Goal: Task Accomplishment & Management: Manage account settings

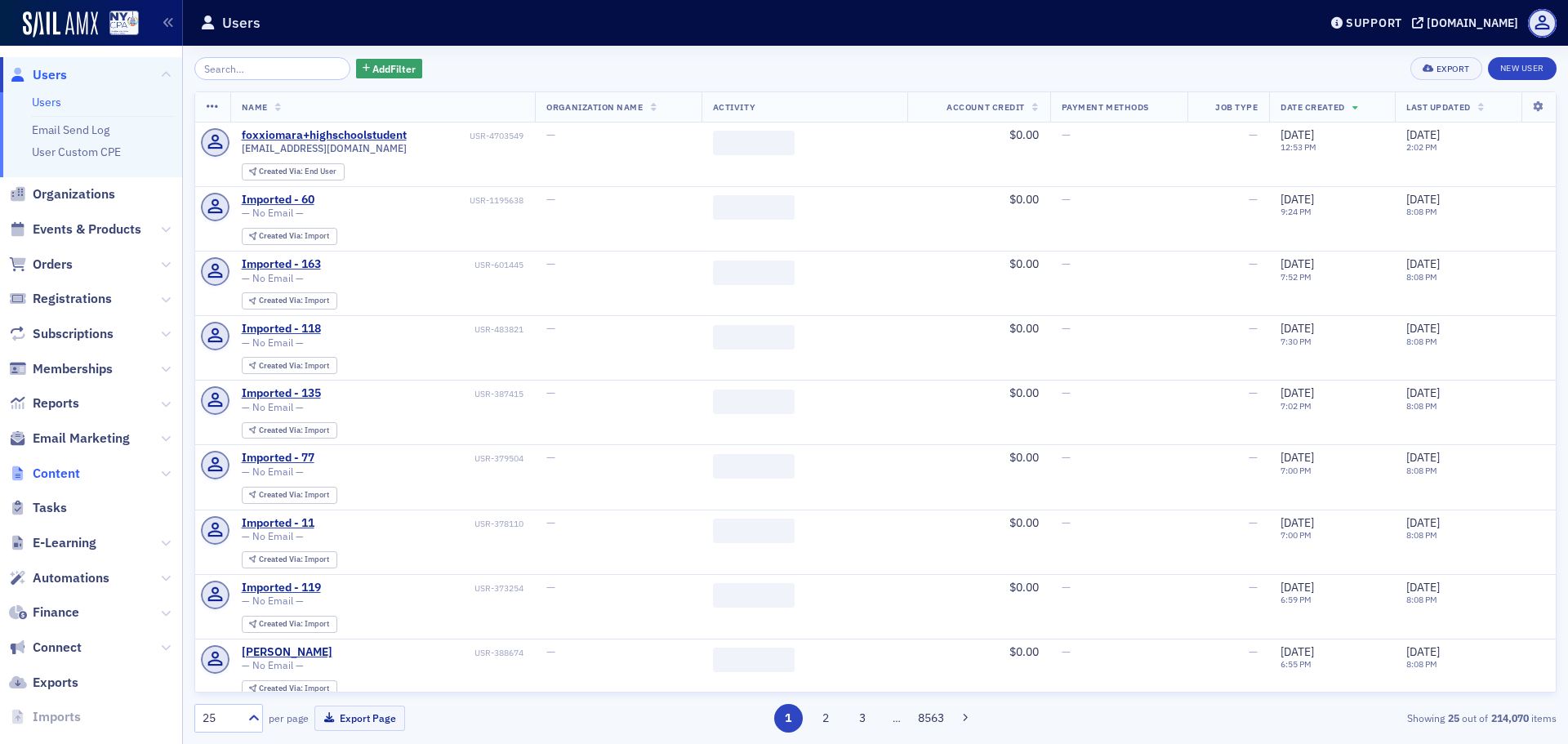
drag, startPoint x: 0, startPoint y: 0, endPoint x: 63, endPoint y: 470, distance: 474.2
click at [63, 470] on span "Content" at bounding box center [56, 473] width 47 height 18
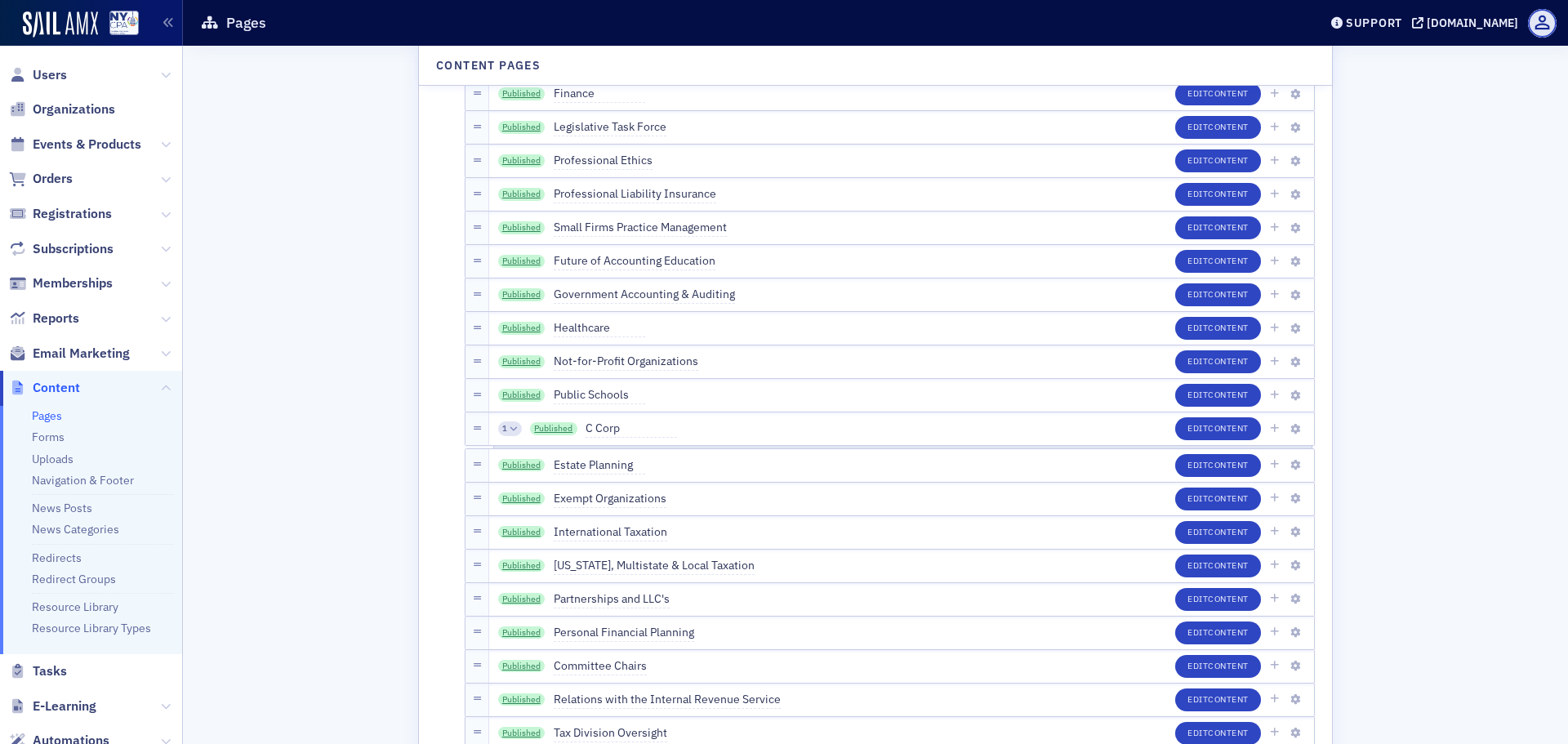
scroll to position [4498, 0]
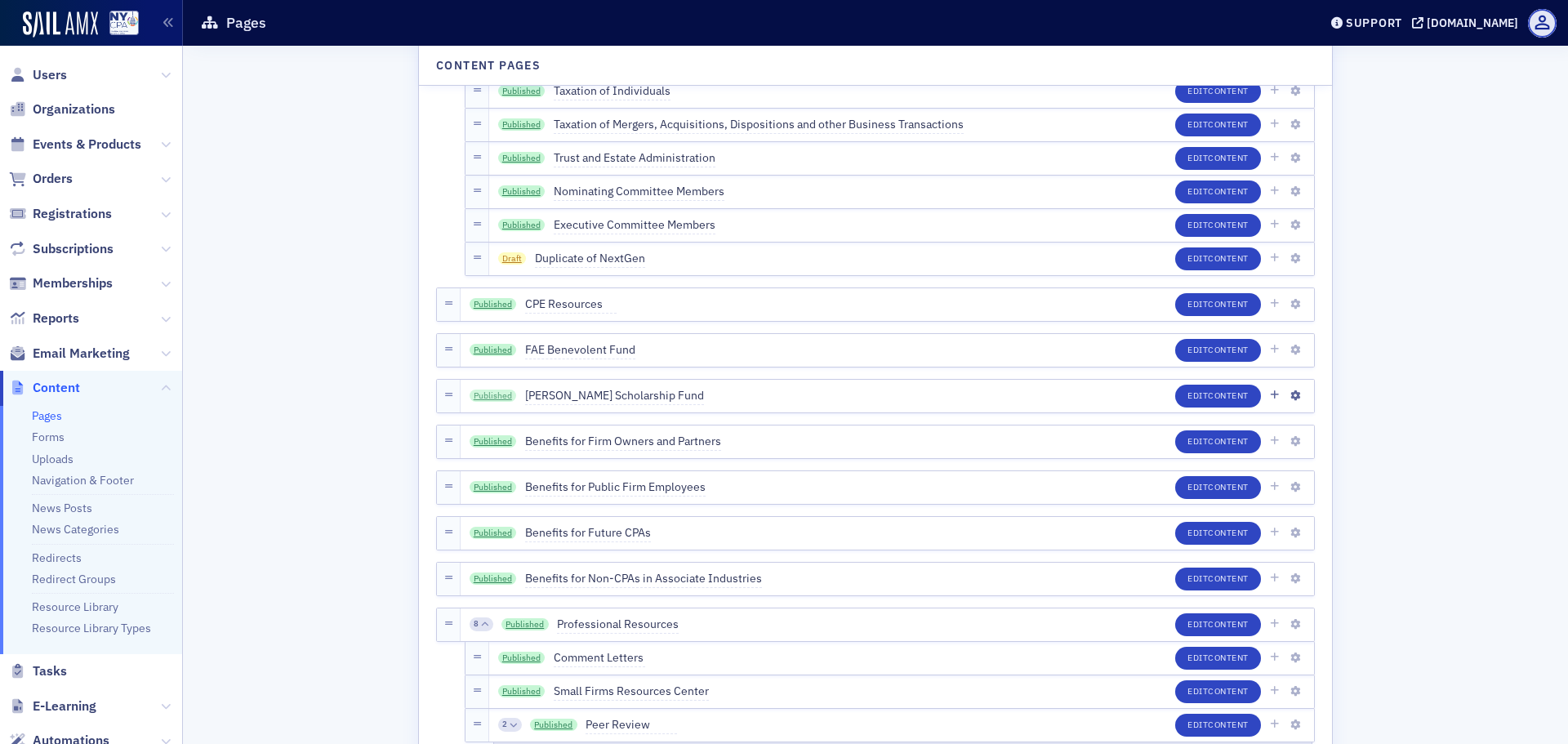
click at [494, 394] on link "Published" at bounding box center [492, 396] width 47 height 13
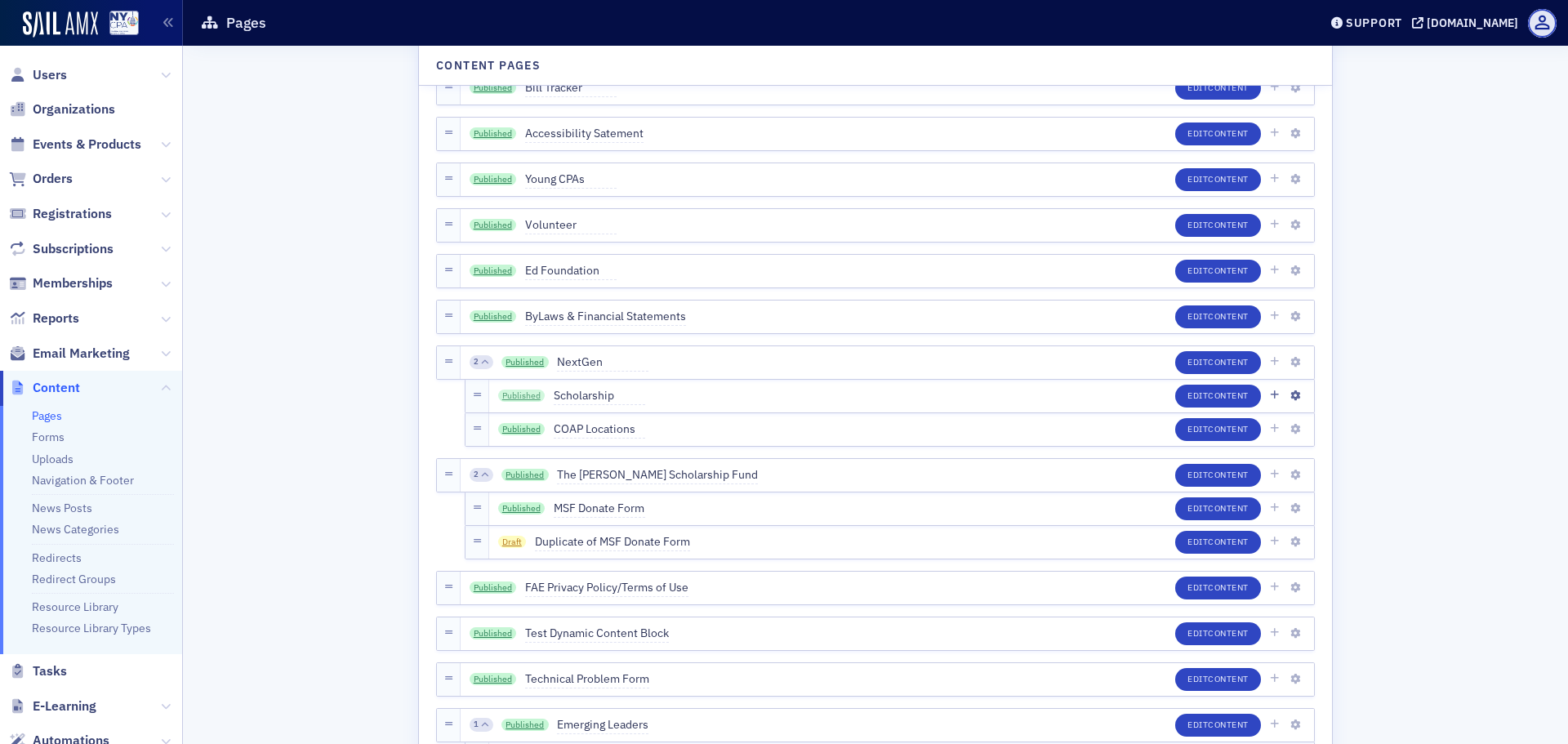
click at [520, 393] on link "Published" at bounding box center [521, 396] width 47 height 13
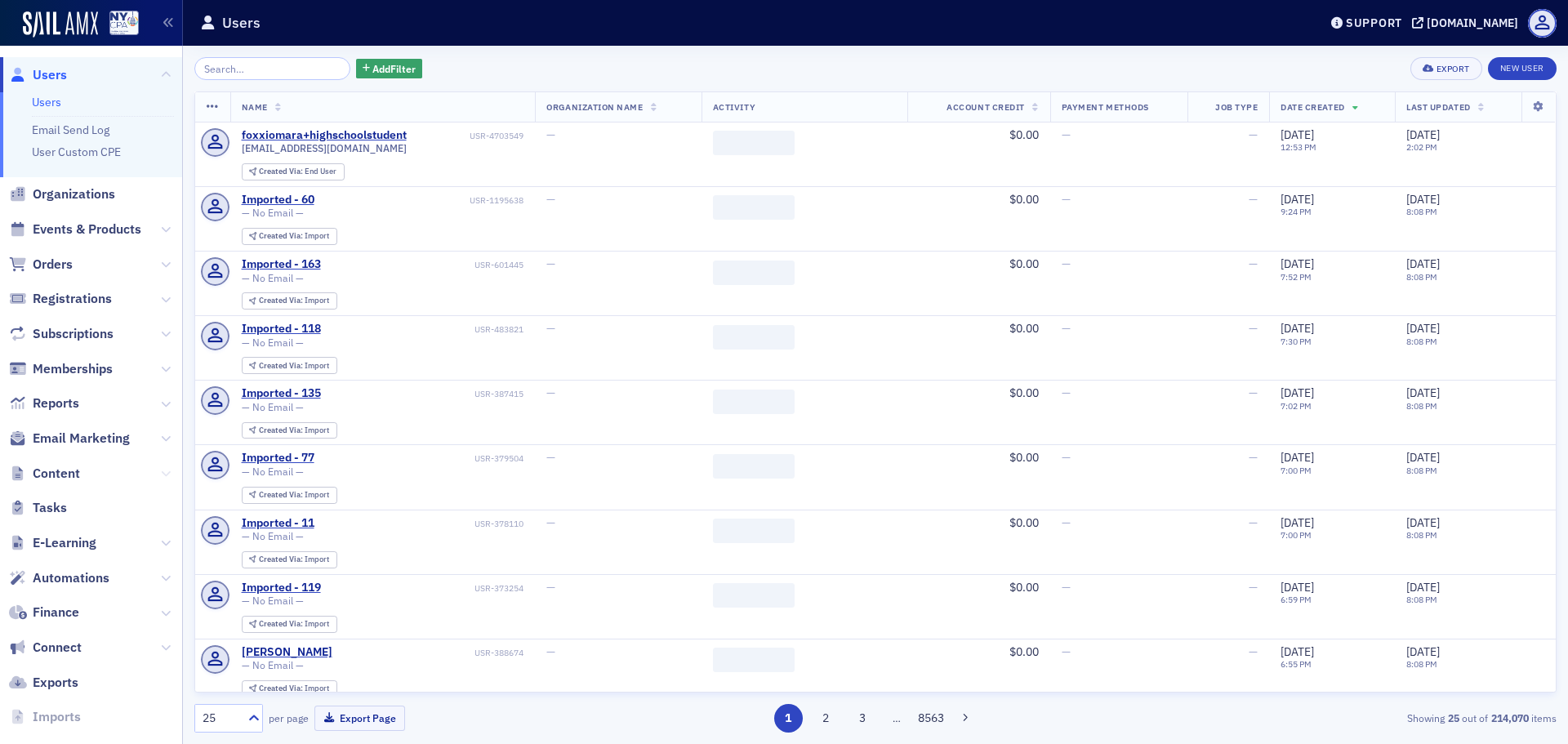
click at [161, 474] on icon at bounding box center [166, 473] width 10 height 10
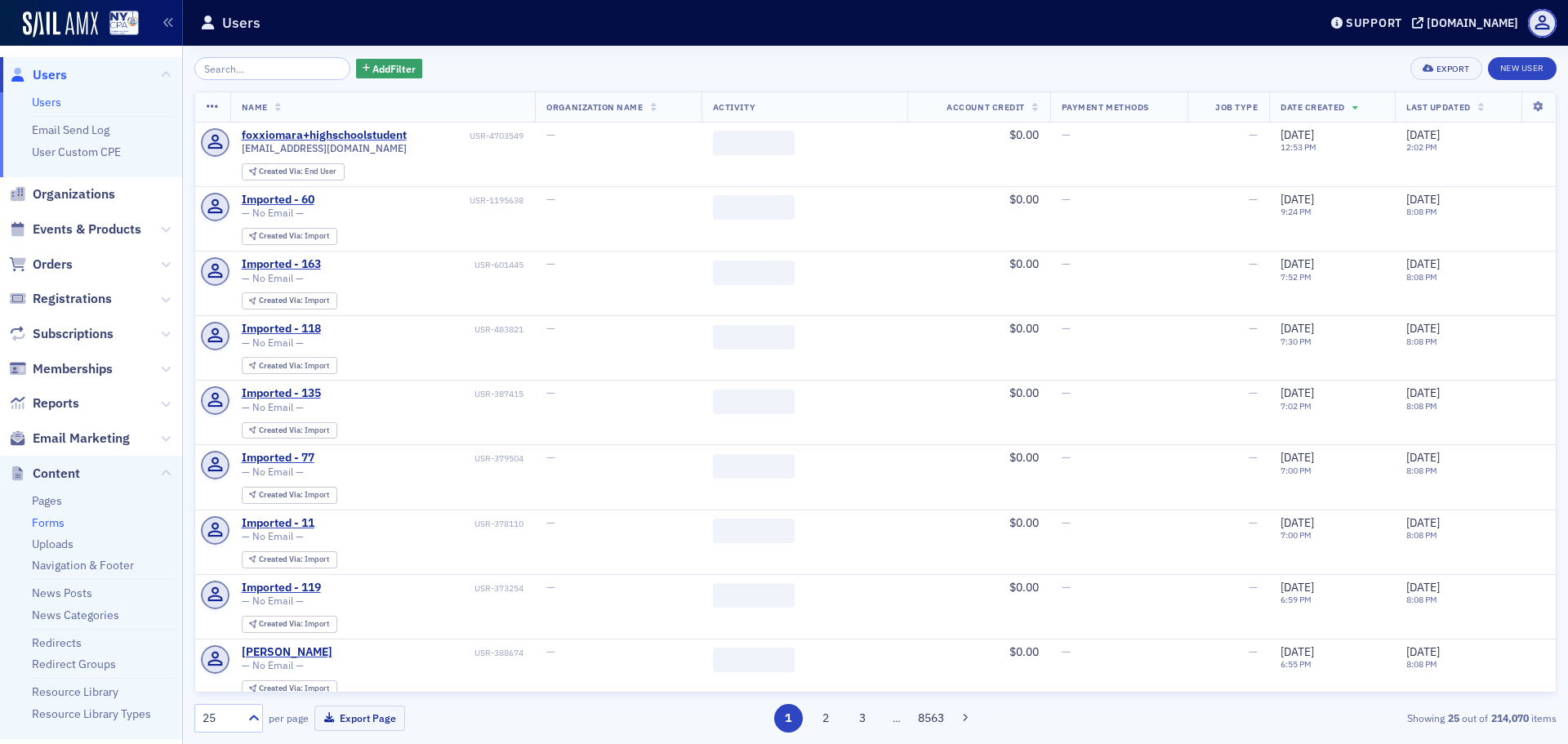
click at [58, 525] on link "Forms" at bounding box center [49, 523] width 33 height 15
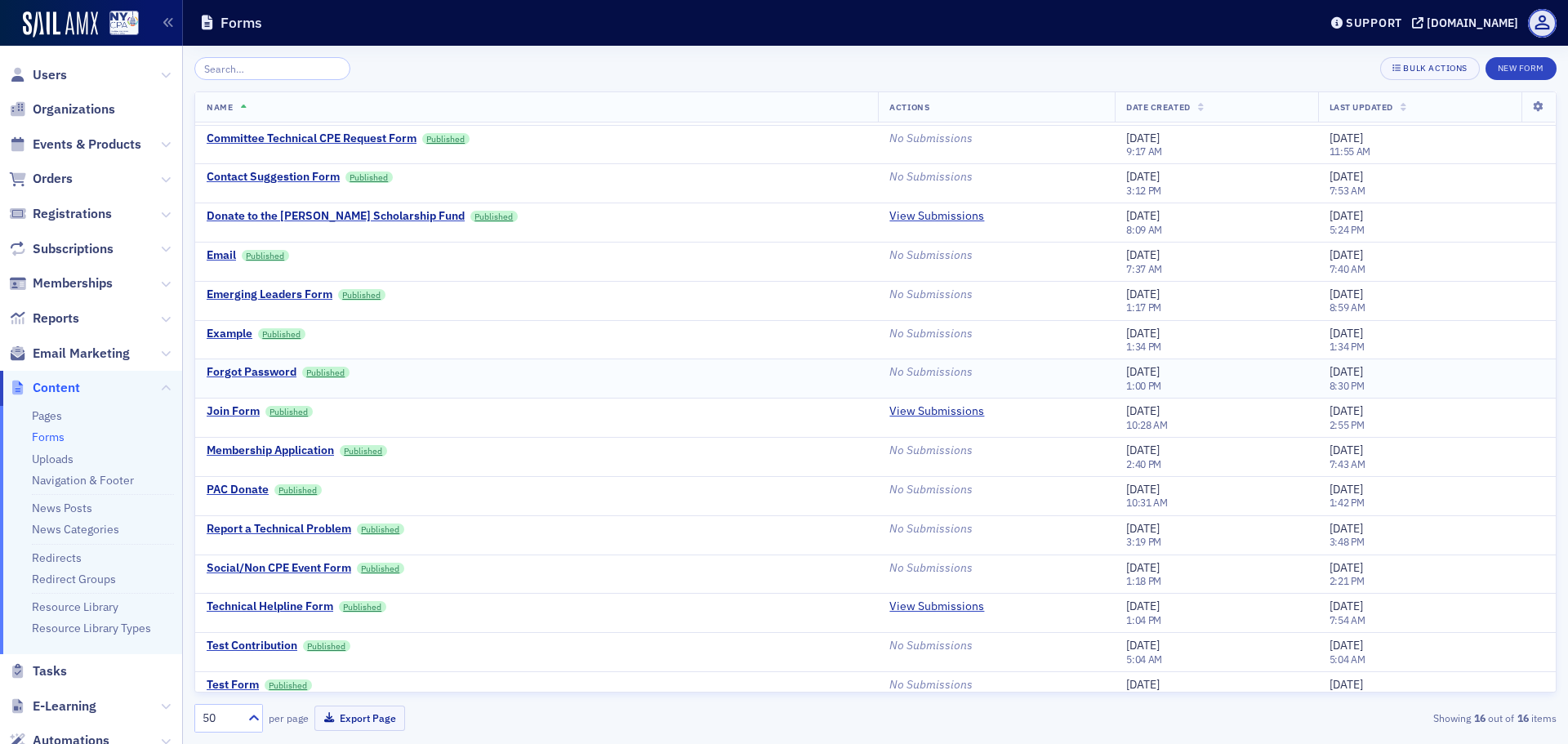
scroll to position [54, 0]
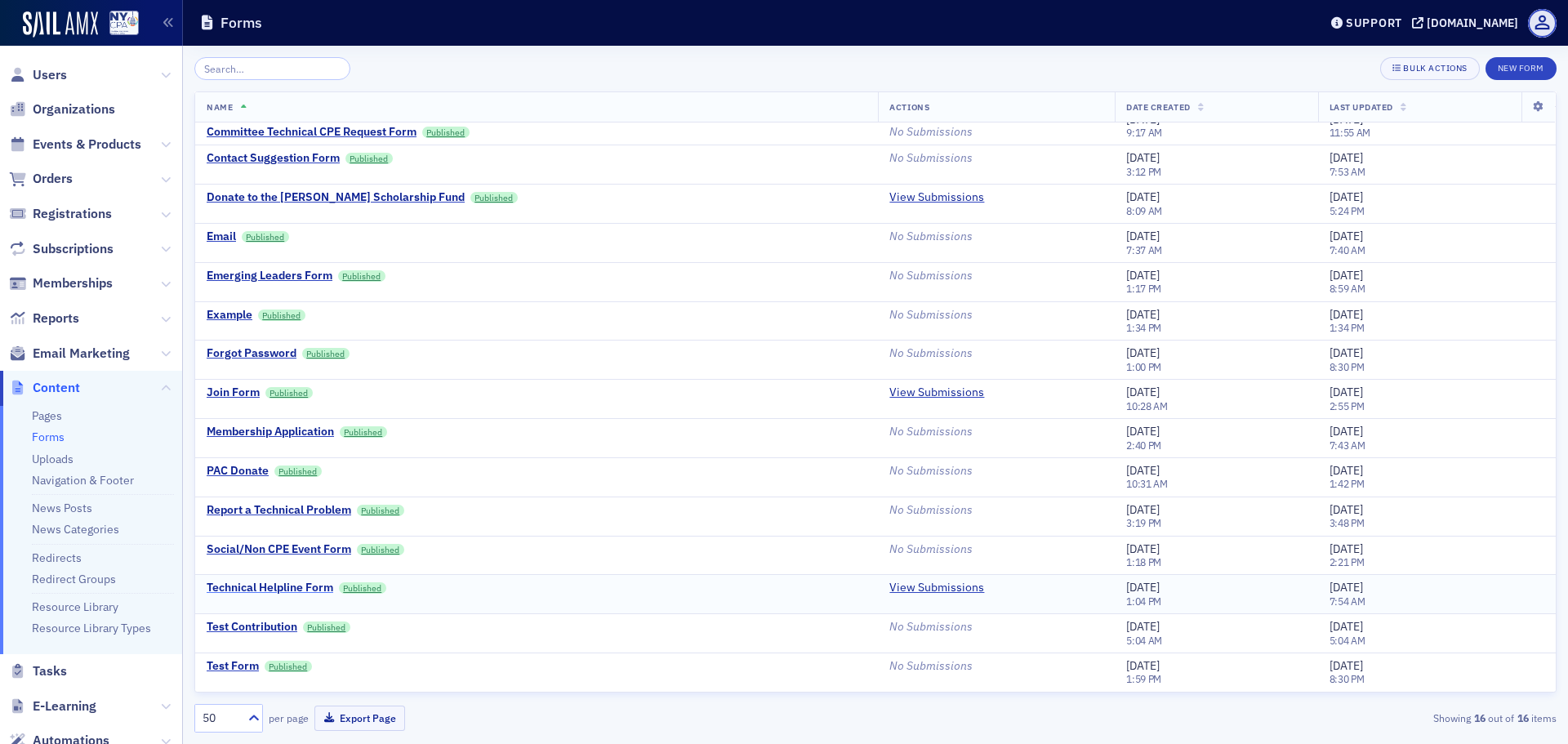
click at [271, 584] on div "Technical Helpline Form" at bounding box center [270, 588] width 126 height 15
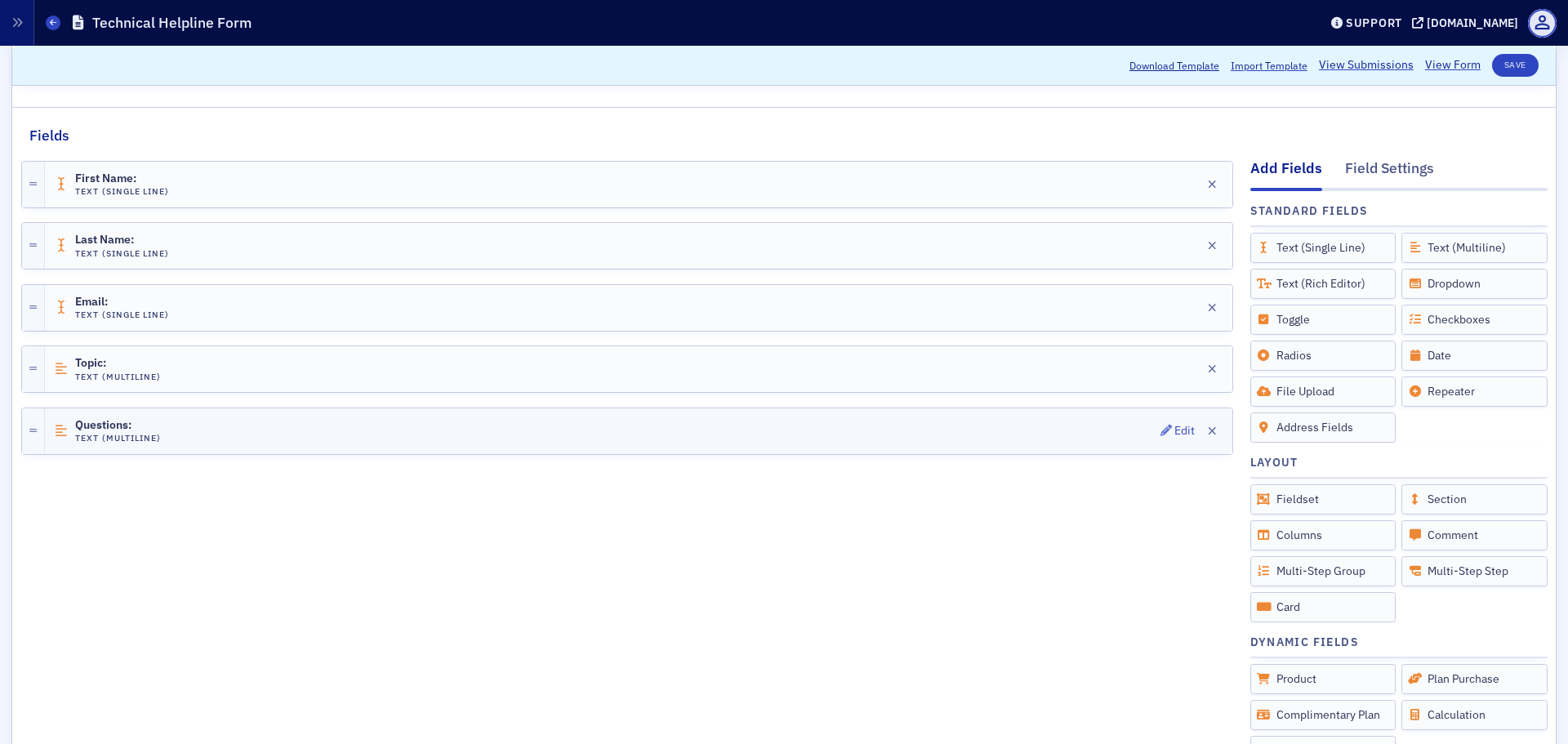
scroll to position [425, 0]
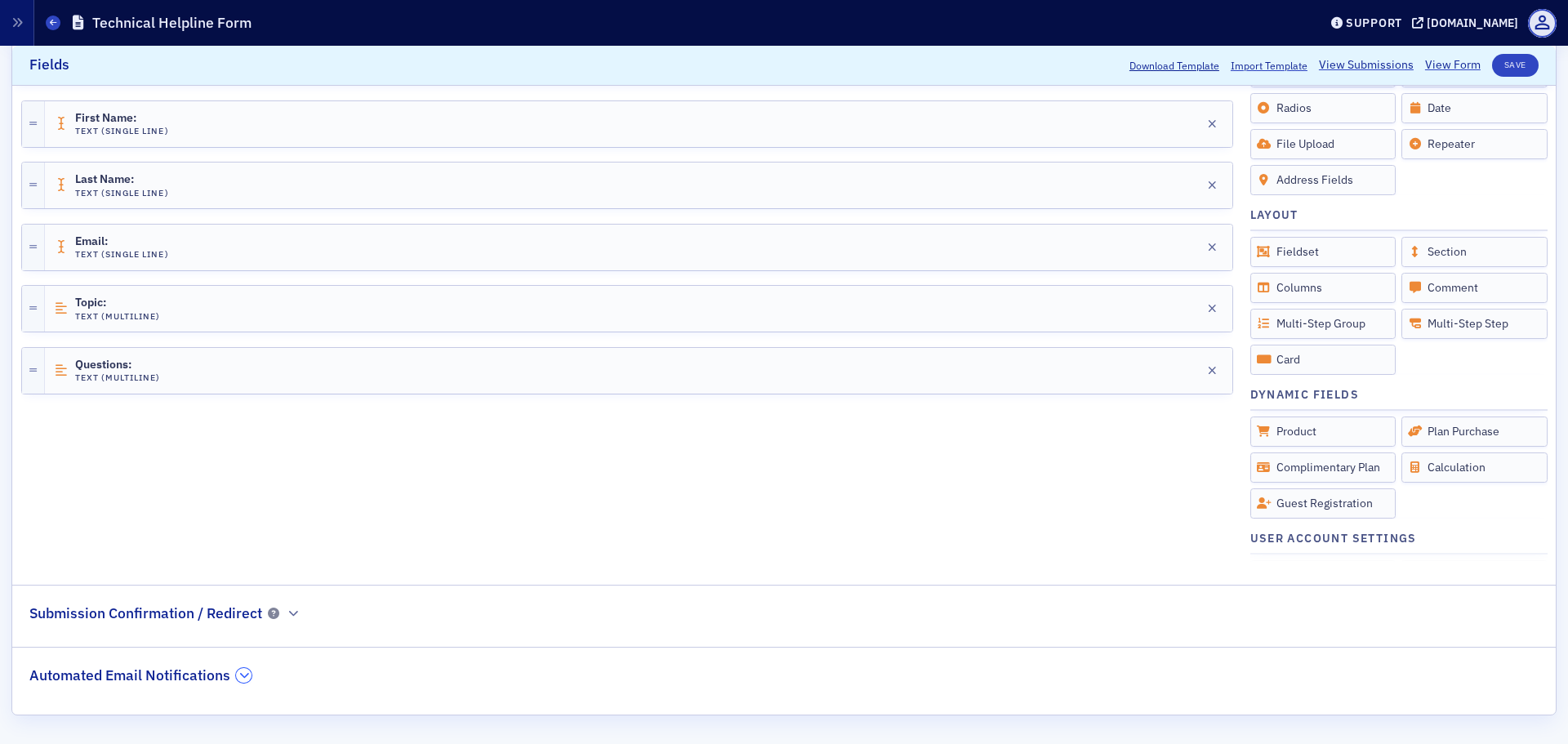
click at [241, 675] on icon "button" at bounding box center [244, 676] width 10 height 10
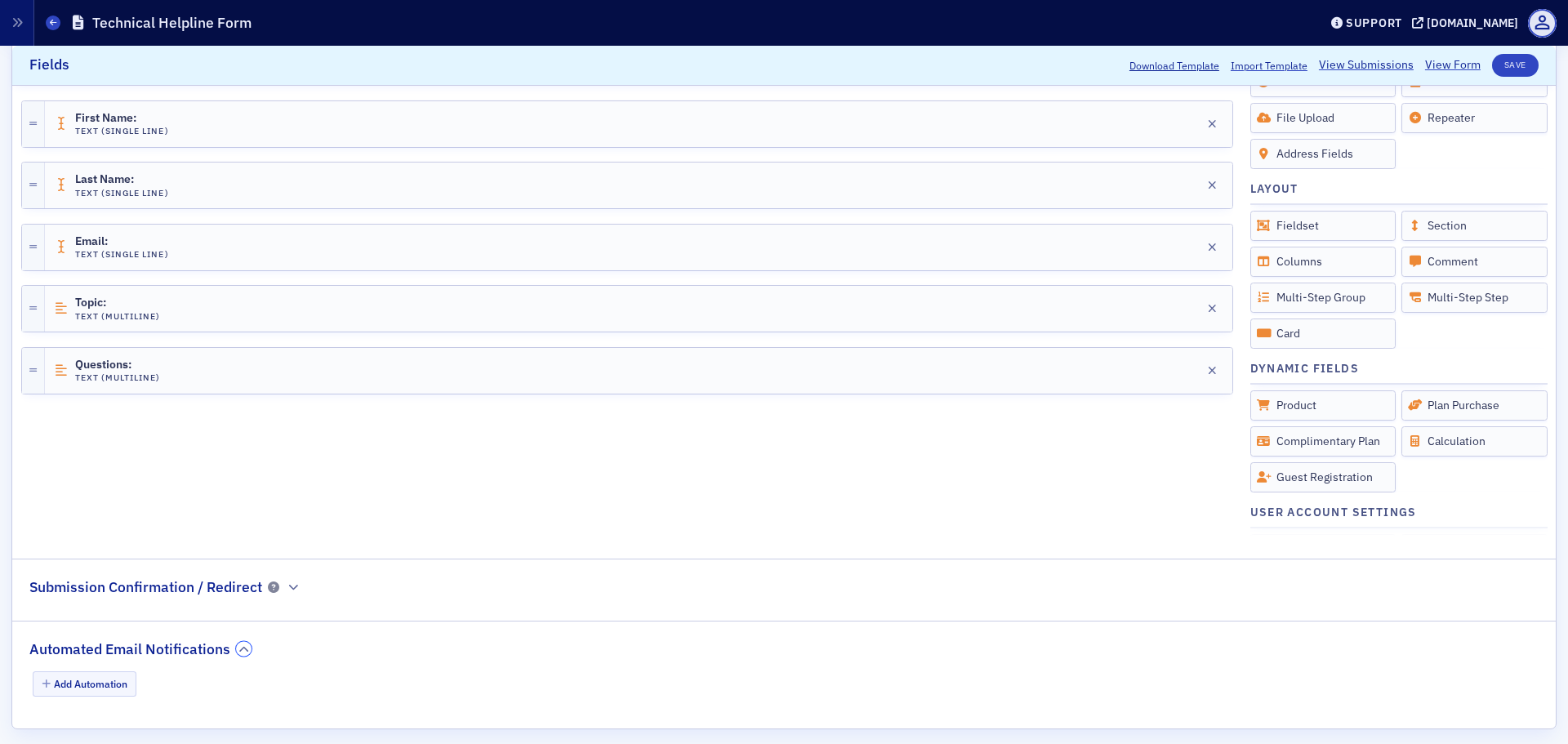
scroll to position [464, 0]
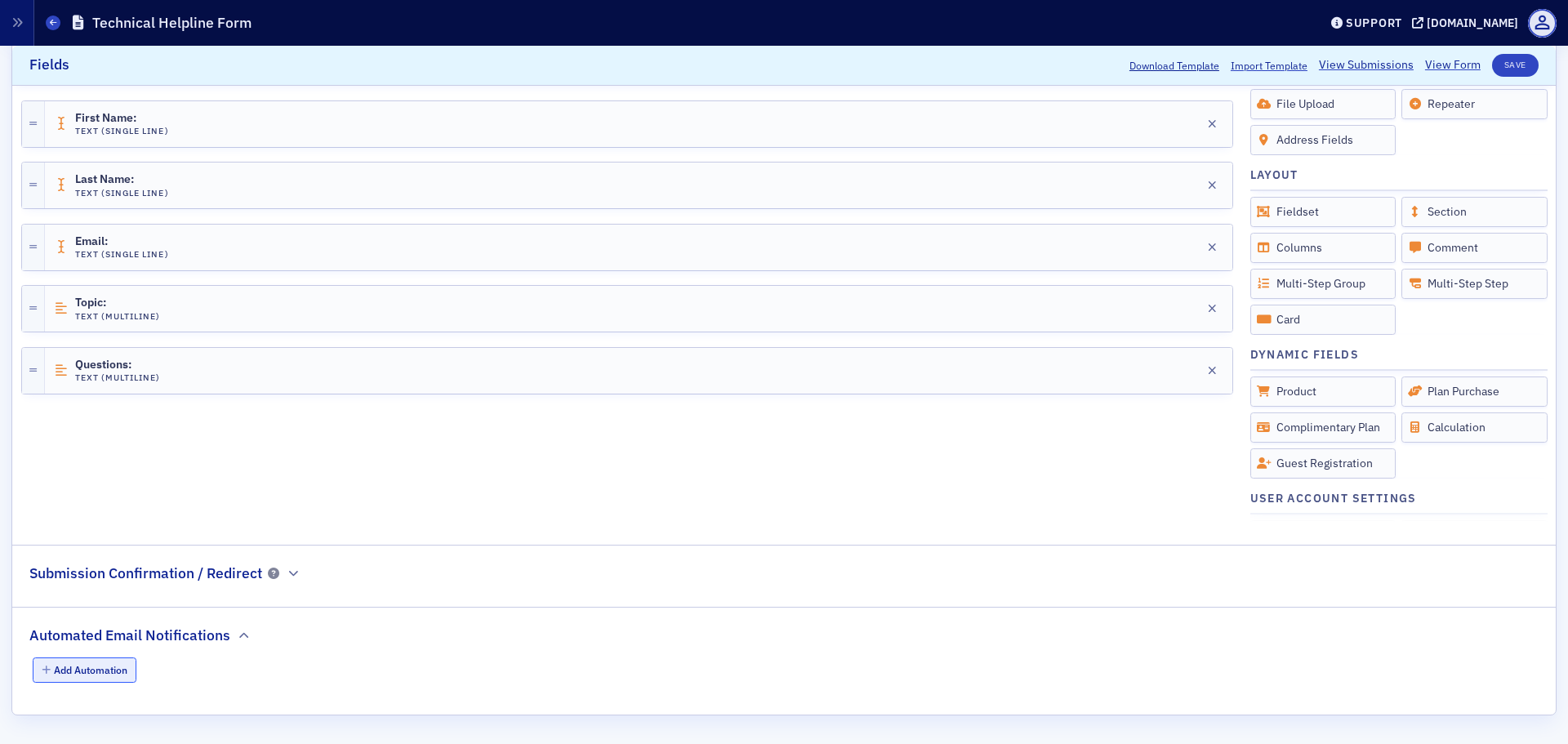
click at [111, 668] on button "Add Automation" at bounding box center [85, 670] width 105 height 26
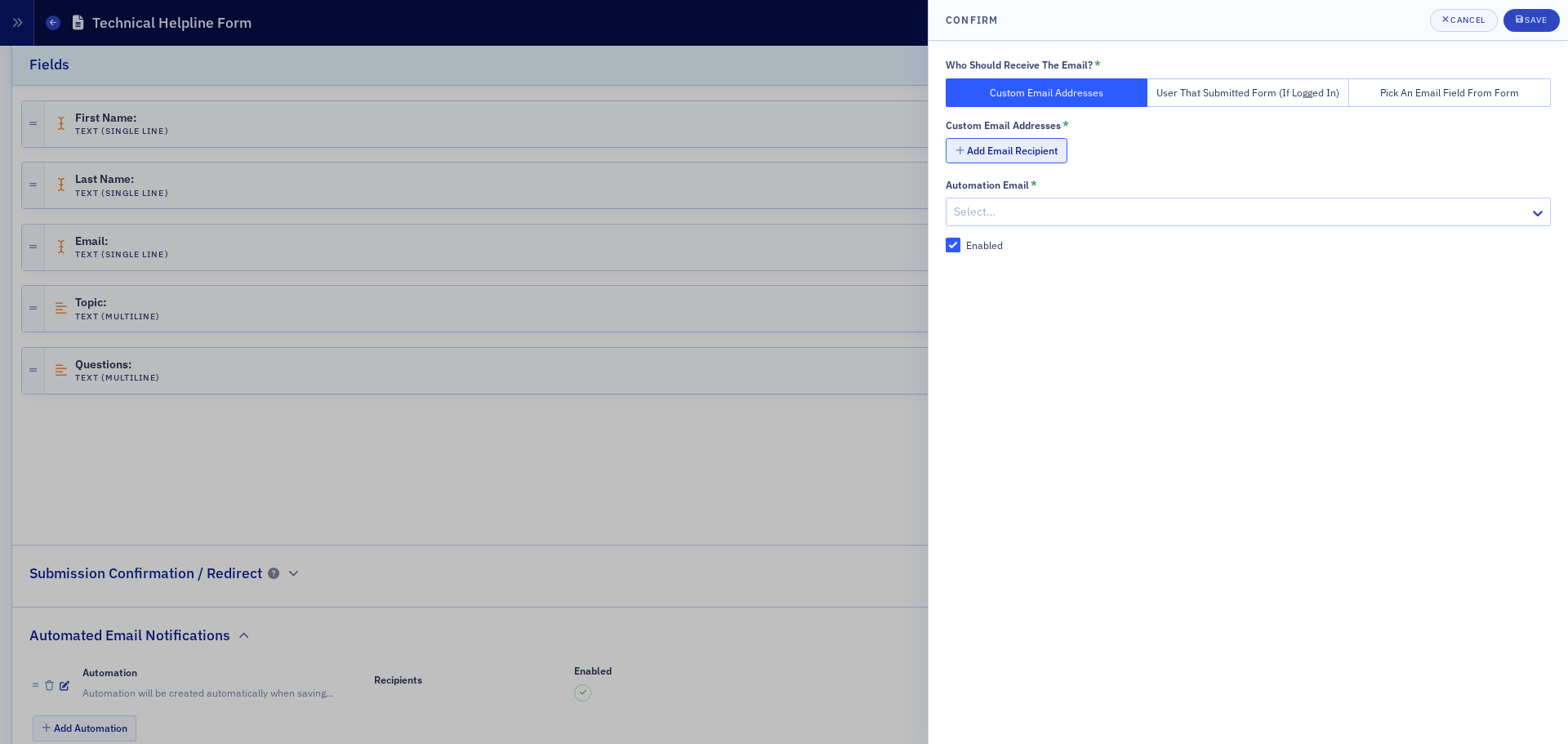
click at [998, 142] on button "Add Email Recipient" at bounding box center [1007, 150] width 122 height 26
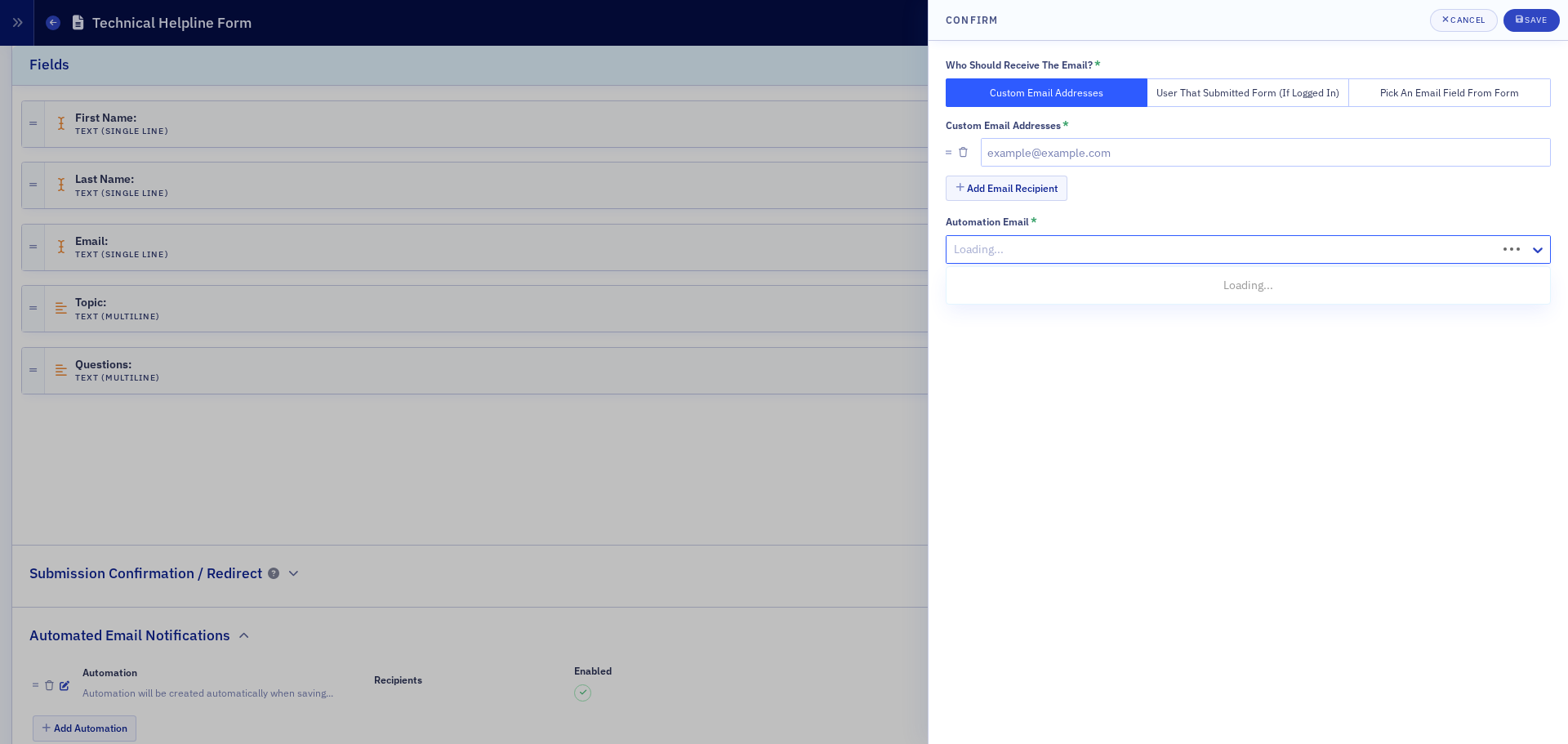
click at [993, 245] on div at bounding box center [1224, 249] width 544 height 21
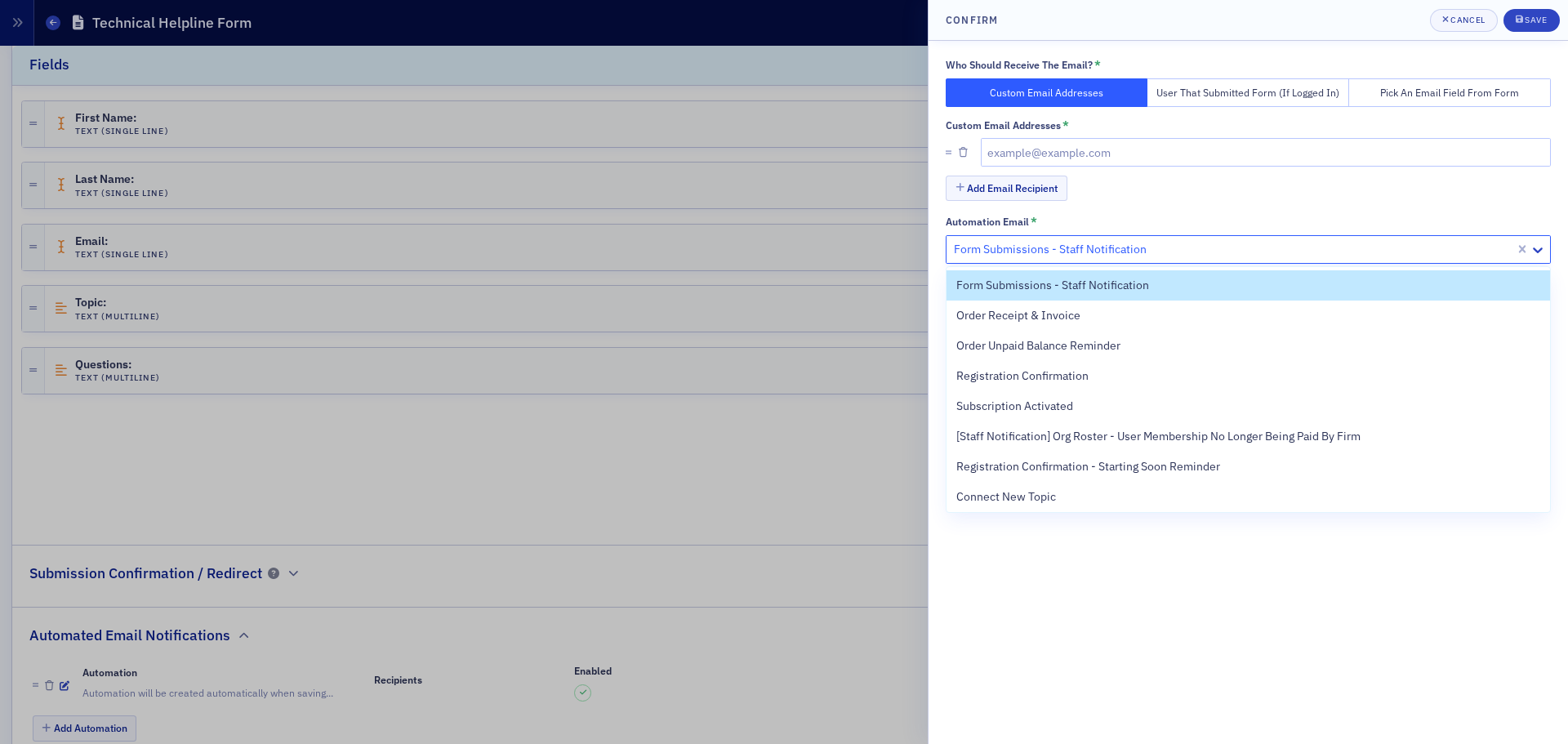
click at [1394, 191] on div "Add Email Recipient" at bounding box center [1249, 190] width 605 height 29
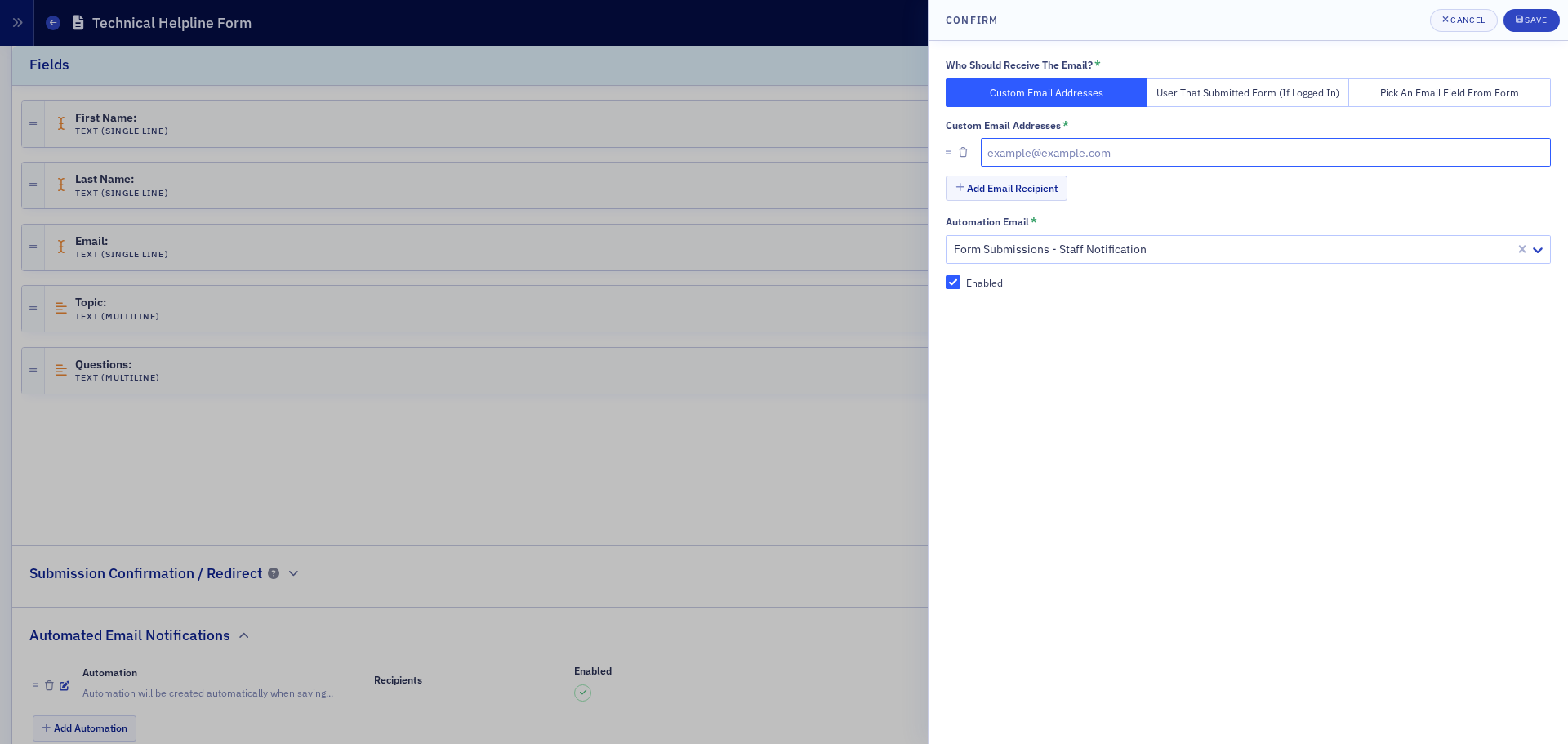
click at [1143, 158] on input "text" at bounding box center [1266, 152] width 571 height 29
paste input "egurvits@nysscpa.org"
type input "egurvits@nysscpa.org"
click at [1016, 193] on button "Add Email Recipient" at bounding box center [1007, 188] width 122 height 26
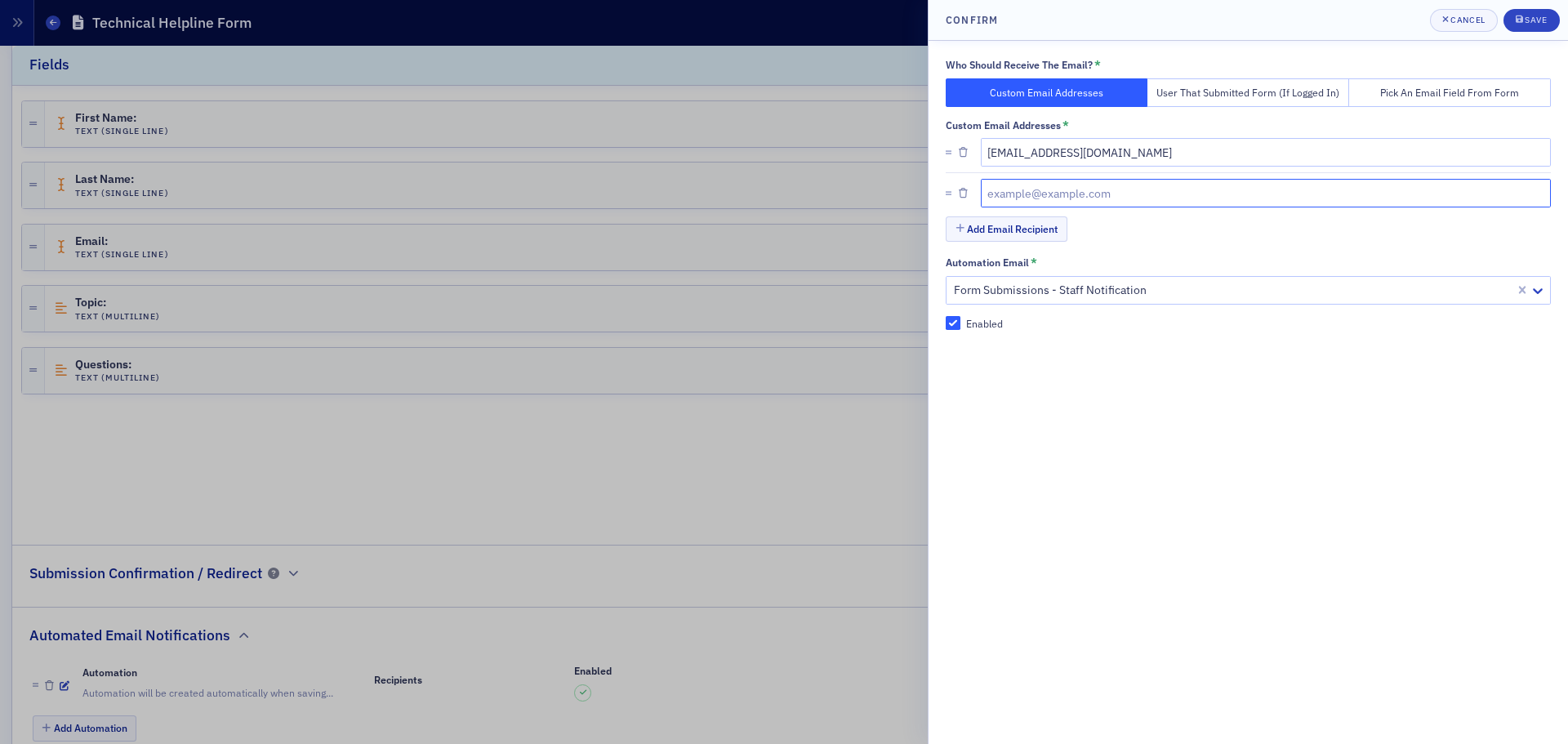
click at [1019, 193] on input "text" at bounding box center [1266, 193] width 571 height 29
paste input "klazarus@nysscpa.org"
type input "klazarus@nysscpa.org"
click at [988, 231] on button "Add Email Recipient" at bounding box center [1007, 228] width 122 height 26
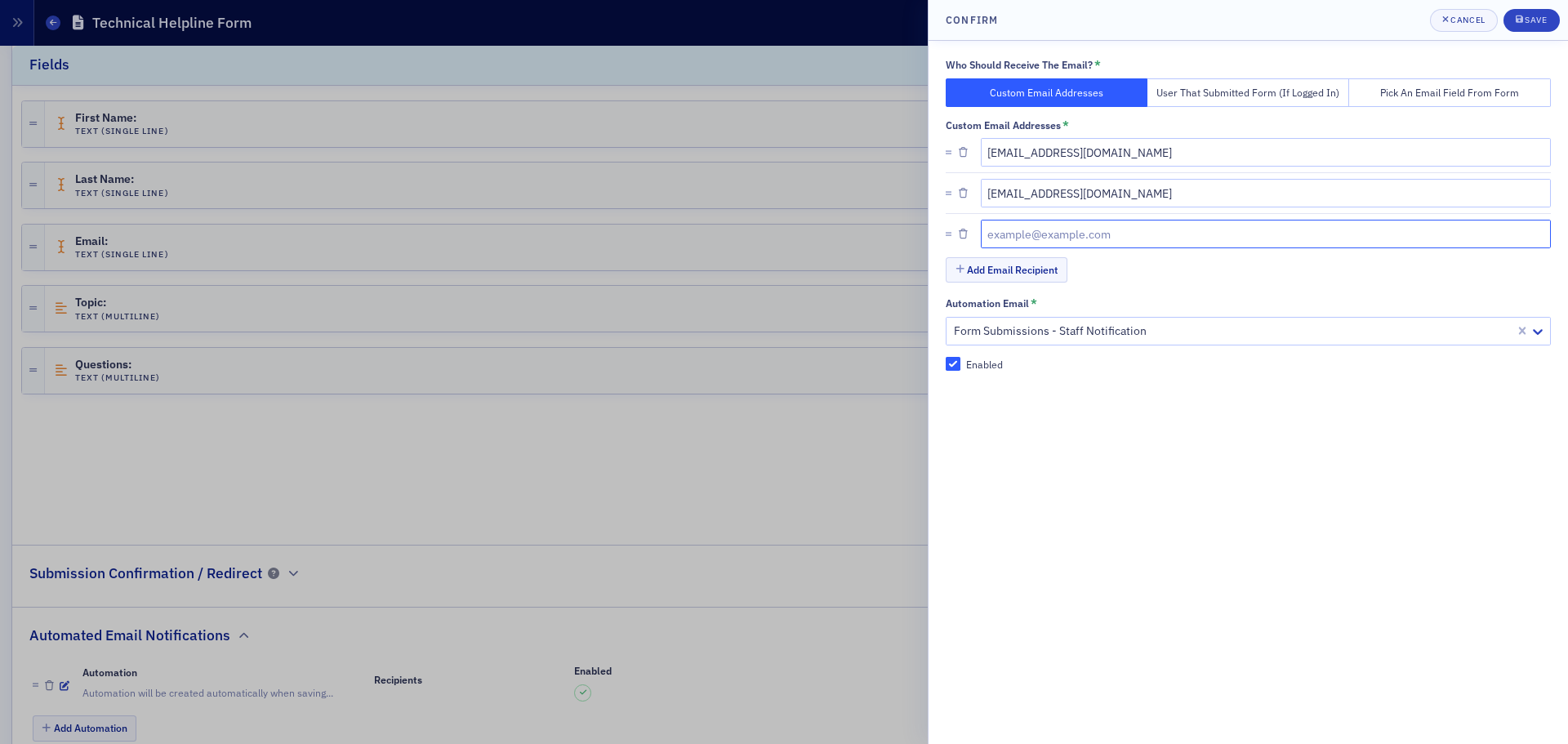
click at [1010, 227] on input "text" at bounding box center [1266, 233] width 571 height 29
paste input "technicalhelpline@nysscpa.org"
type input "technicalhelpline@nysscpa.org"
click at [1076, 510] on div "Who Should Receive The Email? * Custom Email Addresses User That Submitted Form…" at bounding box center [1248, 393] width 639 height 704
click at [1523, 30] on button "Save" at bounding box center [1532, 21] width 56 height 23
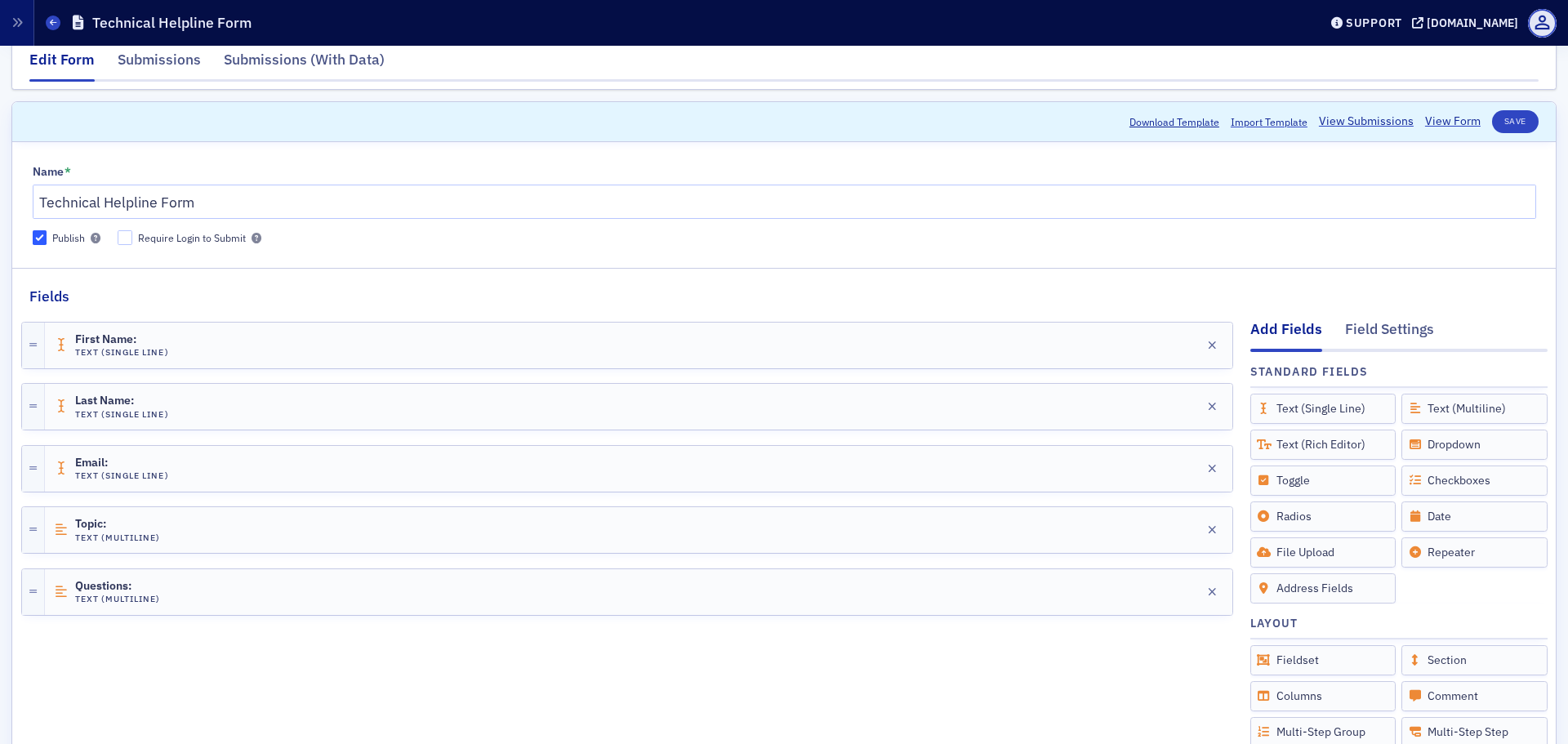
scroll to position [0, 0]
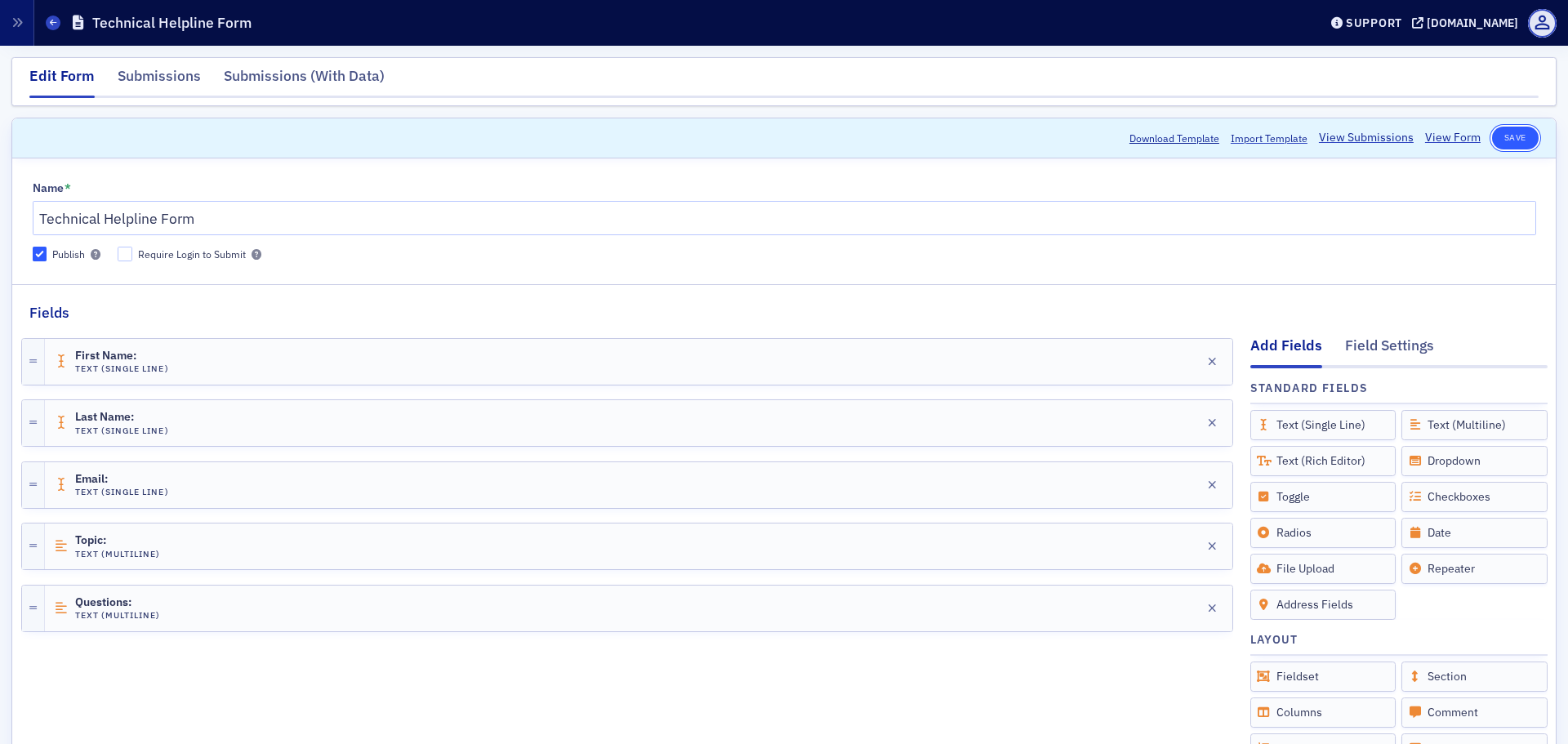
click at [1504, 135] on button "Save" at bounding box center [1515, 138] width 46 height 23
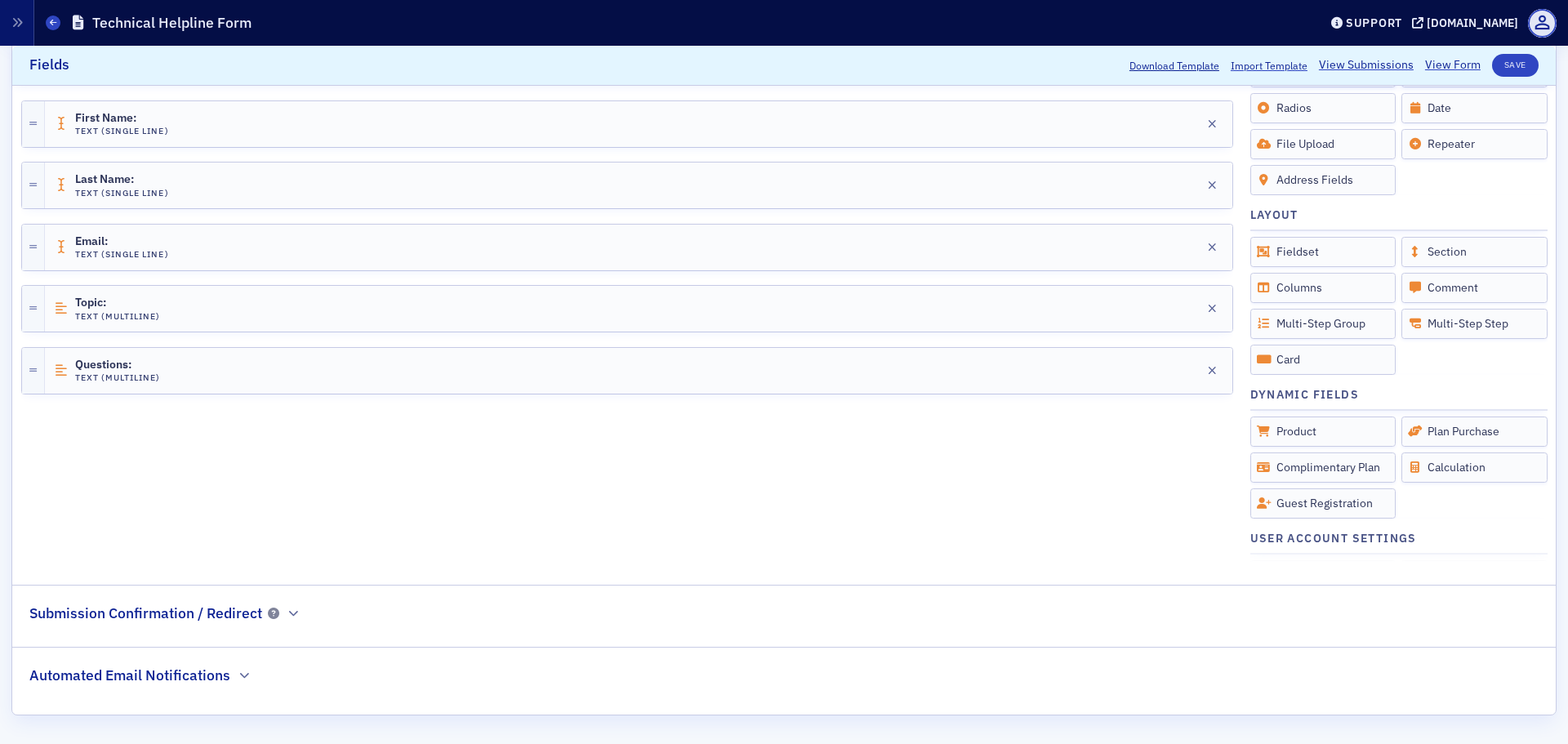
click at [224, 679] on h2 "Automated Email Notifications" at bounding box center [130, 676] width 201 height 21
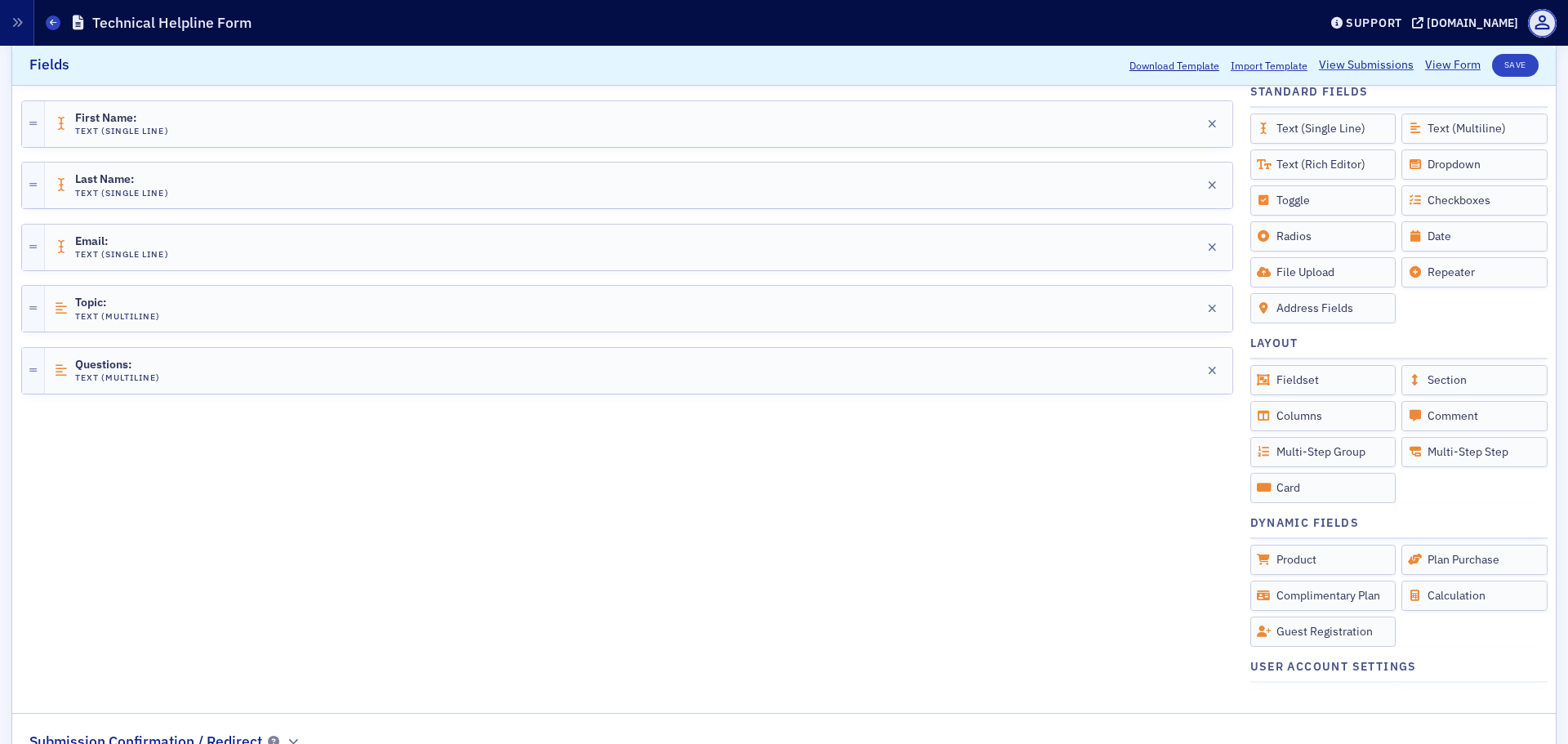
scroll to position [98, 0]
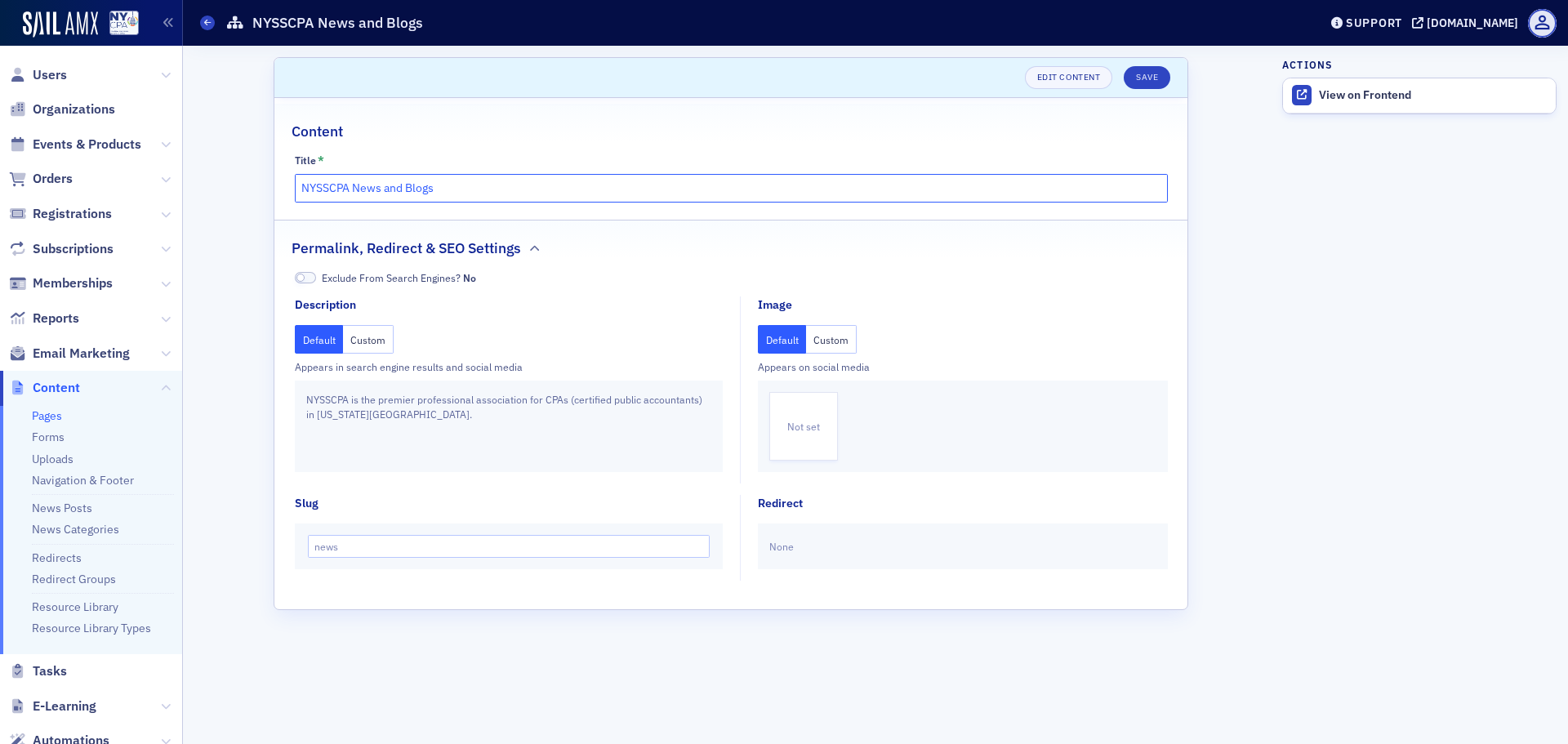
click at [338, 198] on input "NYSSCPA News and Blogs" at bounding box center [731, 188] width 873 height 29
type input "NYCPA News and Blogs"
click at [1142, 74] on button "Save" at bounding box center [1147, 78] width 46 height 23
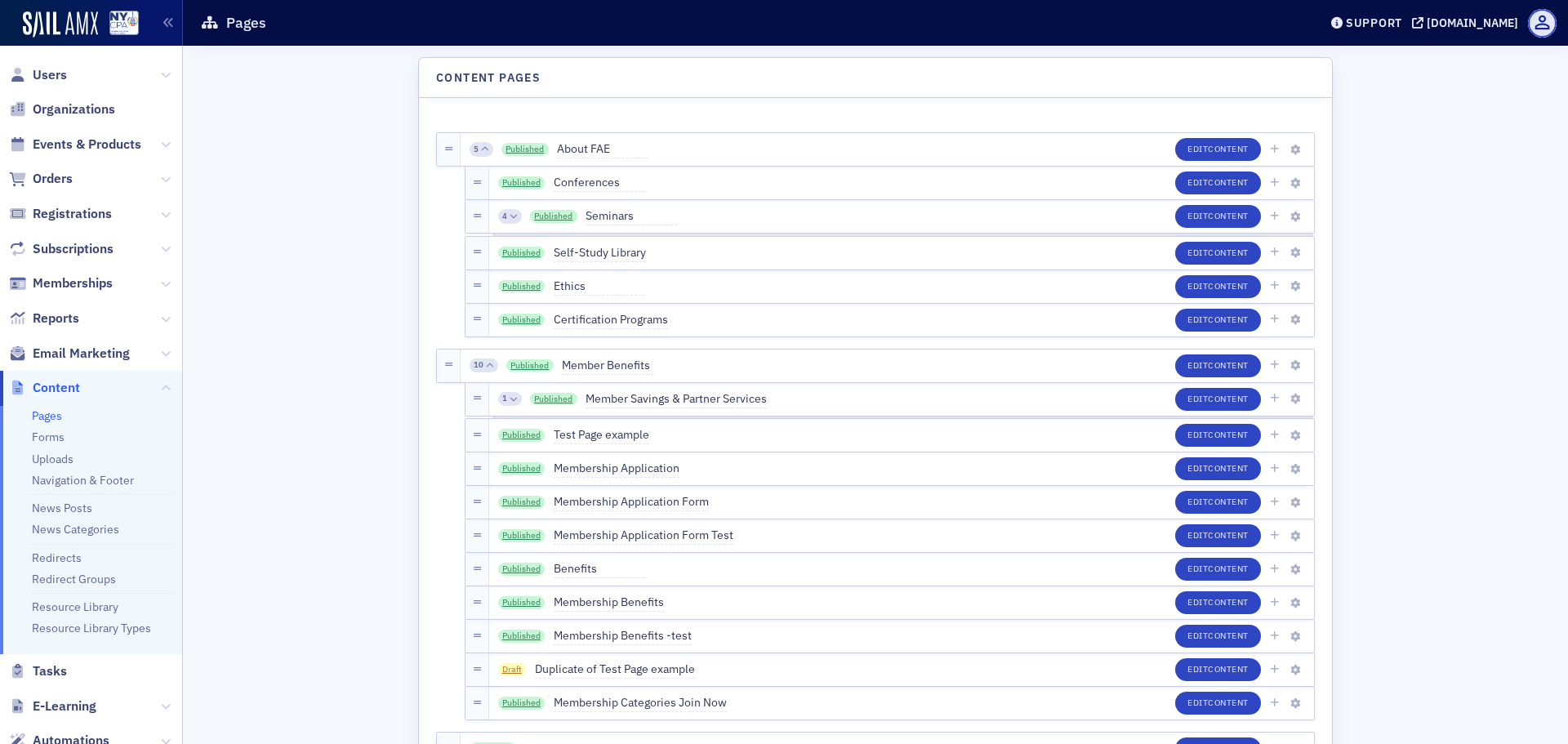
scroll to position [5400, 0]
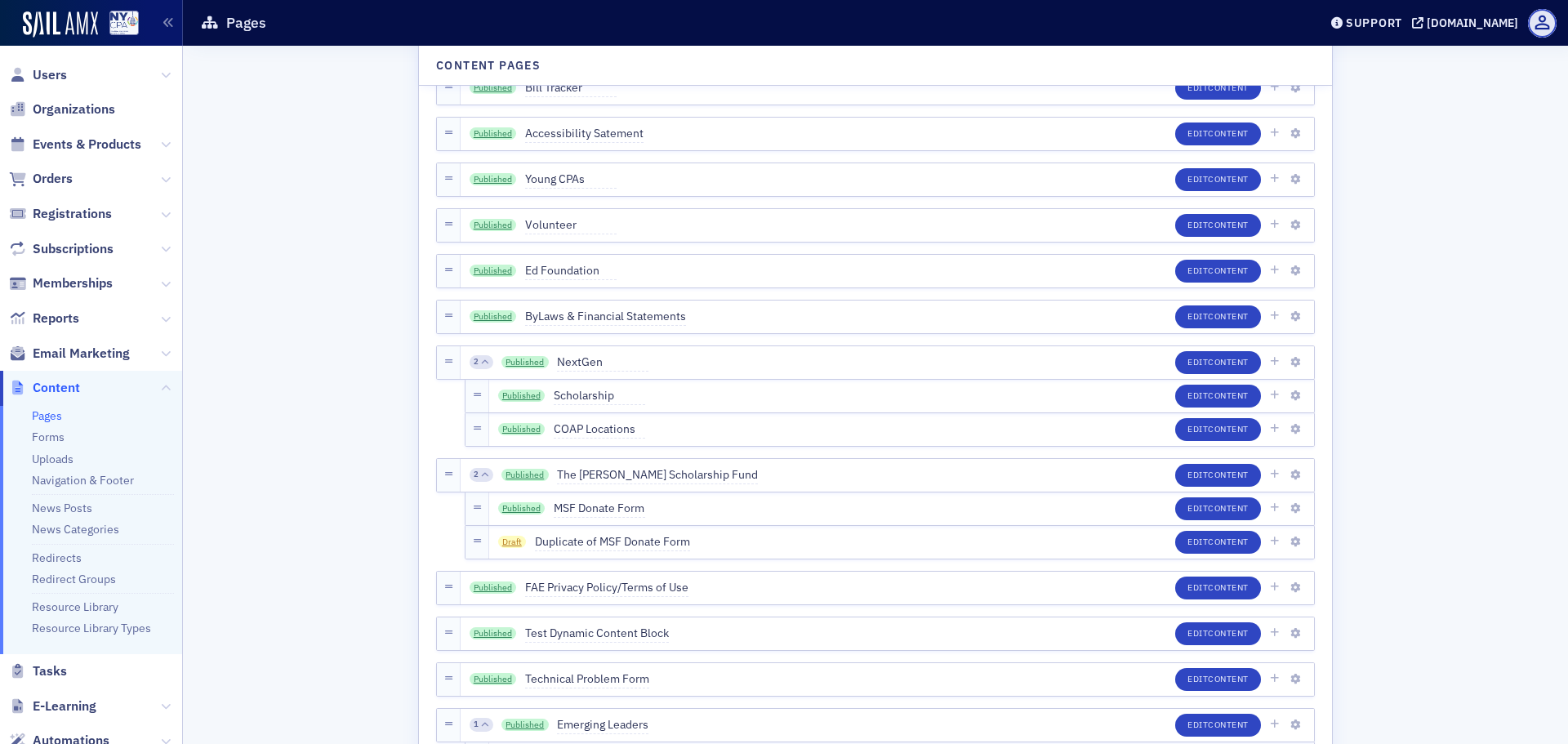
click at [77, 481] on link "Navigation & Footer" at bounding box center [83, 480] width 102 height 15
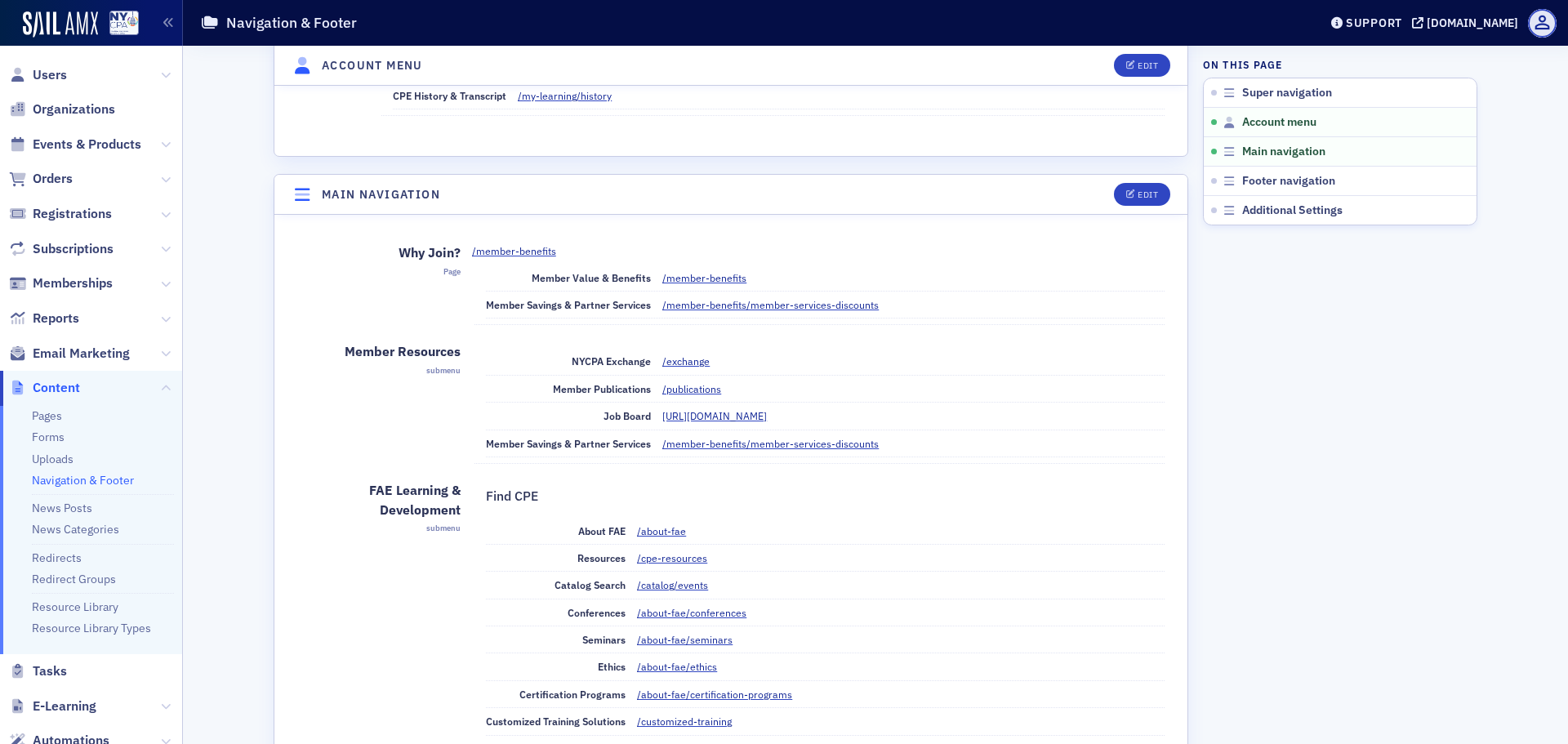
scroll to position [519, 0]
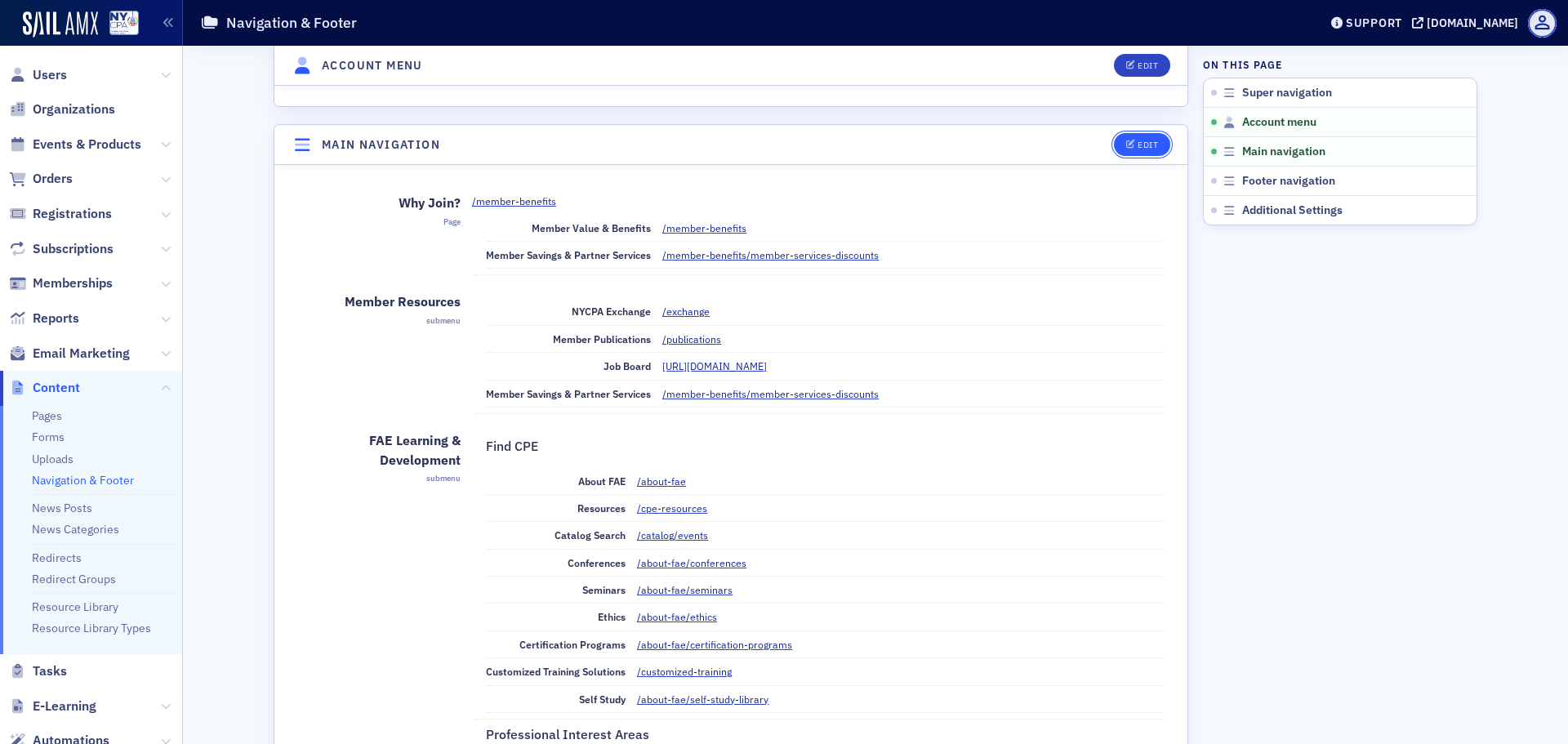
click at [1141, 147] on div "Edit" at bounding box center [1147, 144] width 21 height 9
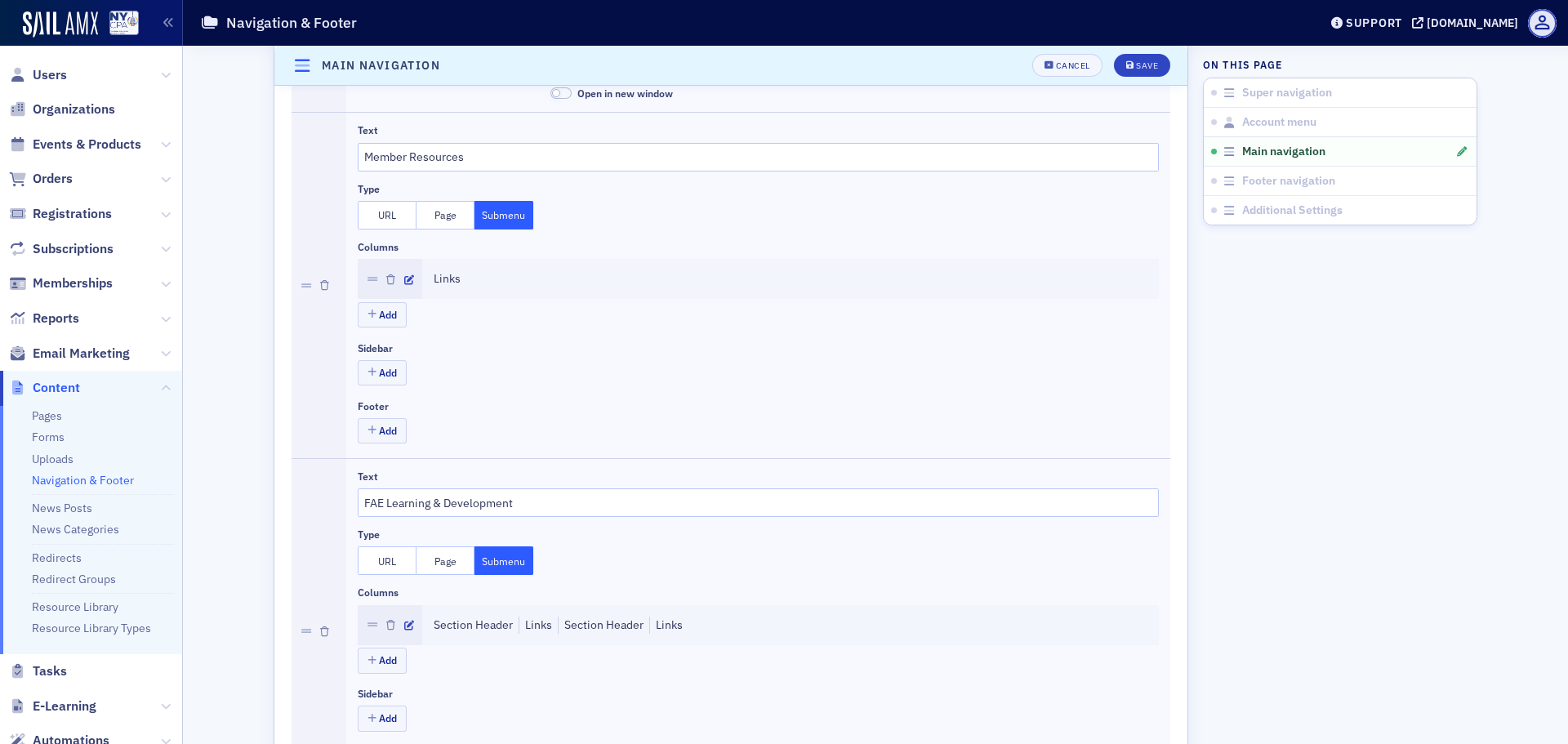
scroll to position [671, 0]
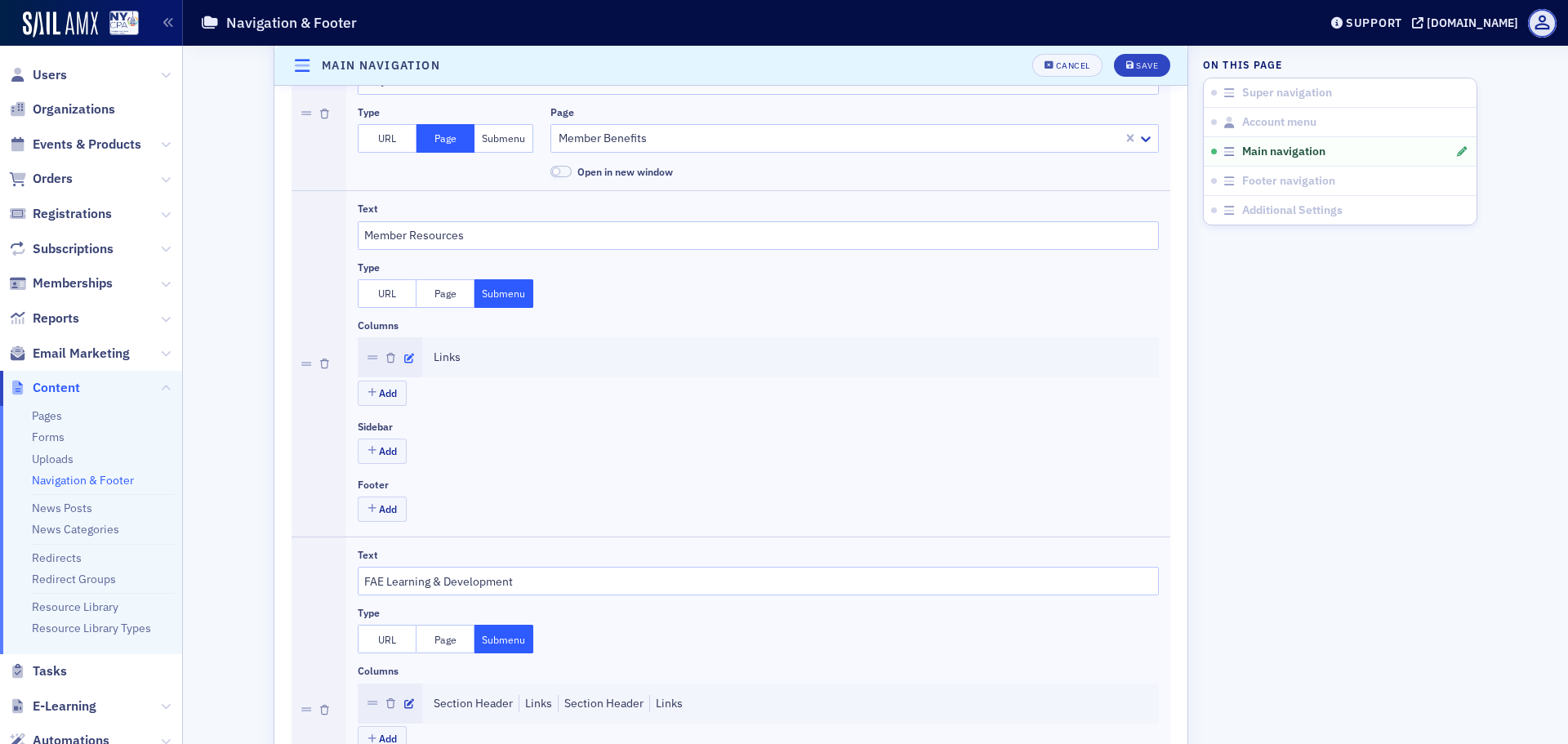
click at [404, 358] on icon "button" at bounding box center [409, 359] width 10 height 10
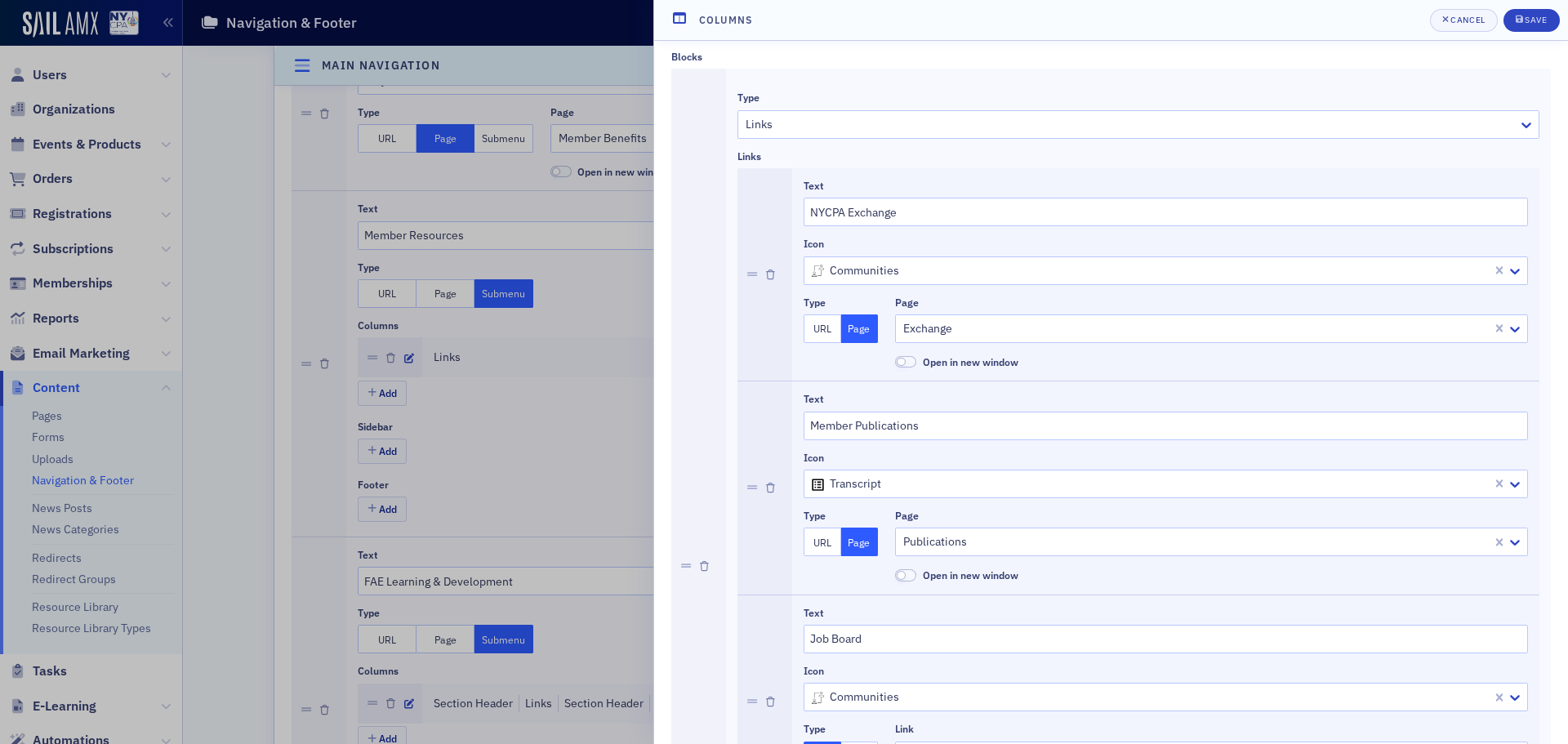
scroll to position [0, 0]
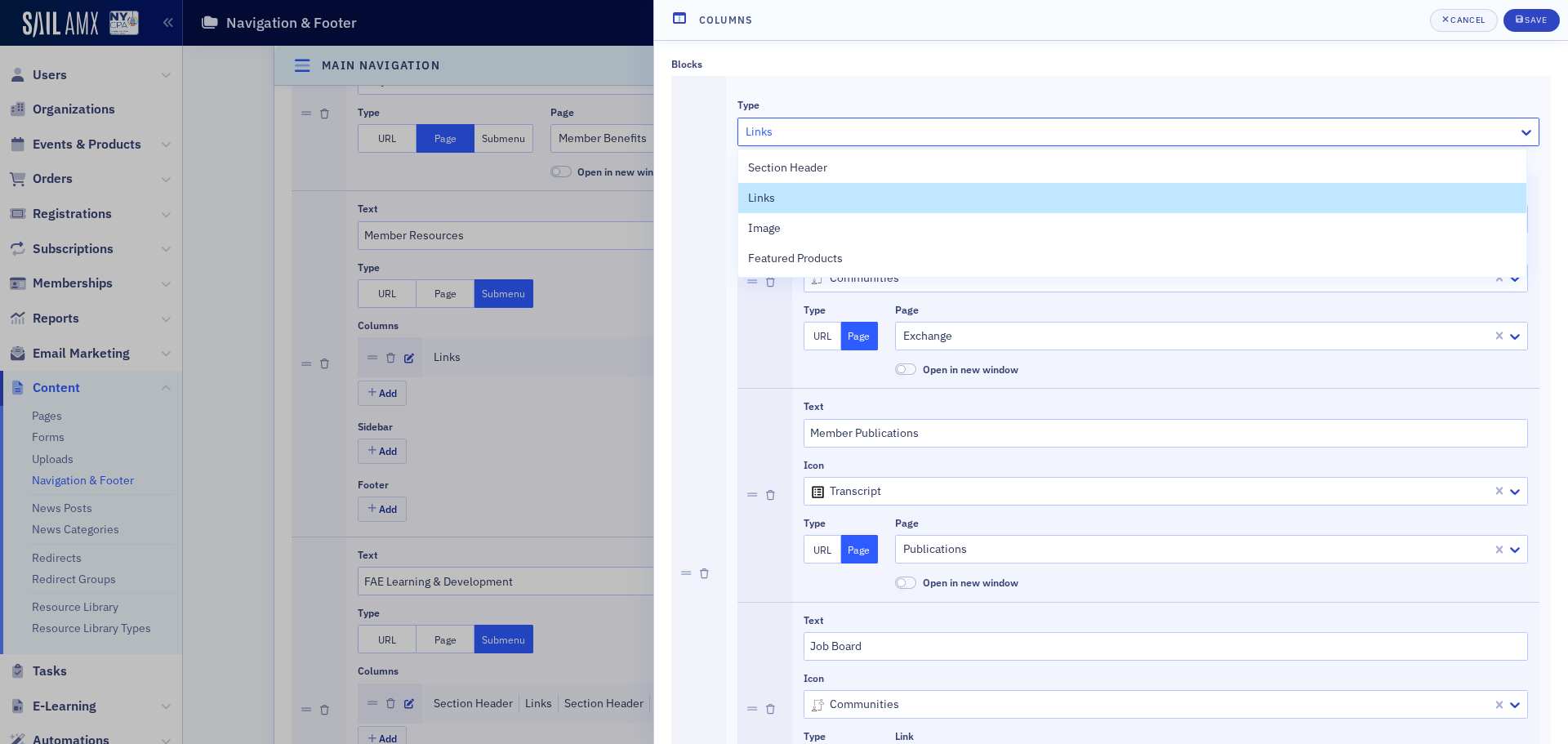
click at [796, 131] on div at bounding box center [1130, 132] width 773 height 21
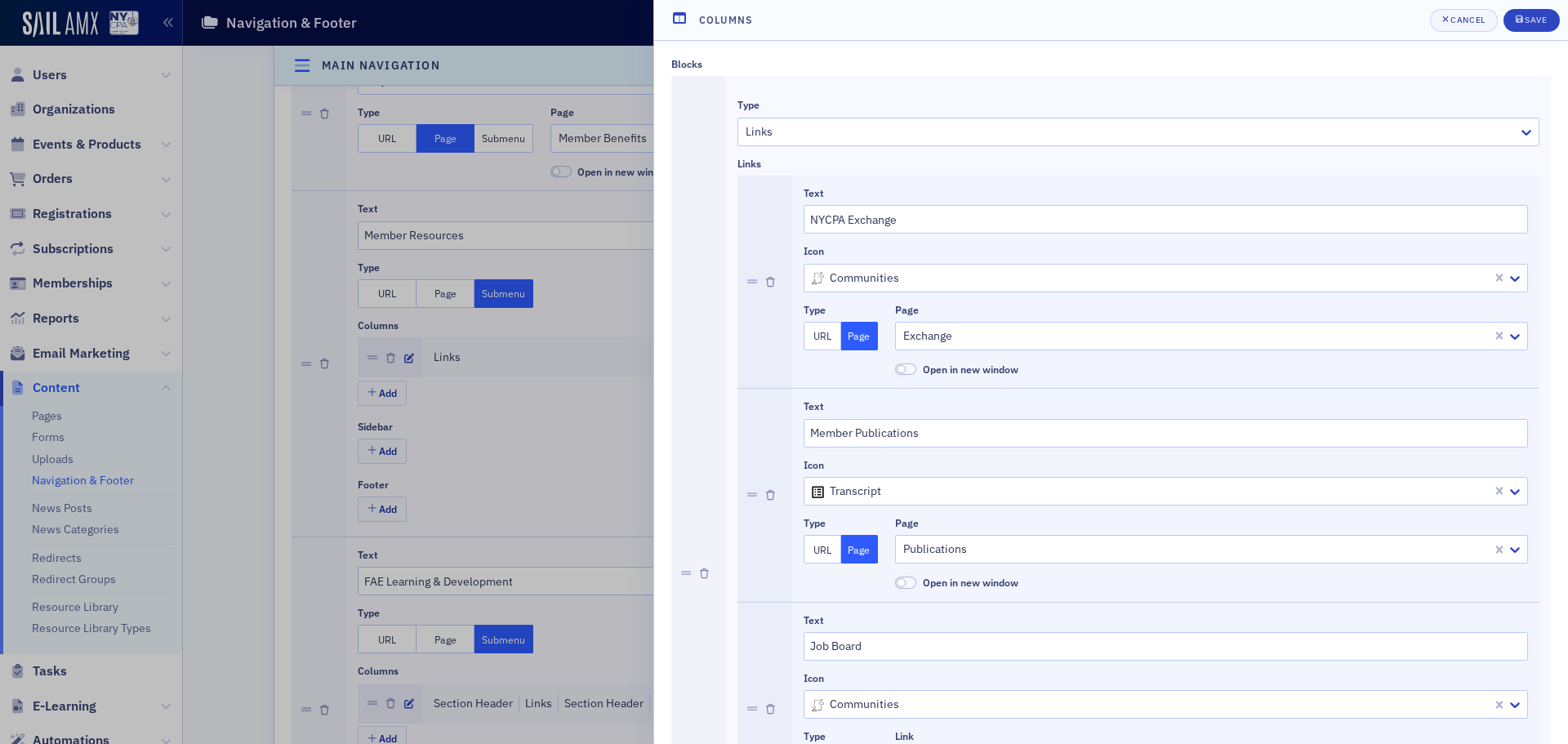
click at [812, 106] on div "Type" at bounding box center [1138, 105] width 802 height 12
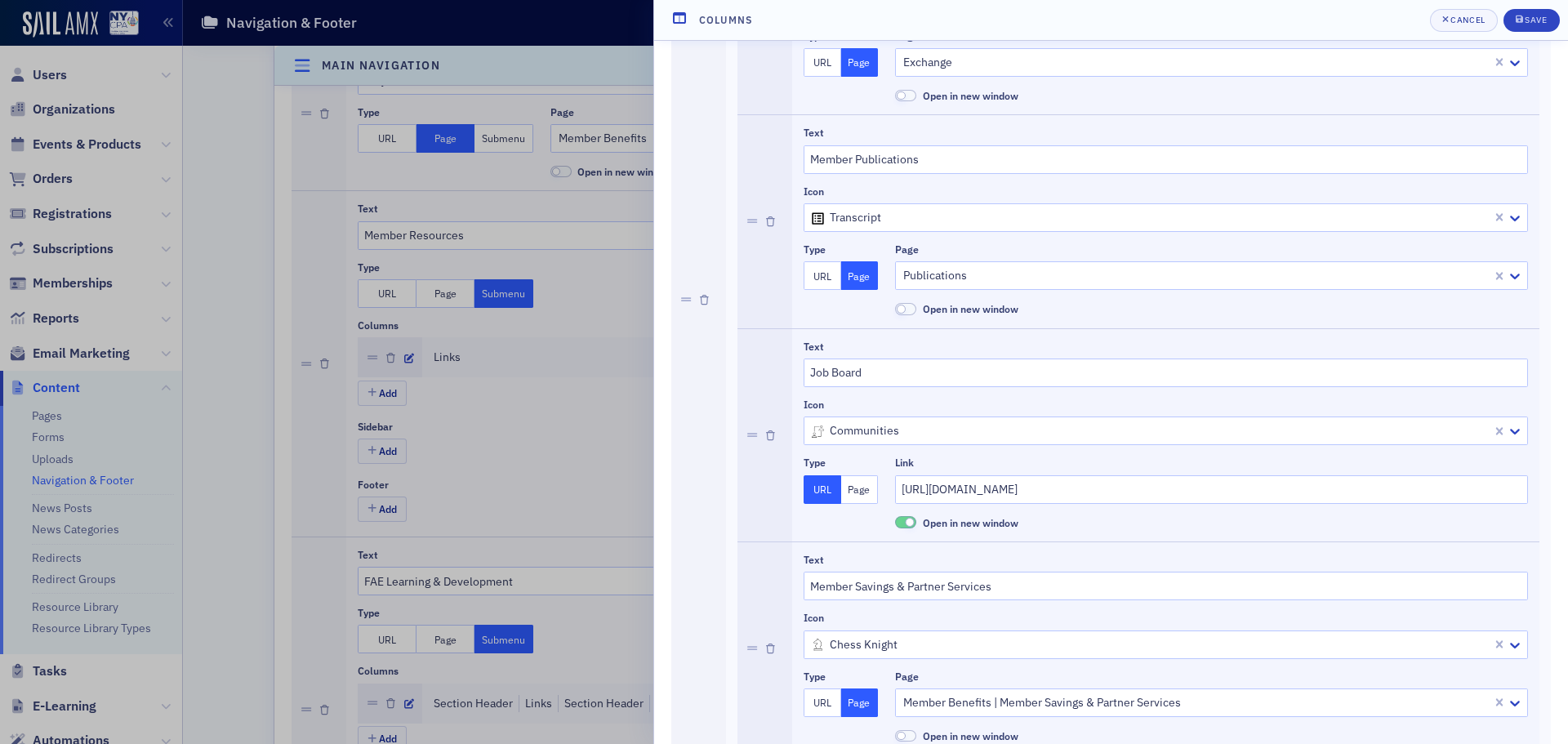
scroll to position [376, 0]
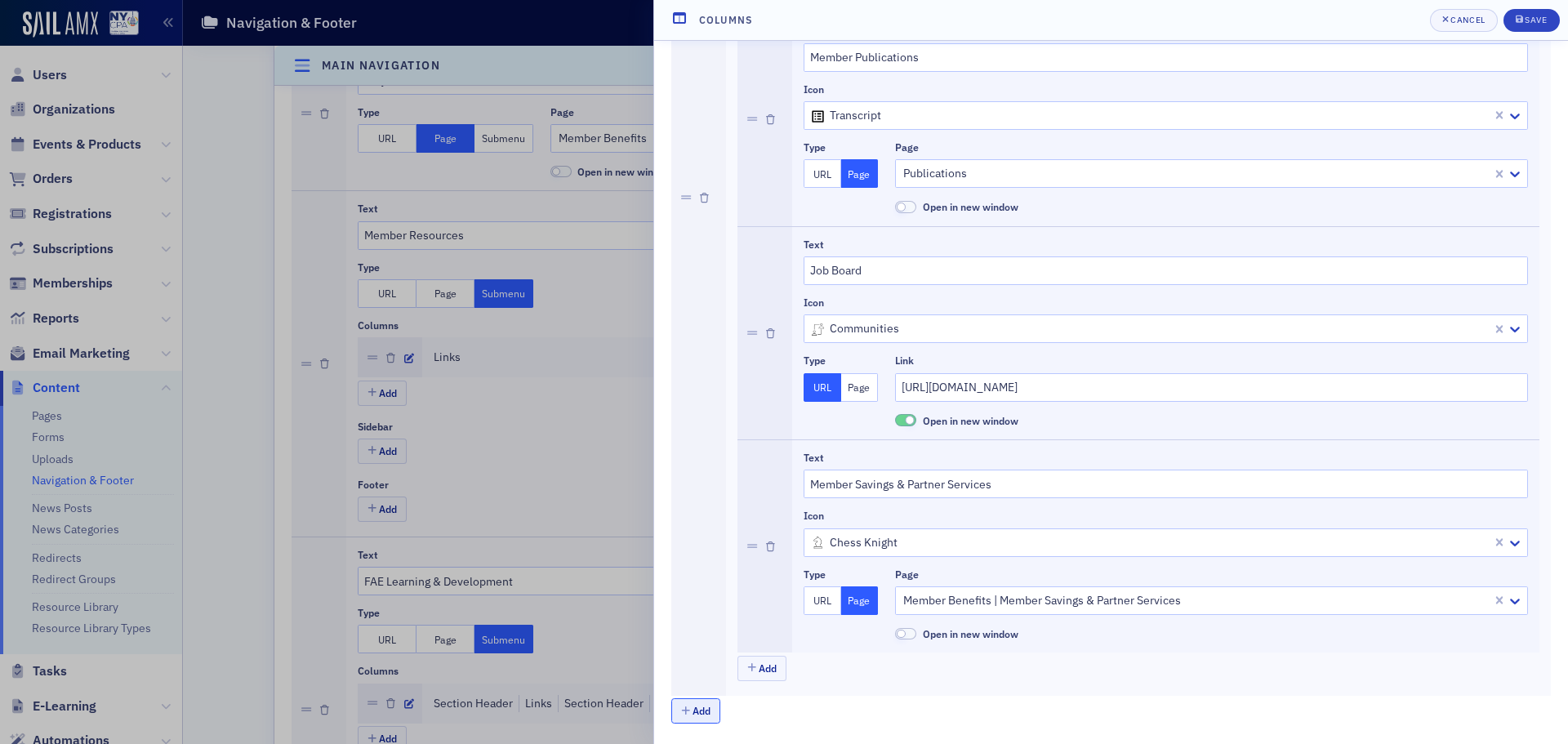
click at [703, 711] on button "Add" at bounding box center [695, 711] width 49 height 26
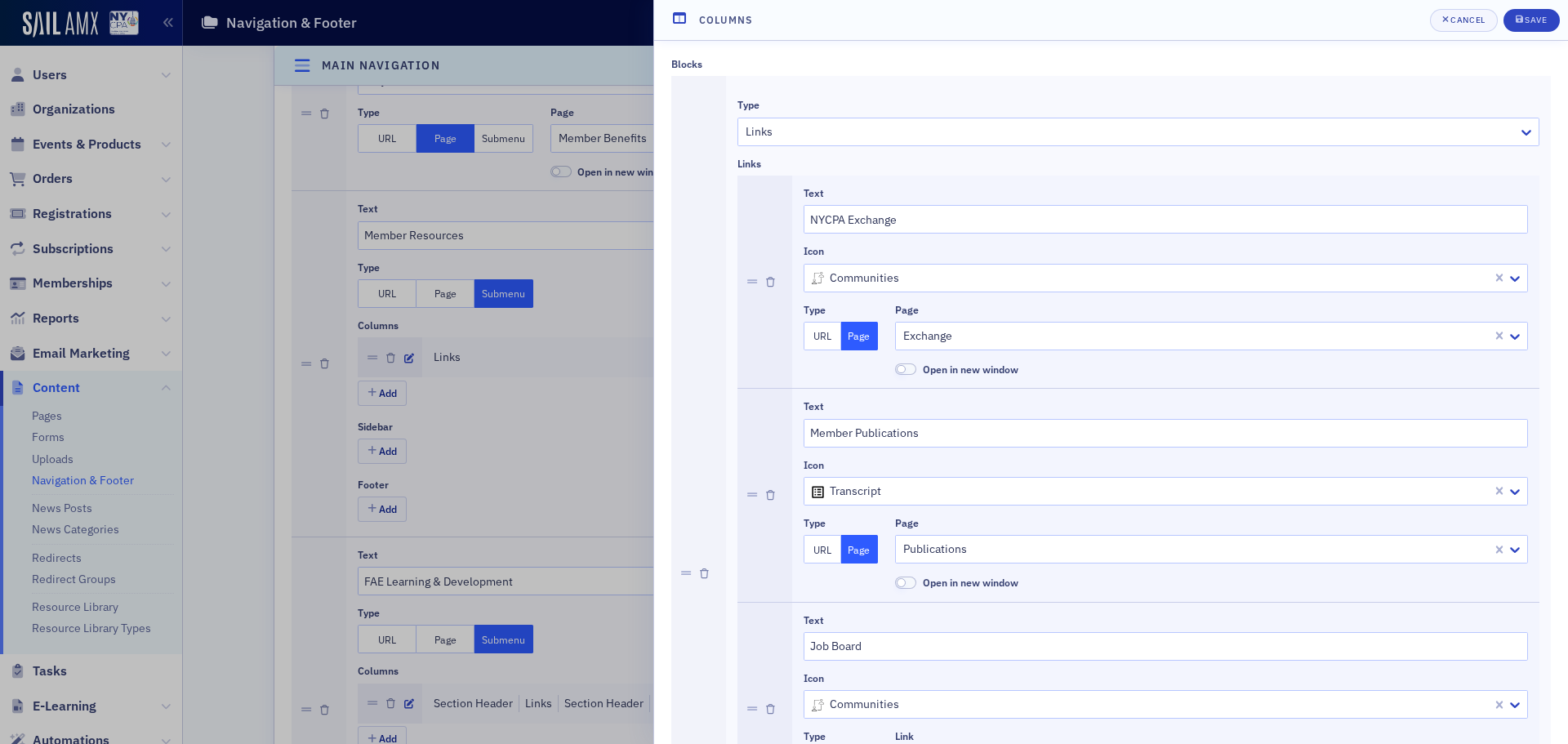
scroll to position [458, 0]
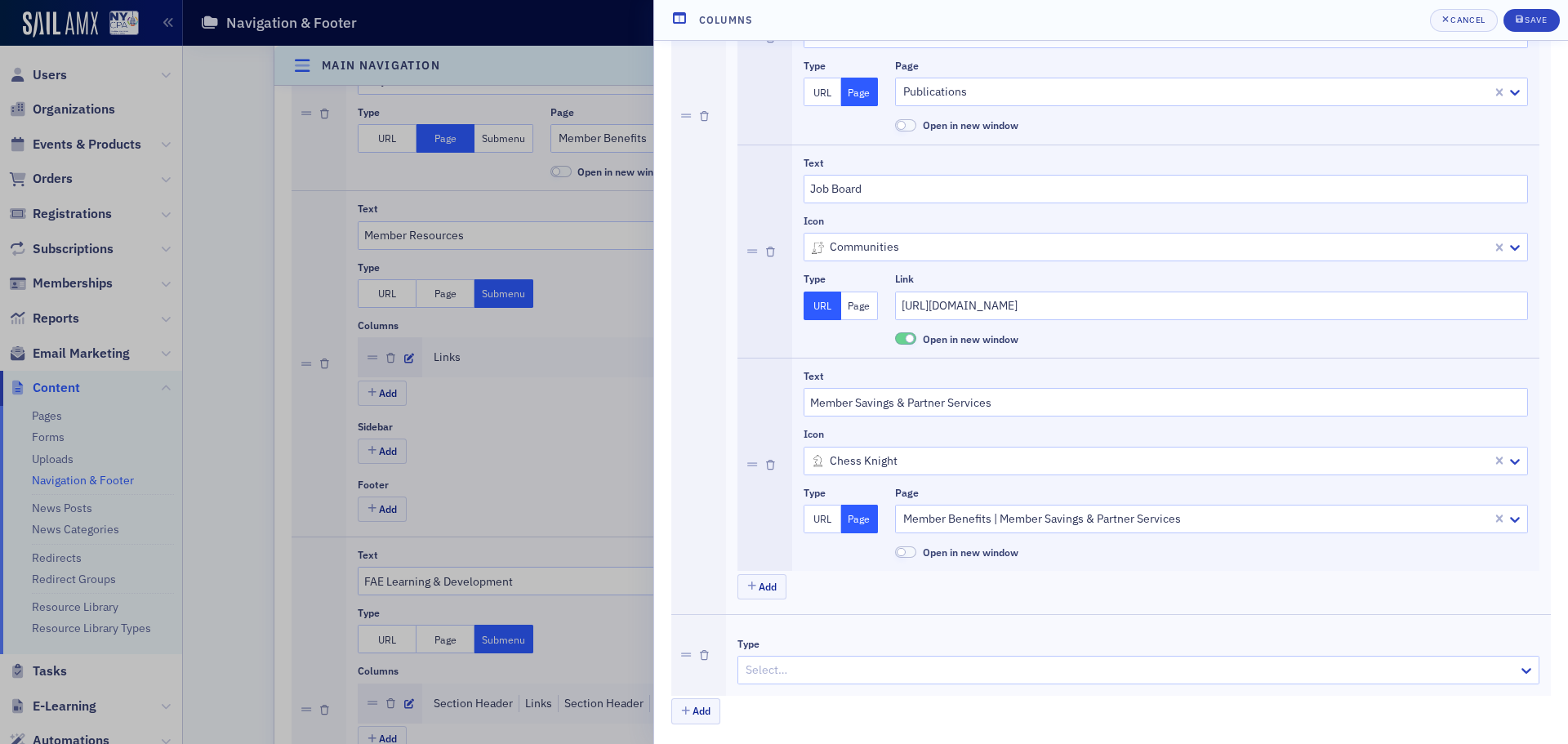
click at [815, 672] on div at bounding box center [1130, 670] width 773 height 21
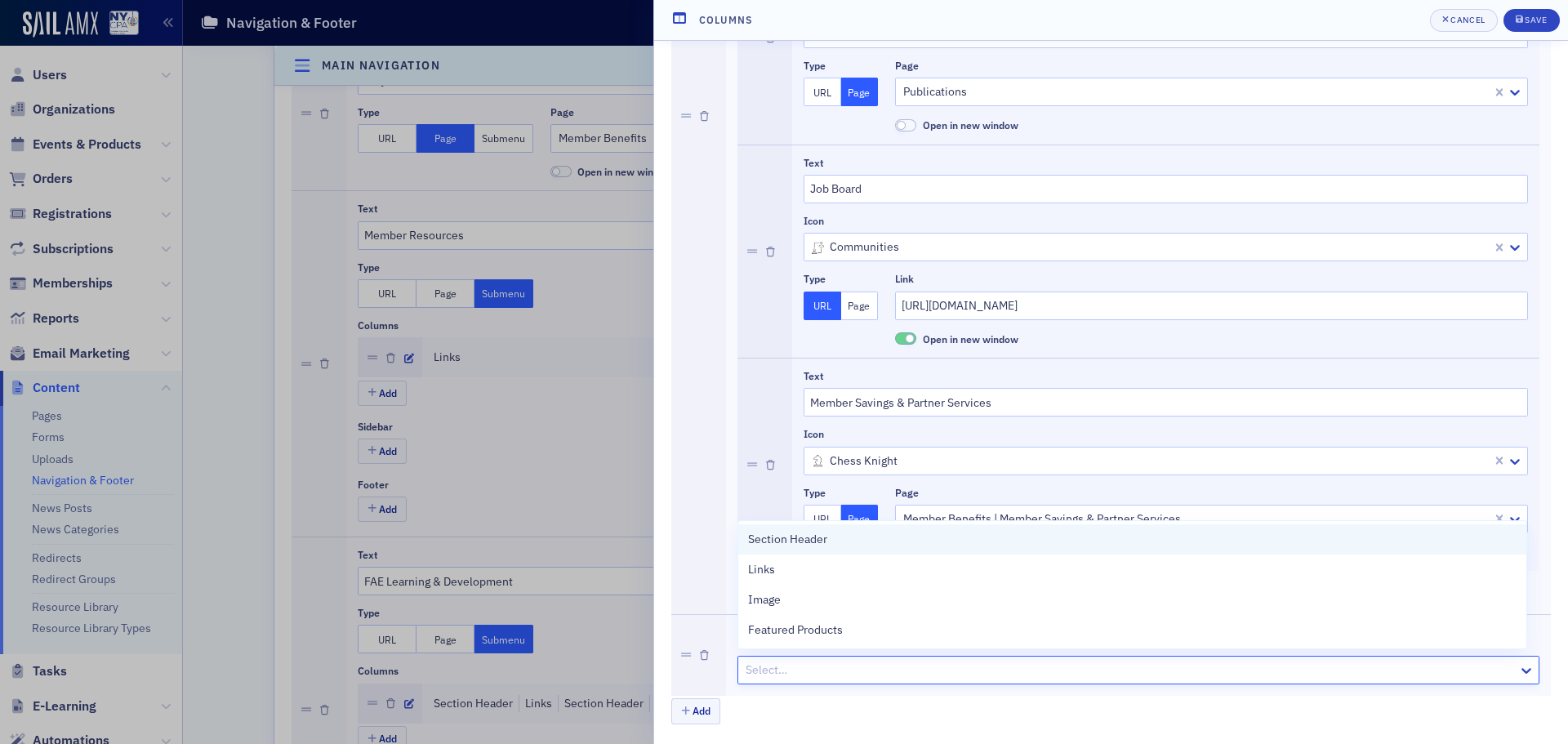
click at [807, 542] on span "Section Header" at bounding box center [788, 539] width 79 height 17
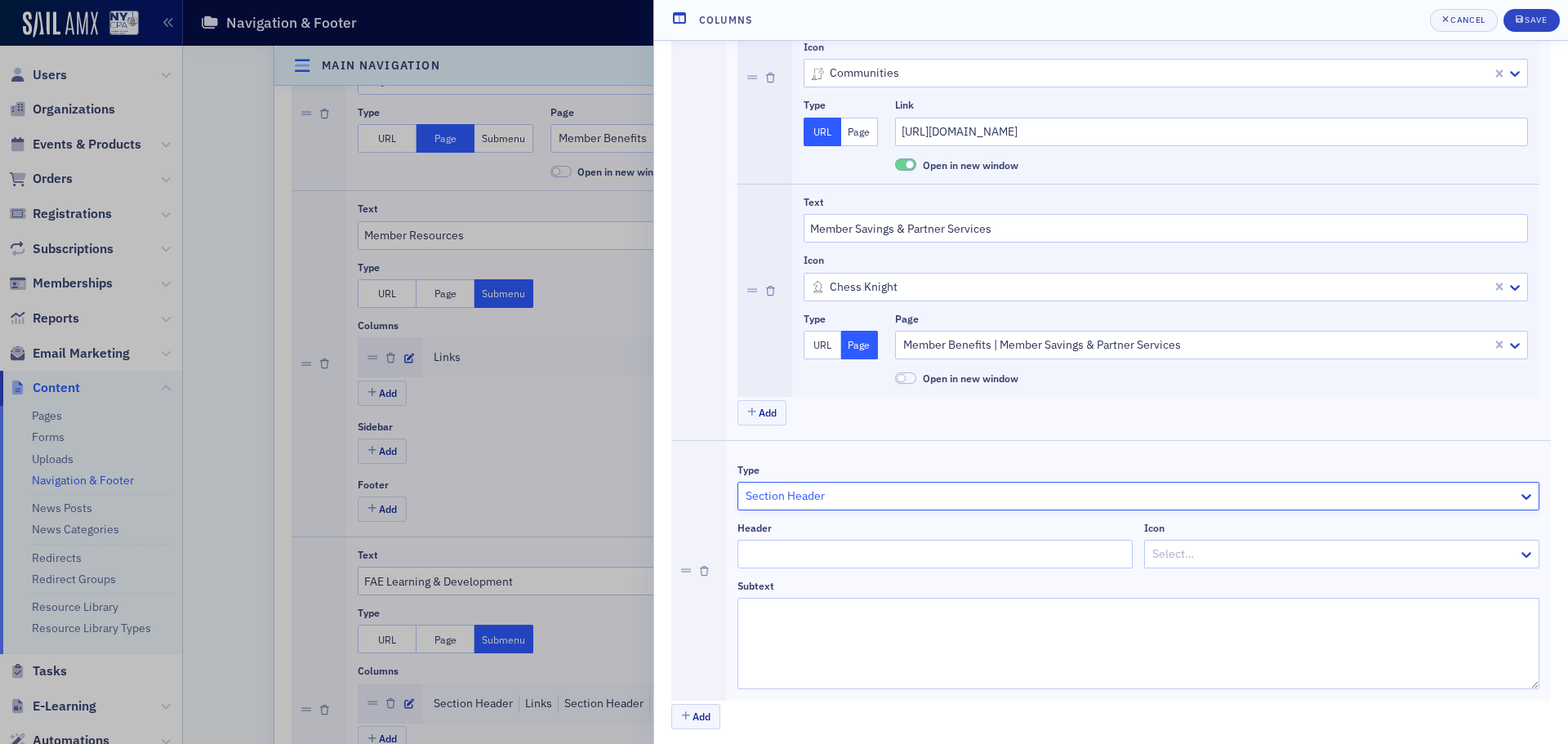
scroll to position [637, 0]
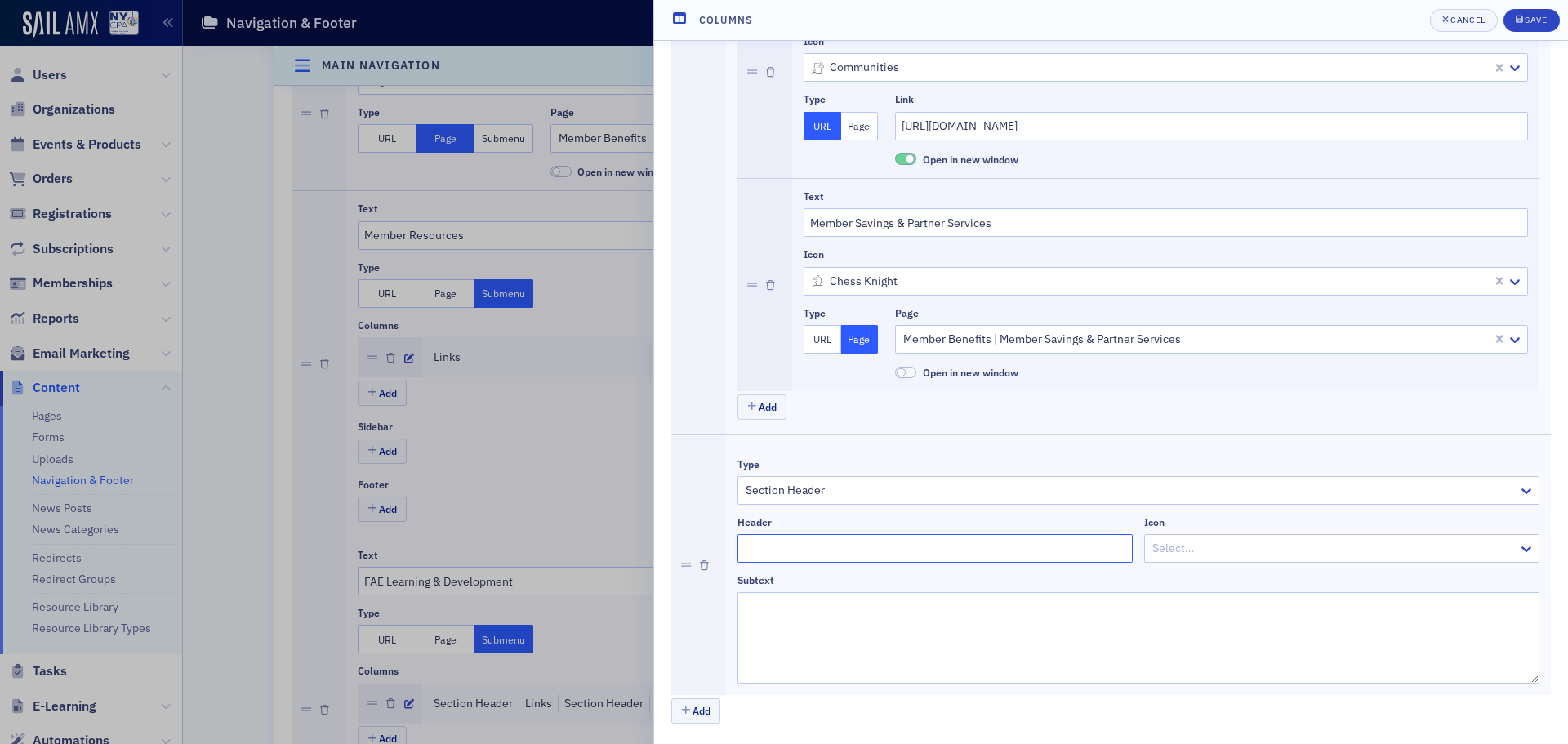
click at [798, 539] on input "Header" at bounding box center [935, 549] width 395 height 29
type input "Get Involved"
click at [1234, 550] on div at bounding box center [1334, 549] width 366 height 21
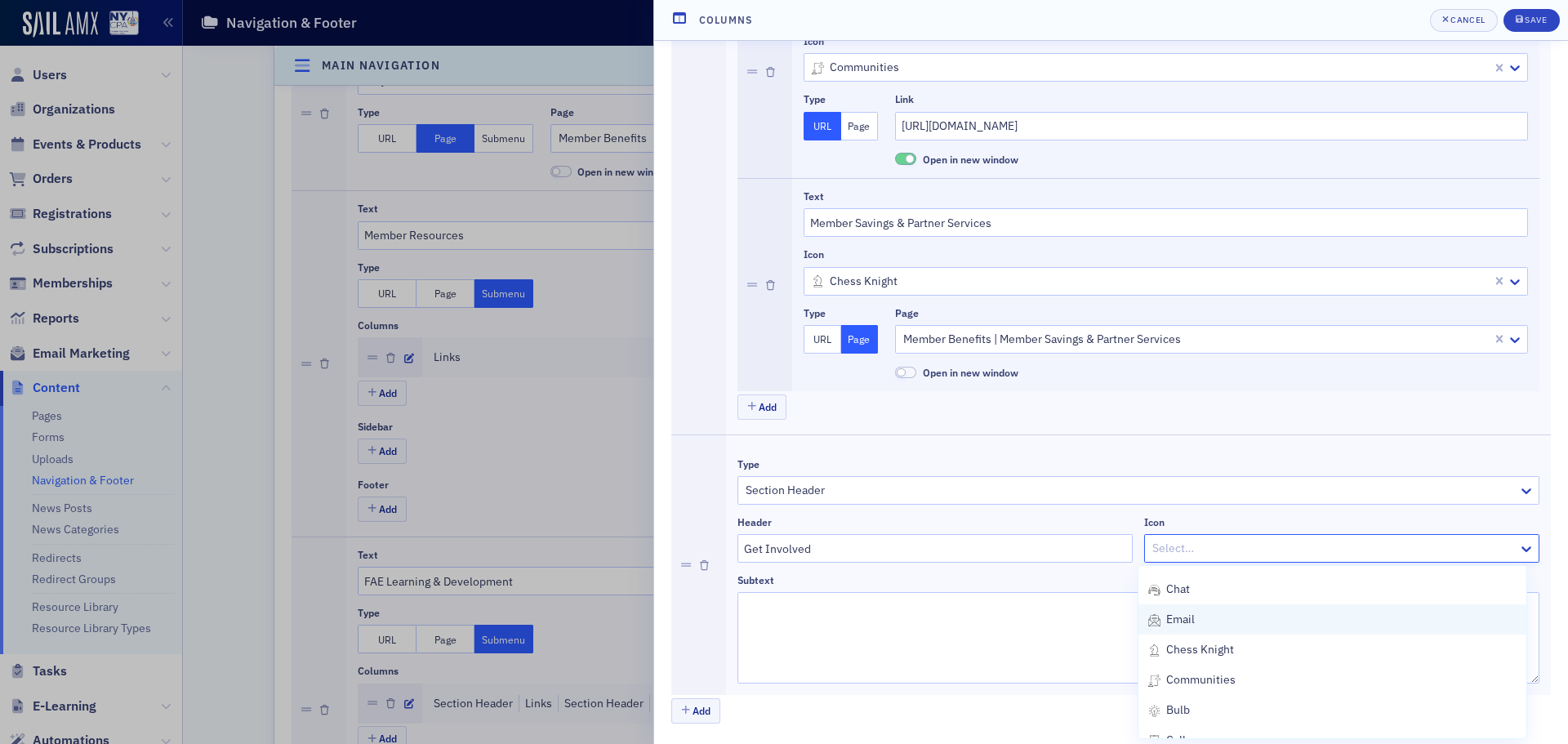
scroll to position [1225, 0]
click at [1261, 631] on div "bulb" at bounding box center [1332, 629] width 369 height 17
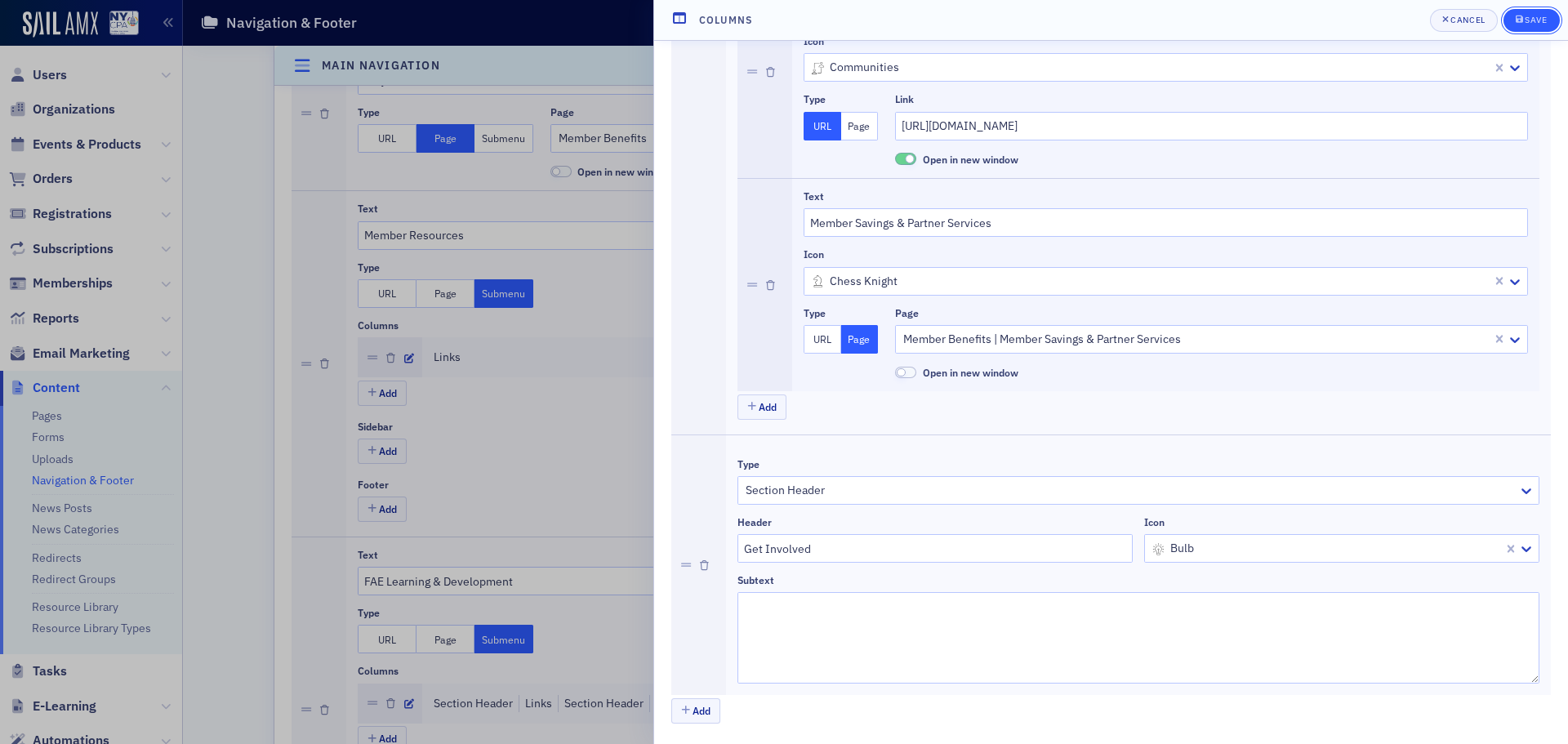
click at [1540, 22] on div "Save" at bounding box center [1536, 20] width 22 height 9
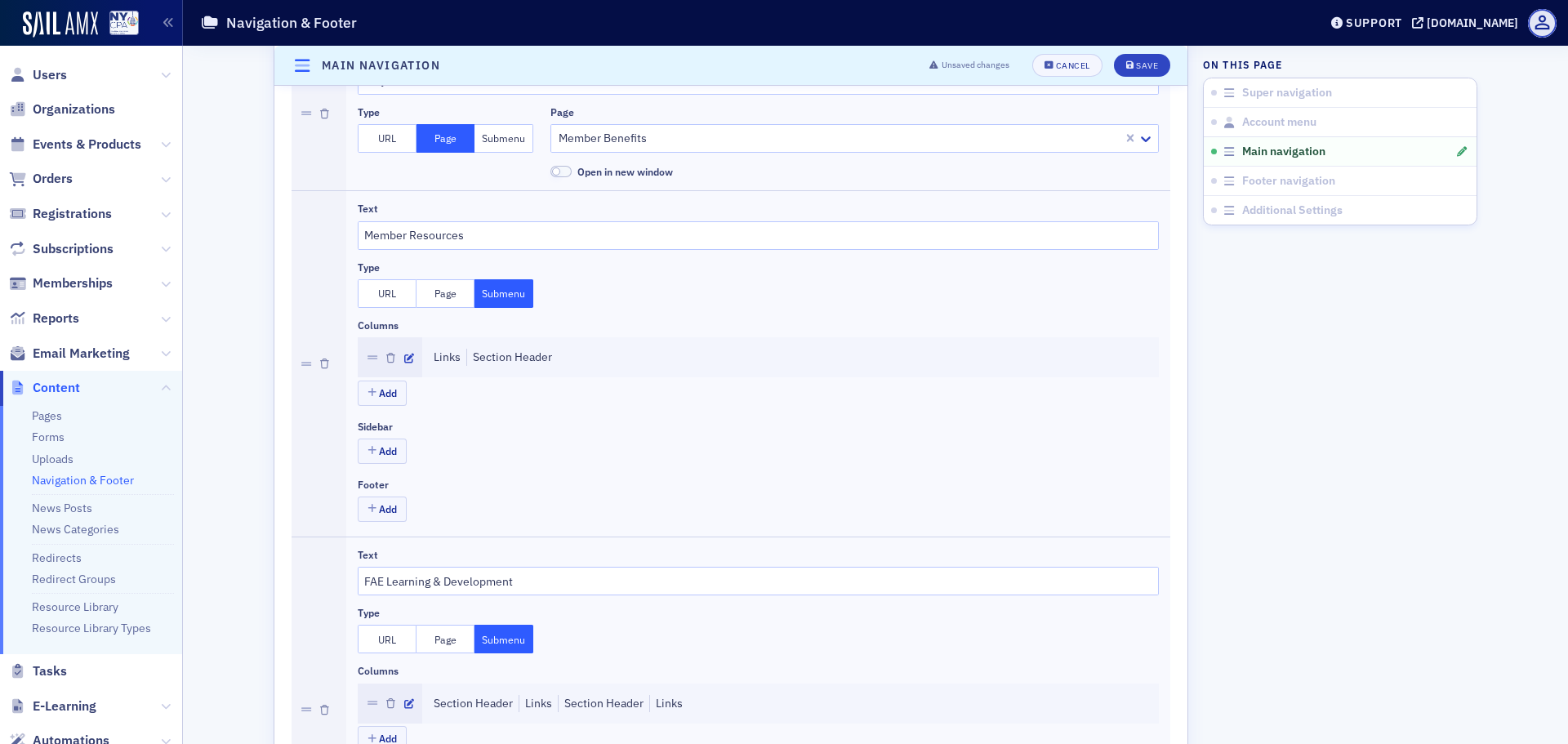
scroll to position [752, 0]
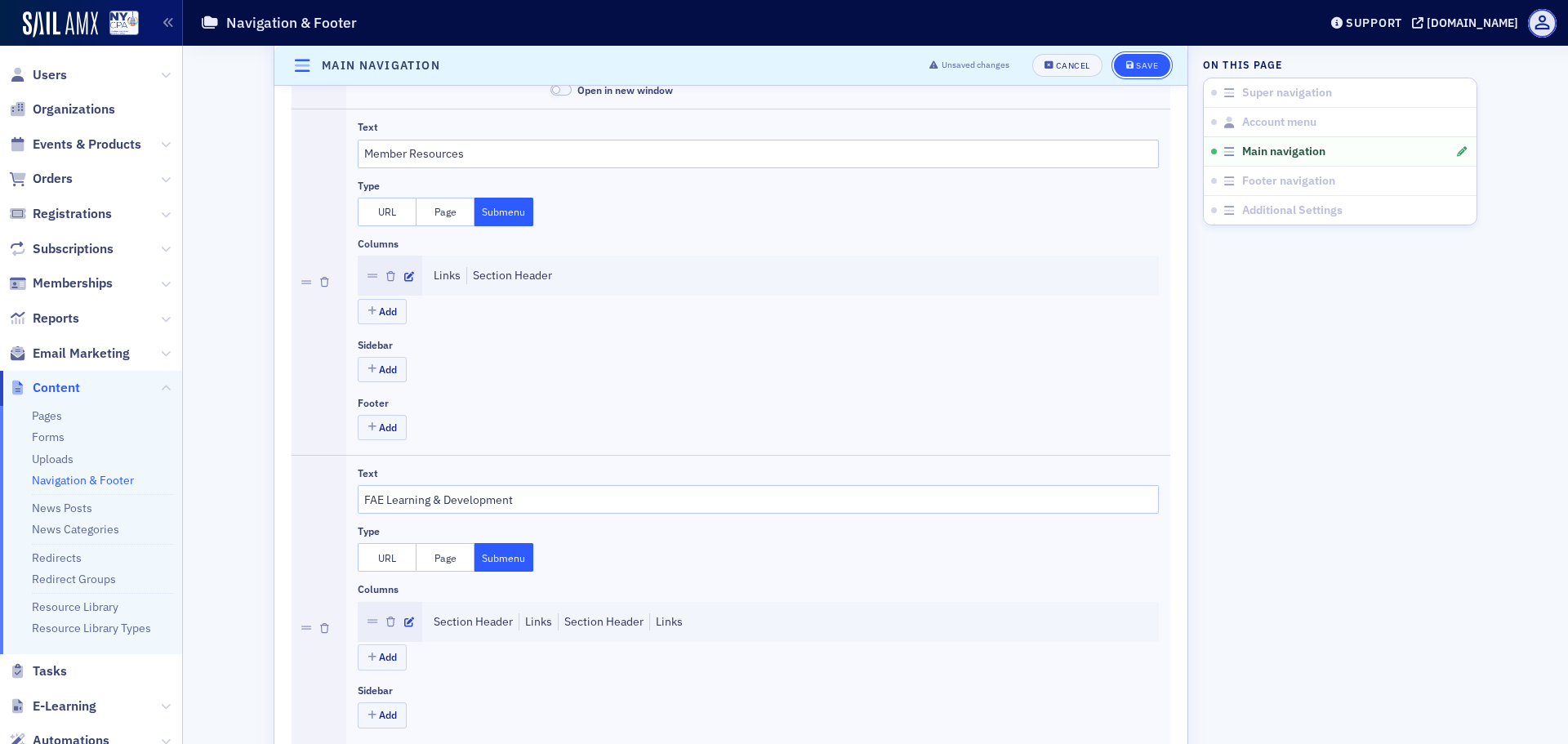
click at [1136, 65] on div "Save" at bounding box center [1147, 65] width 22 height 9
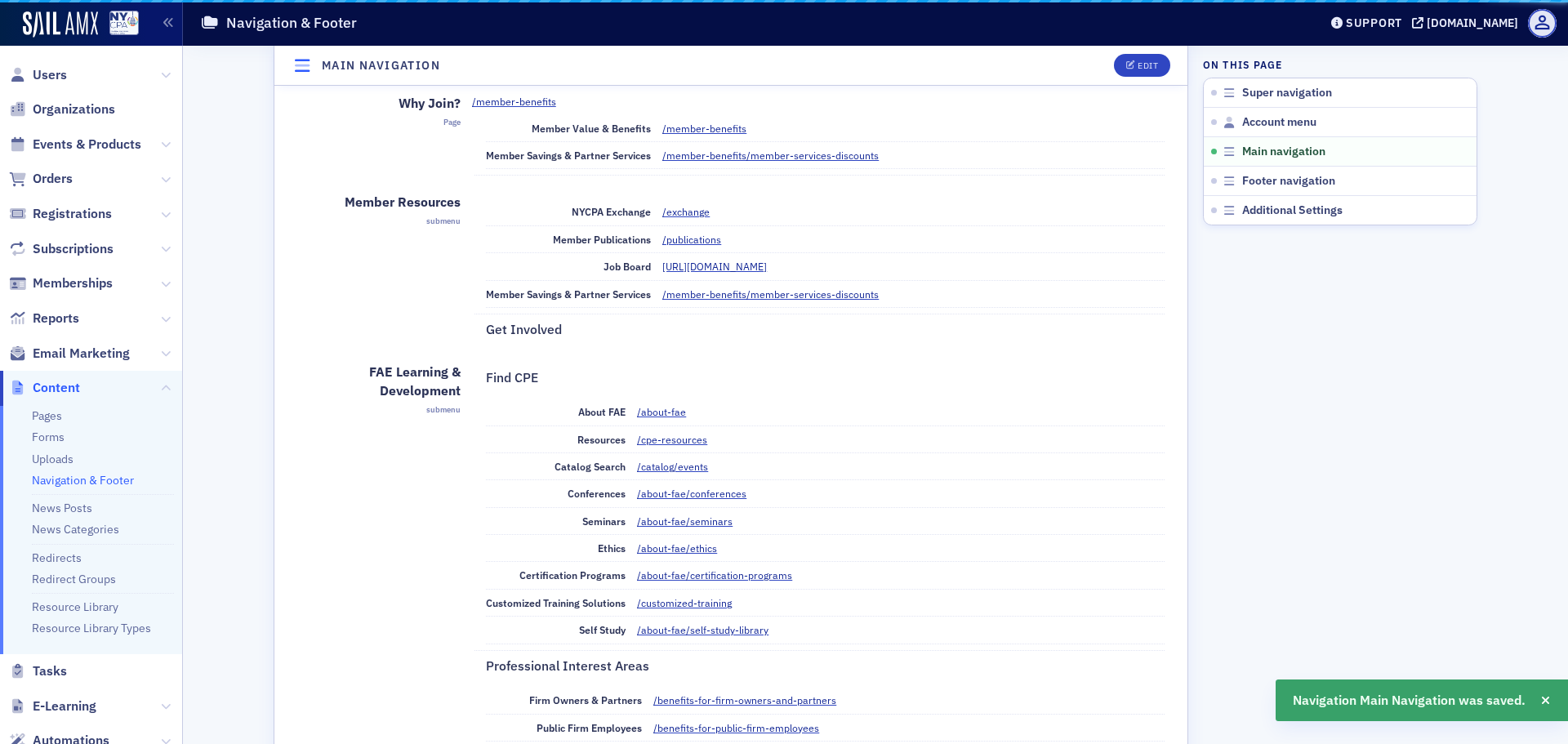
scroll to position [589, 0]
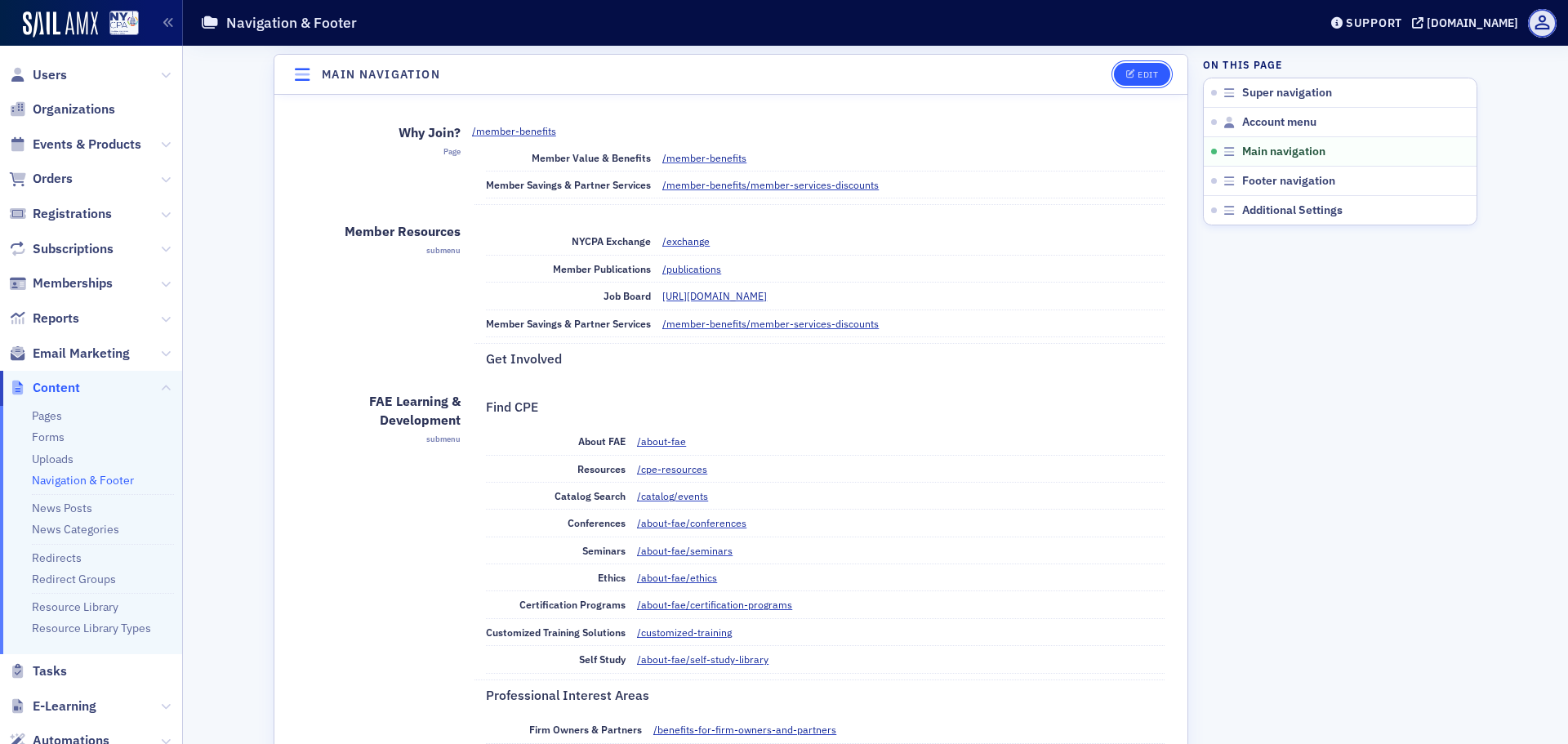
click at [1137, 70] on div "Edit" at bounding box center [1147, 74] width 21 height 9
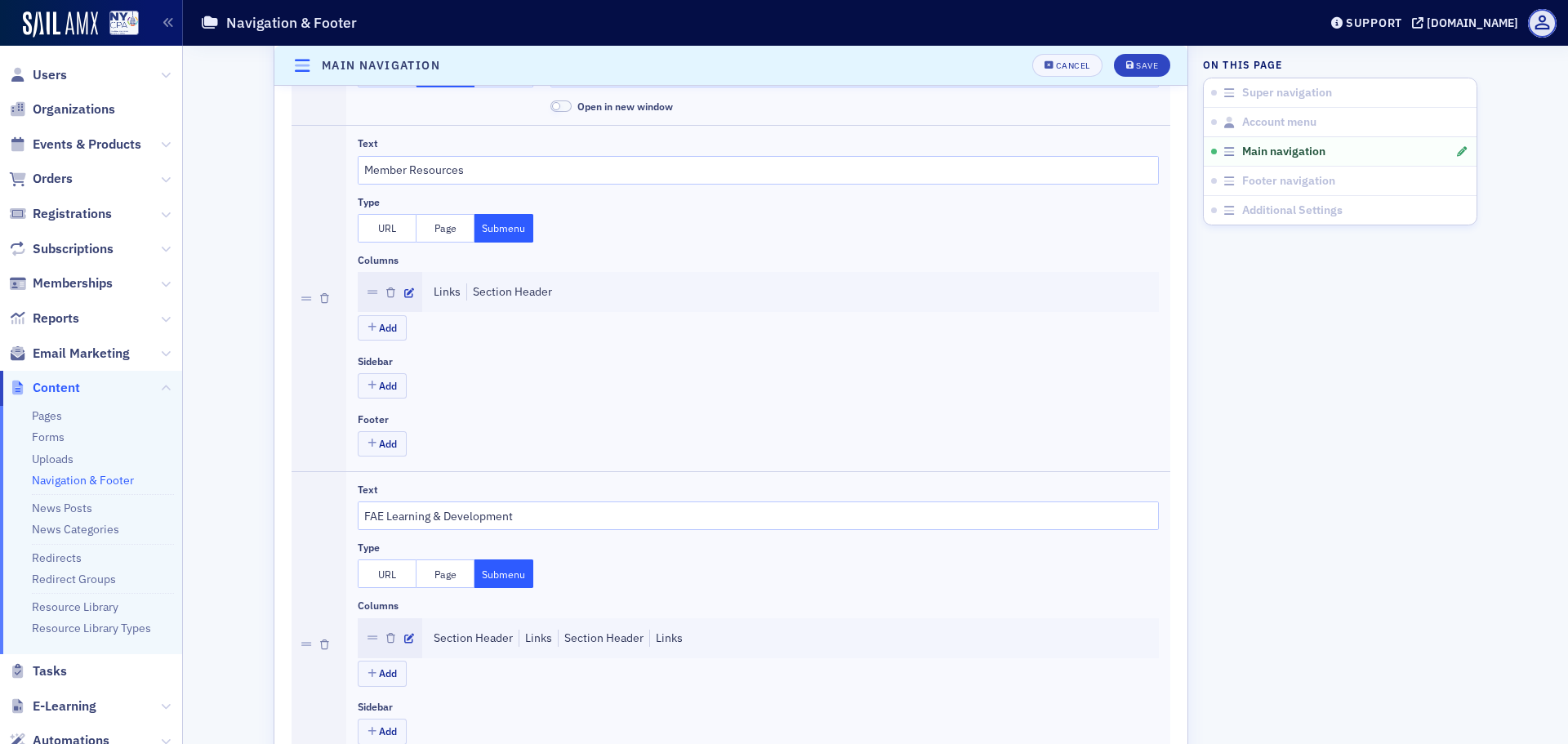
scroll to position [752, 0]
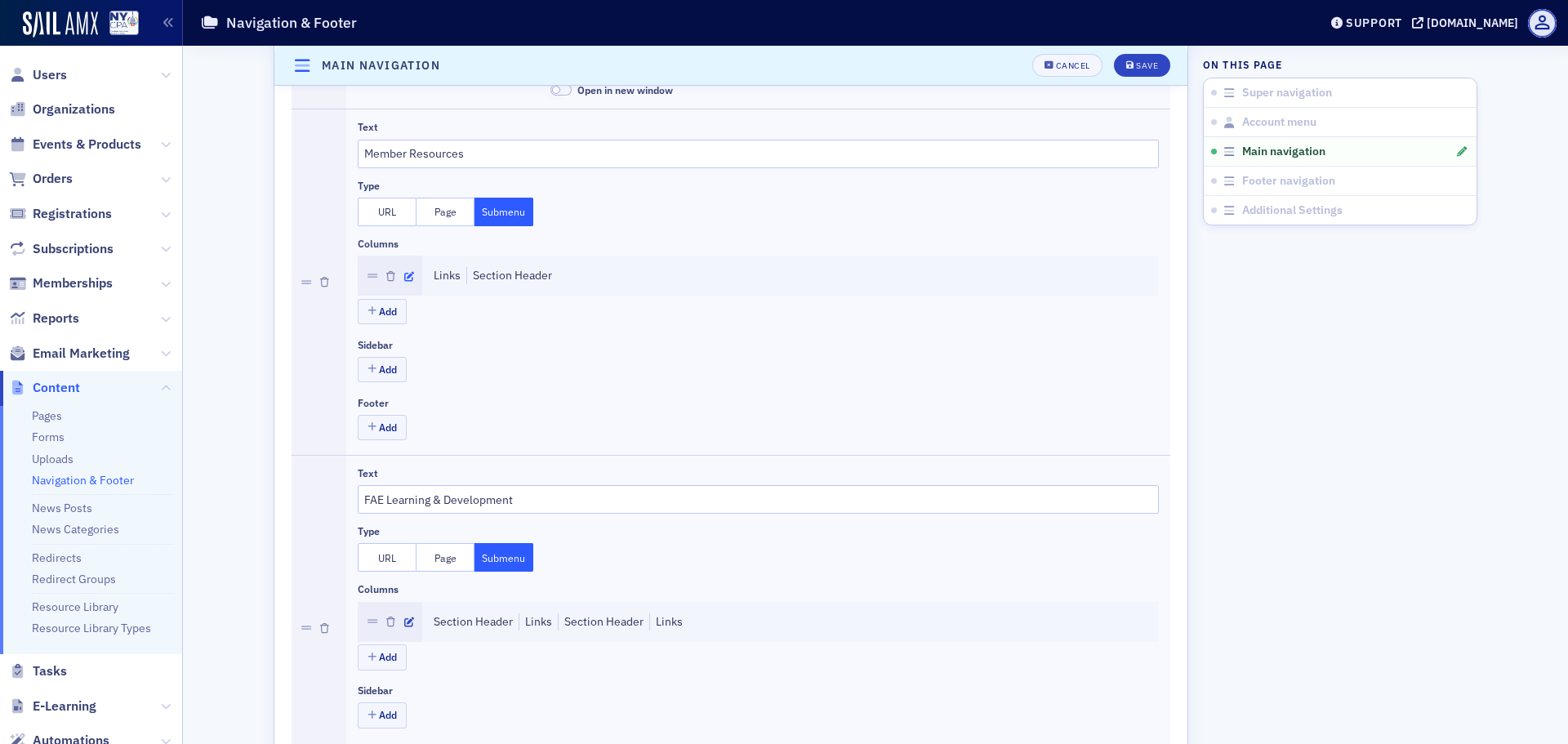
click at [404, 278] on icon "button" at bounding box center [409, 277] width 10 height 10
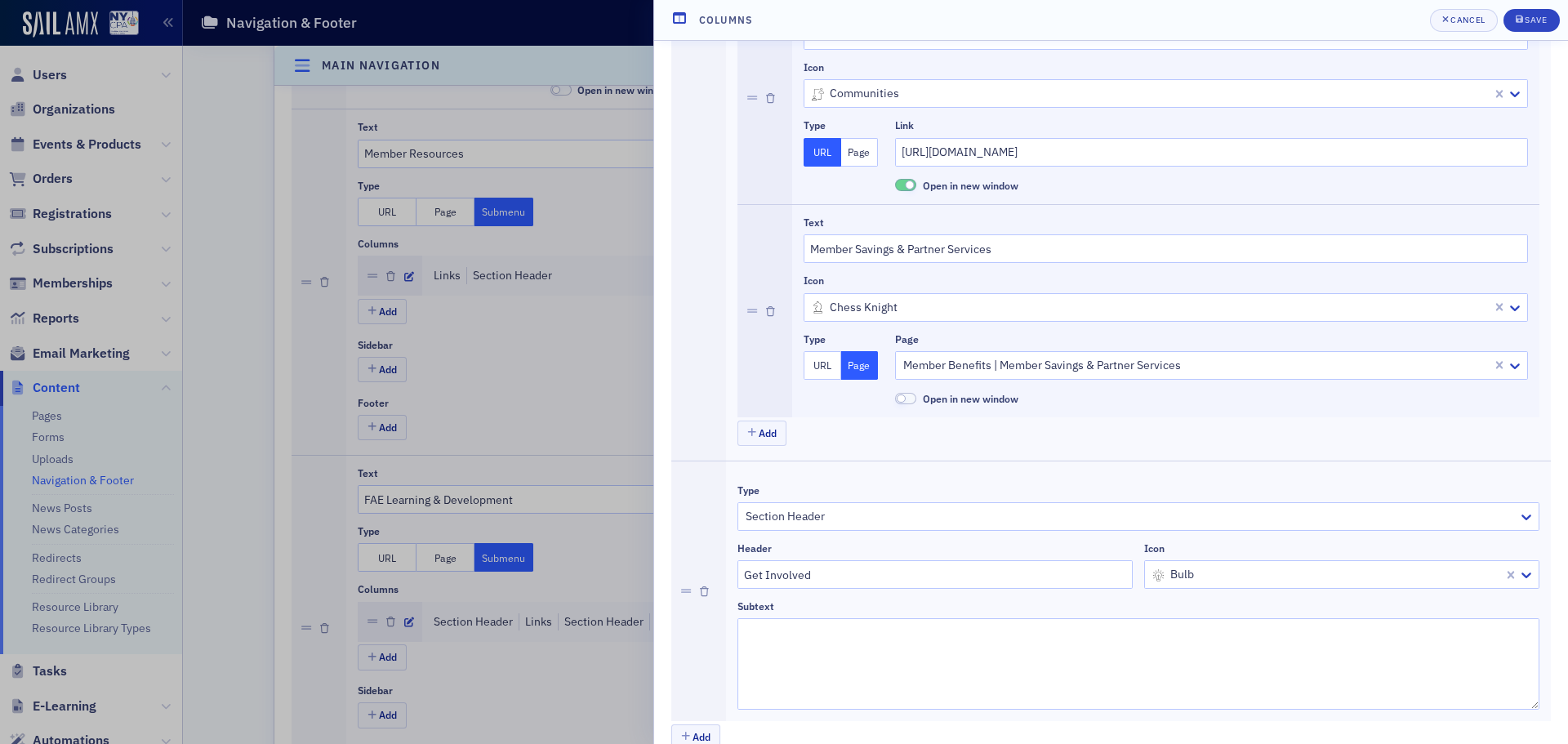
scroll to position [637, 0]
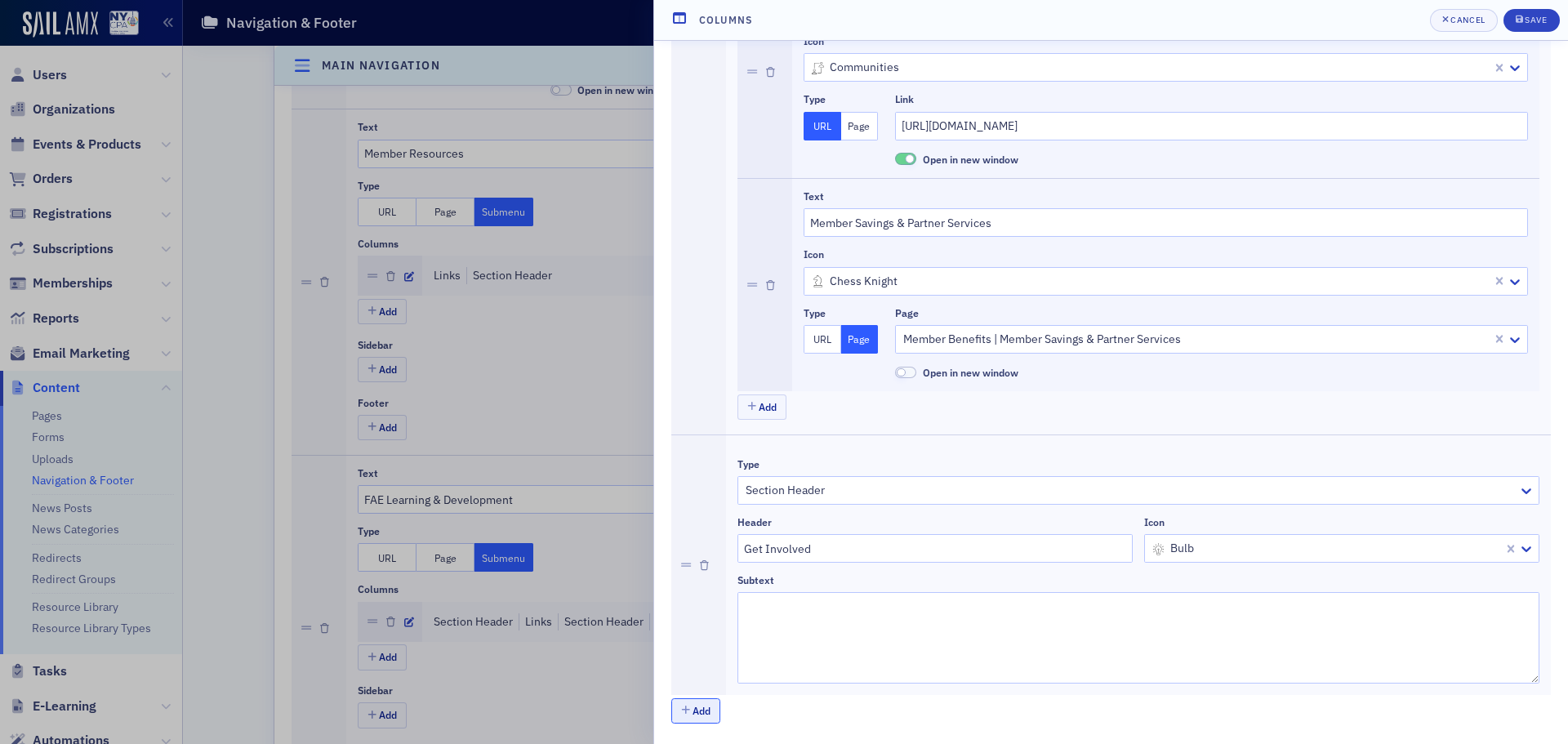
click at [713, 709] on button "Add" at bounding box center [695, 711] width 49 height 26
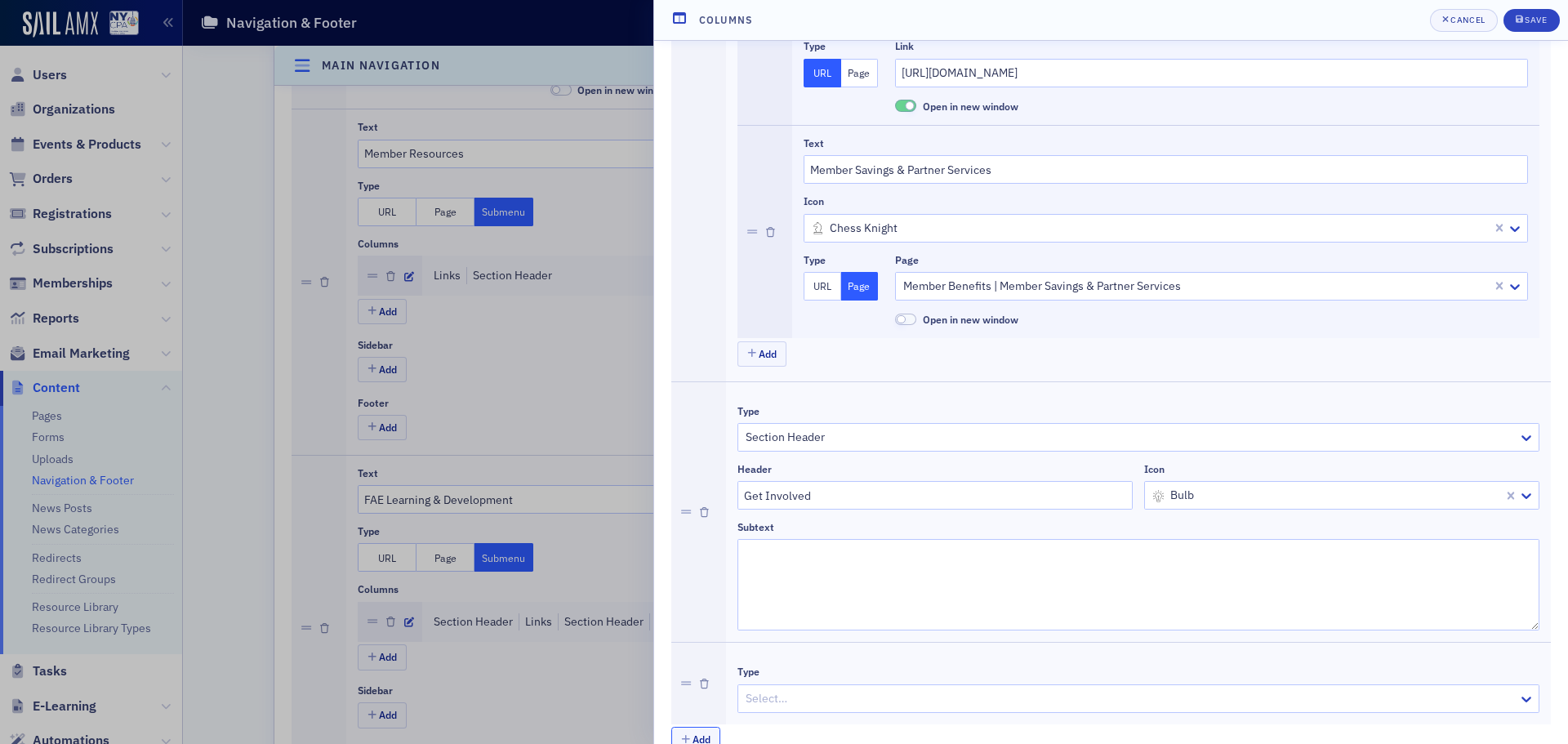
scroll to position [718, 0]
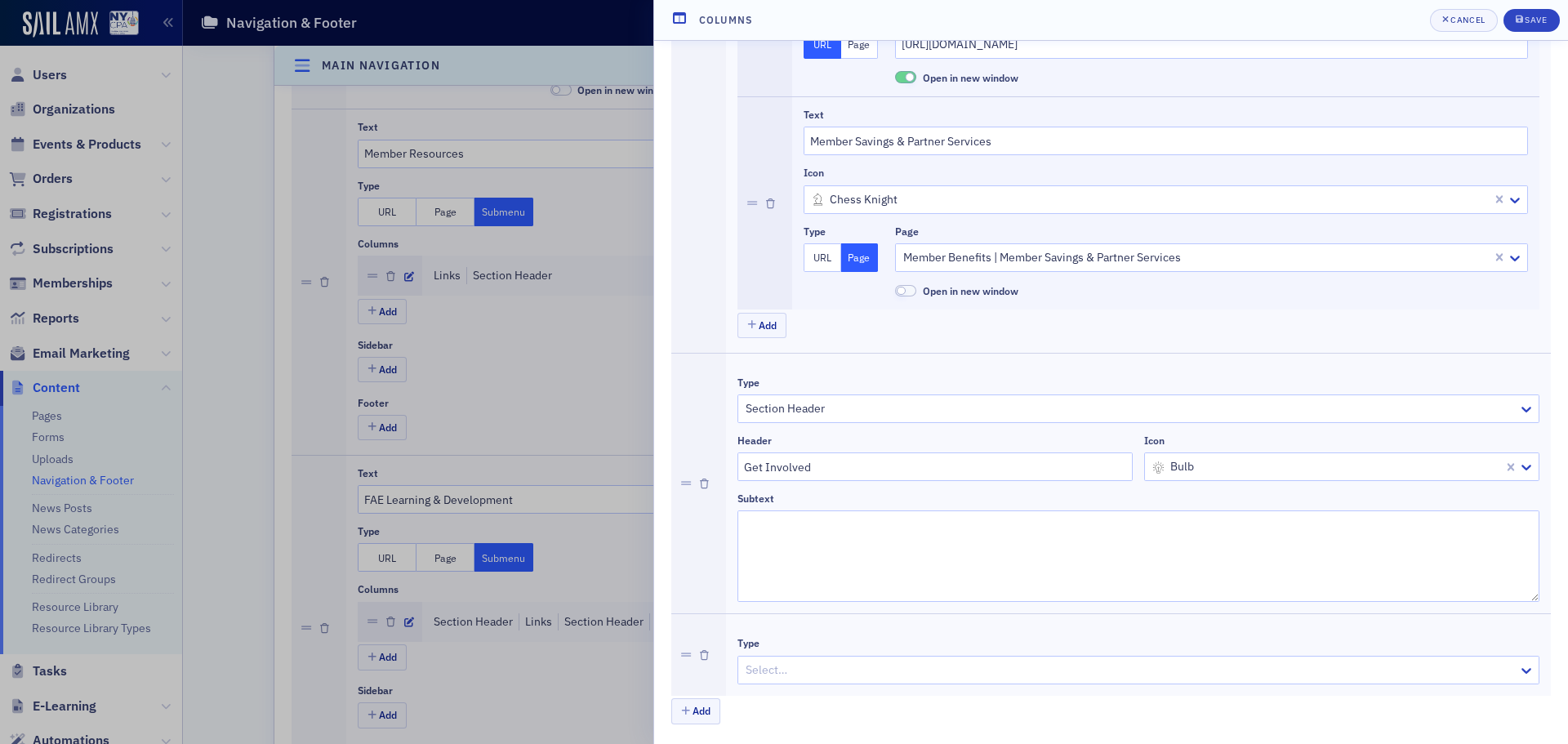
click at [828, 676] on div at bounding box center [1130, 670] width 773 height 21
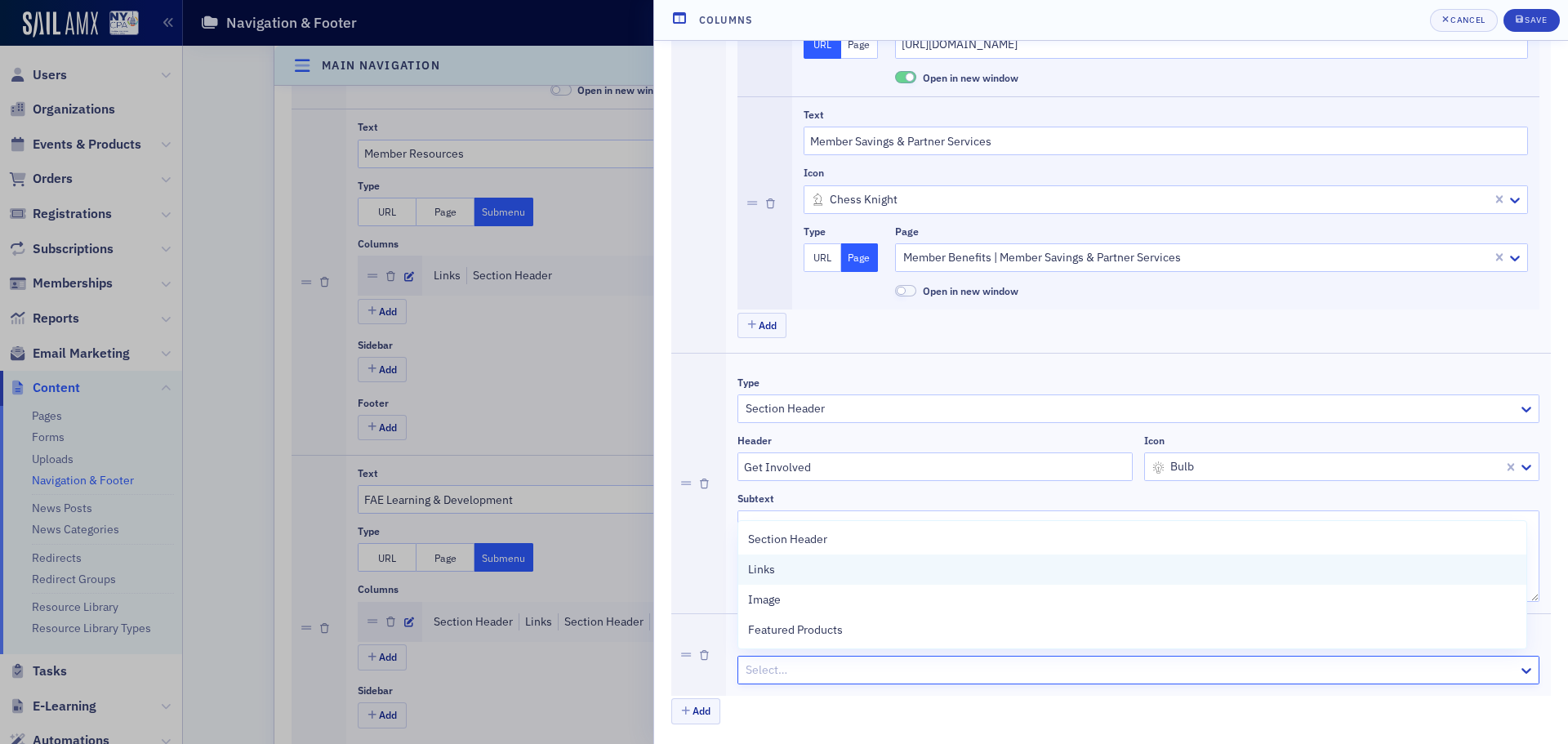
click at [810, 567] on div "Links" at bounding box center [1132, 569] width 769 height 17
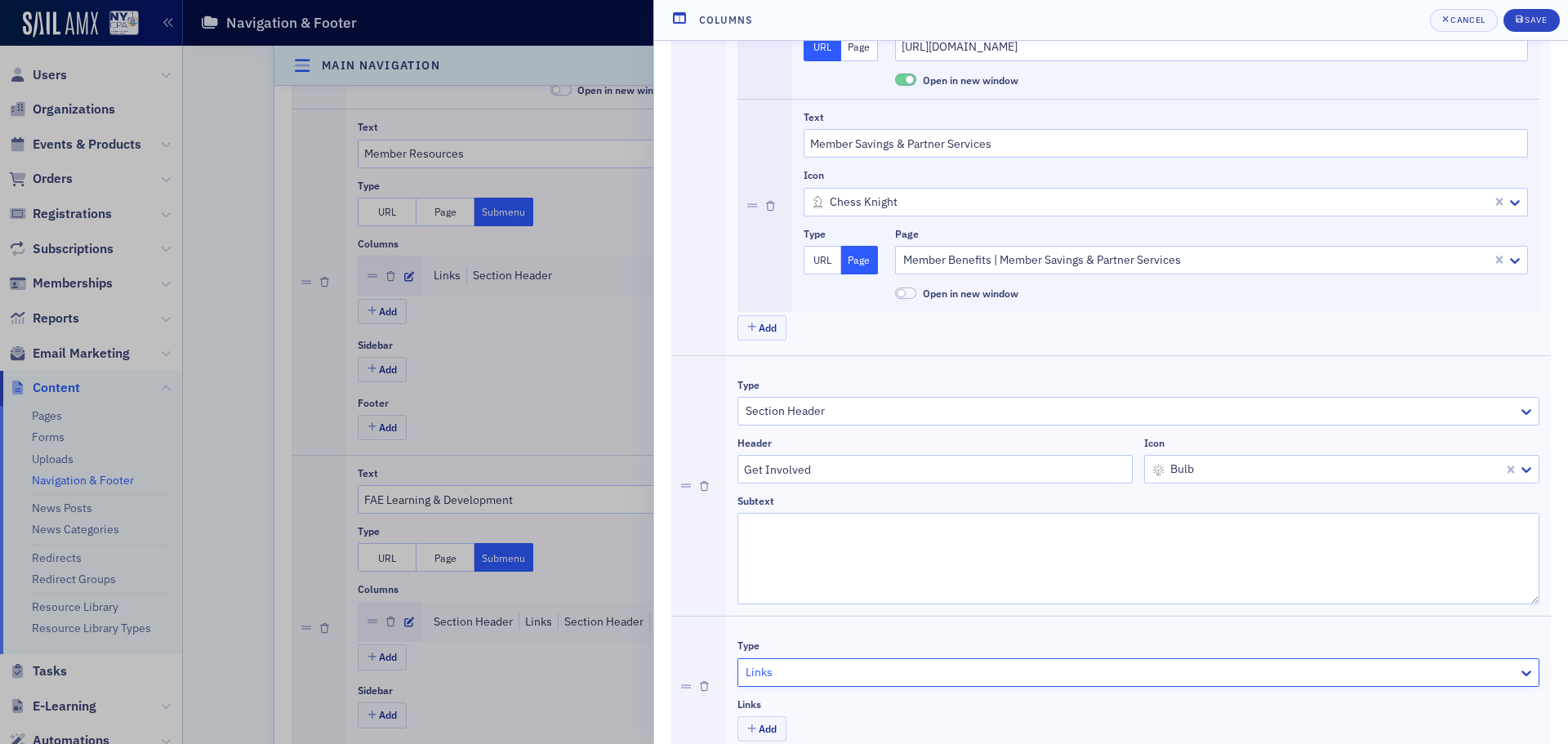
scroll to position [777, 0]
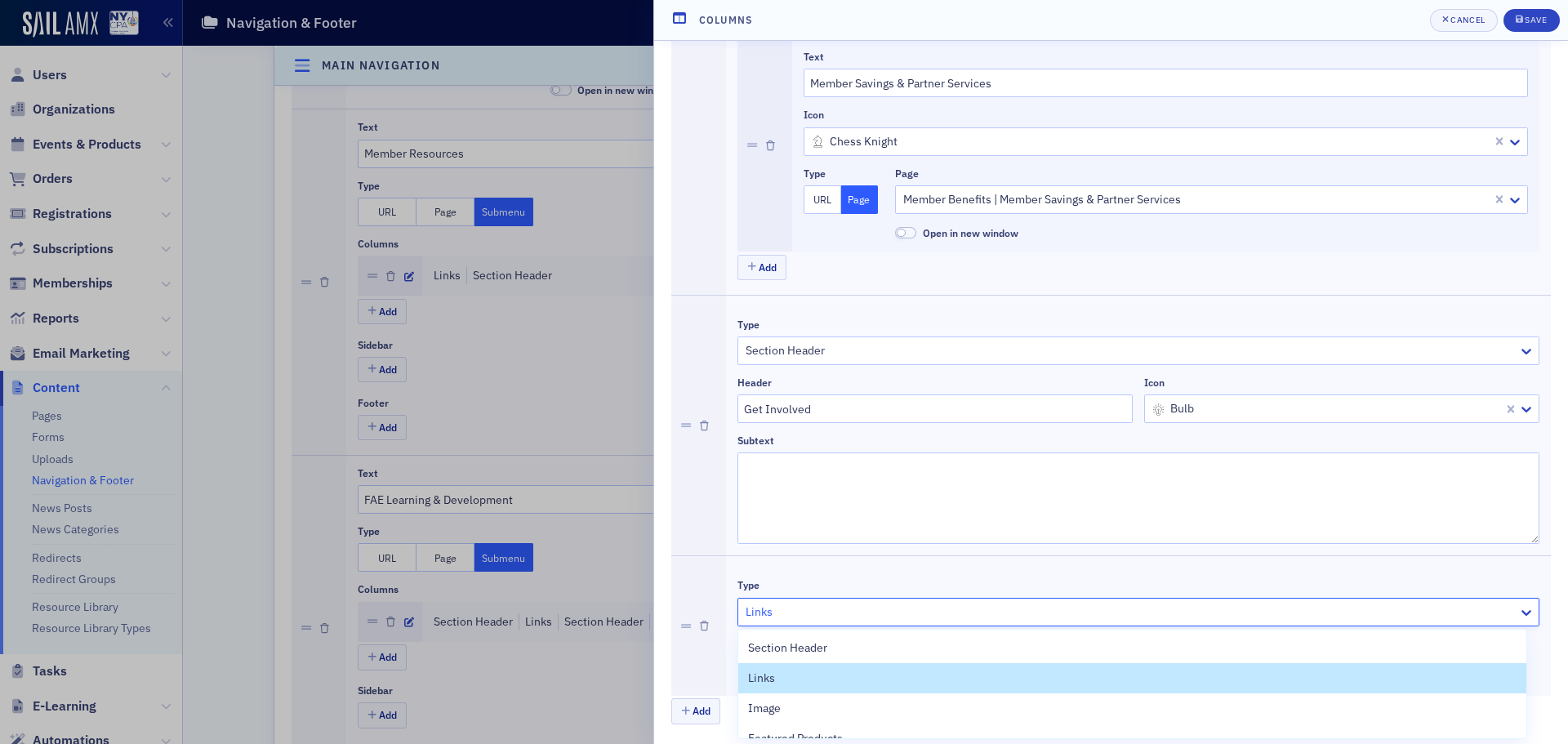
click at [934, 616] on div at bounding box center [1130, 612] width 773 height 21
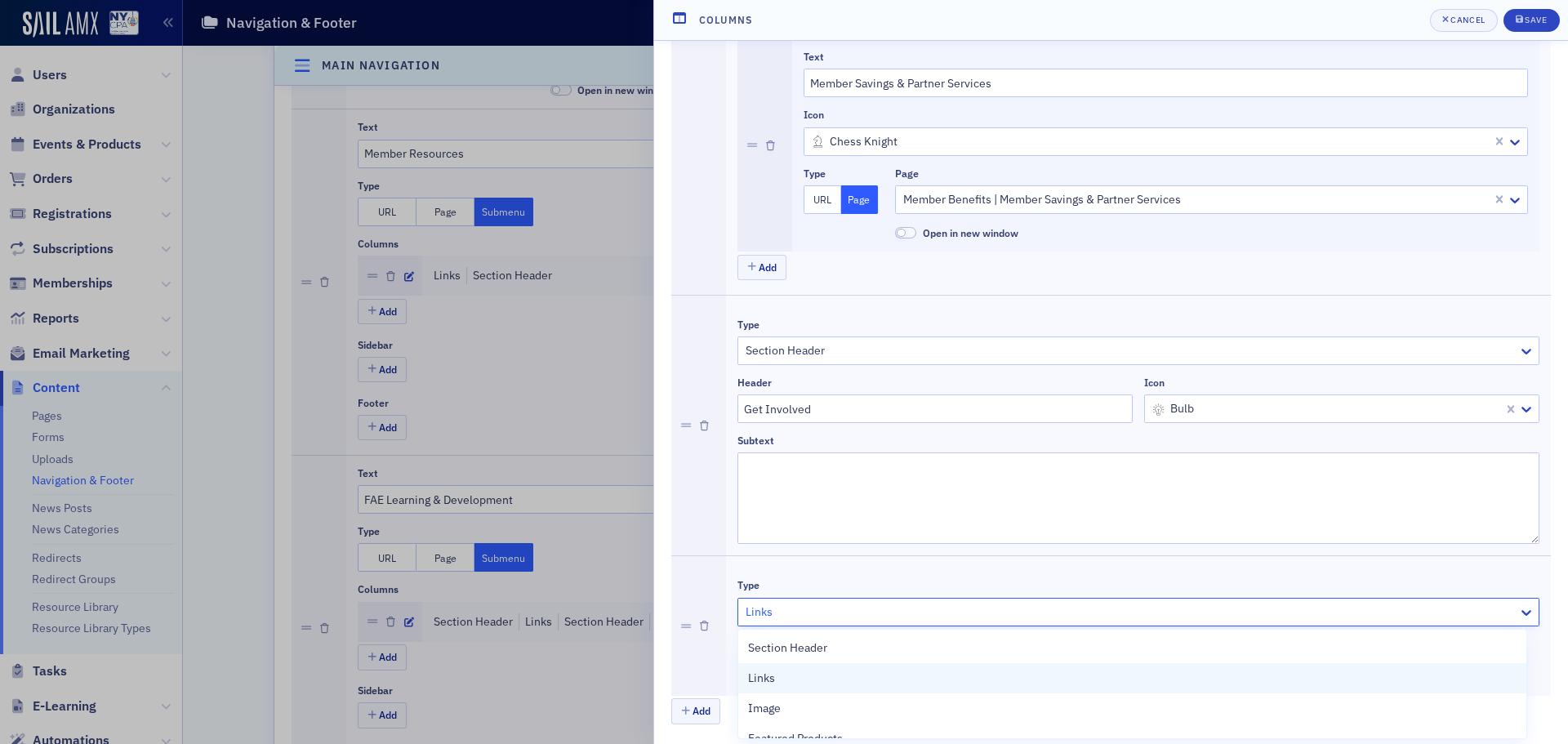
click at [869, 679] on div "Links" at bounding box center [1132, 678] width 769 height 17
click at [760, 667] on button "Add" at bounding box center [761, 668] width 49 height 26
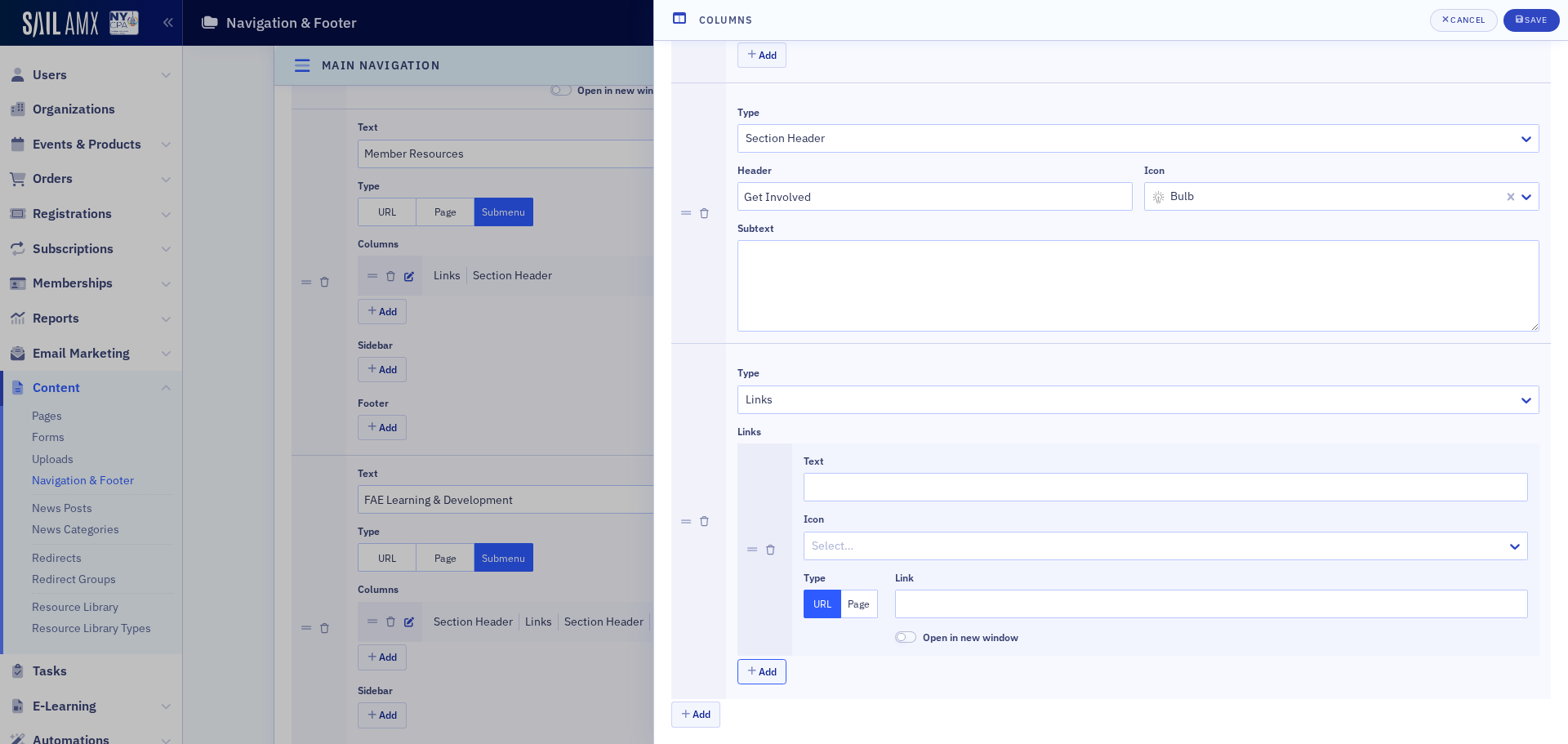
scroll to position [992, 0]
click at [884, 482] on input "Text" at bounding box center [1165, 483] width 724 height 29
type input "Committees"
click at [935, 595] on input "Link" at bounding box center [1211, 600] width 633 height 29
paste input "[URL][DOMAIN_NAME]"
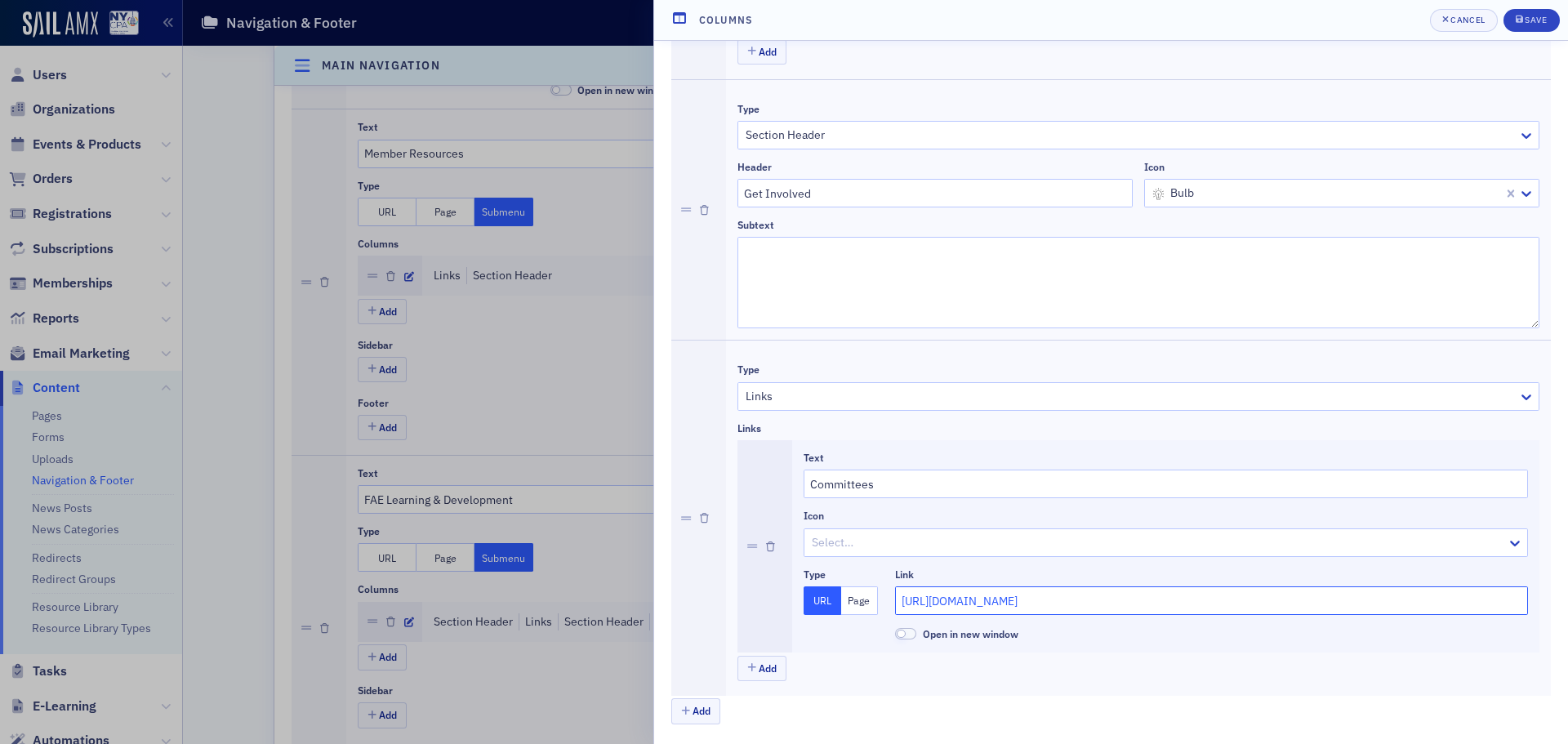
type input "[URL][DOMAIN_NAME]"
click at [833, 539] on div at bounding box center [1157, 543] width 695 height 21
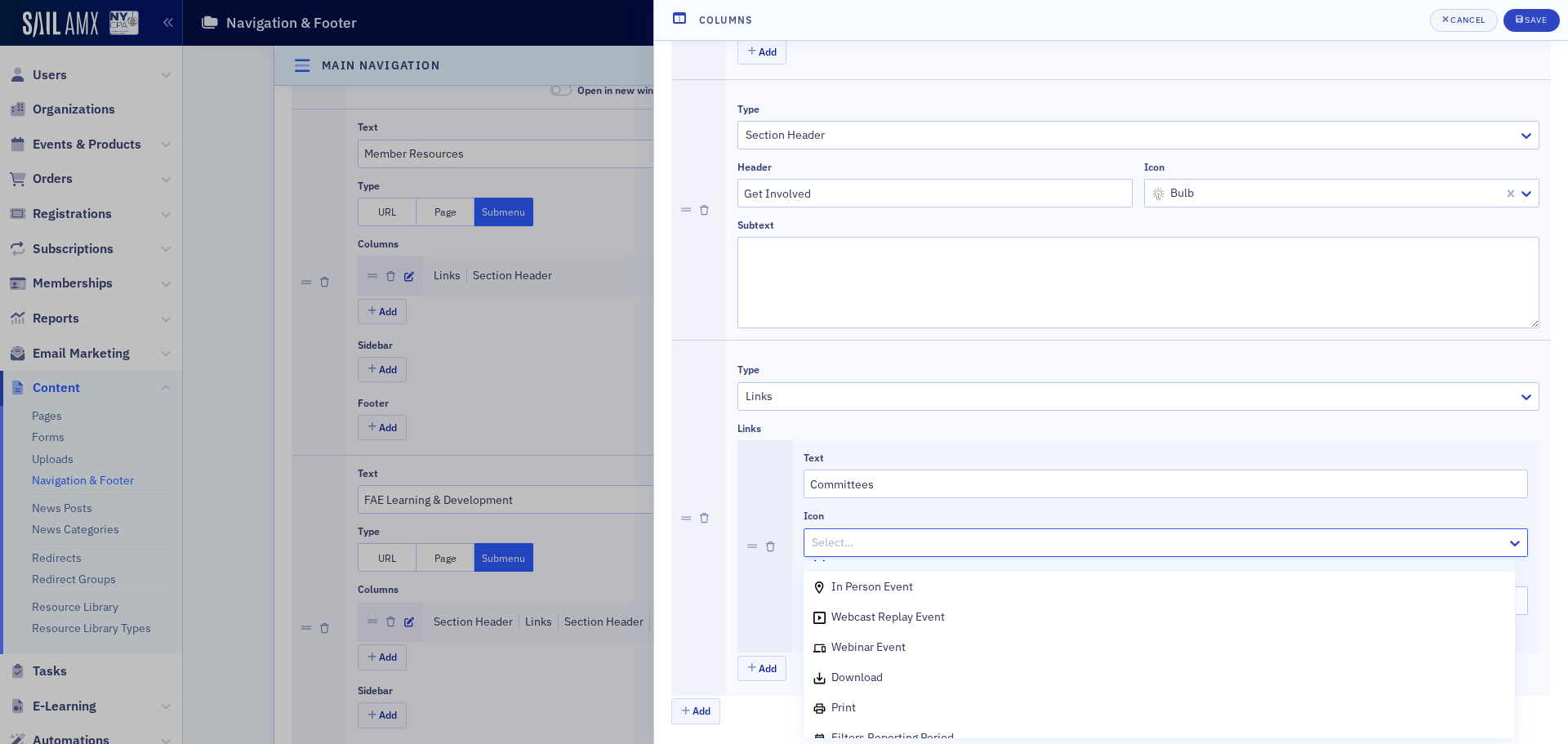
scroll to position [0, 0]
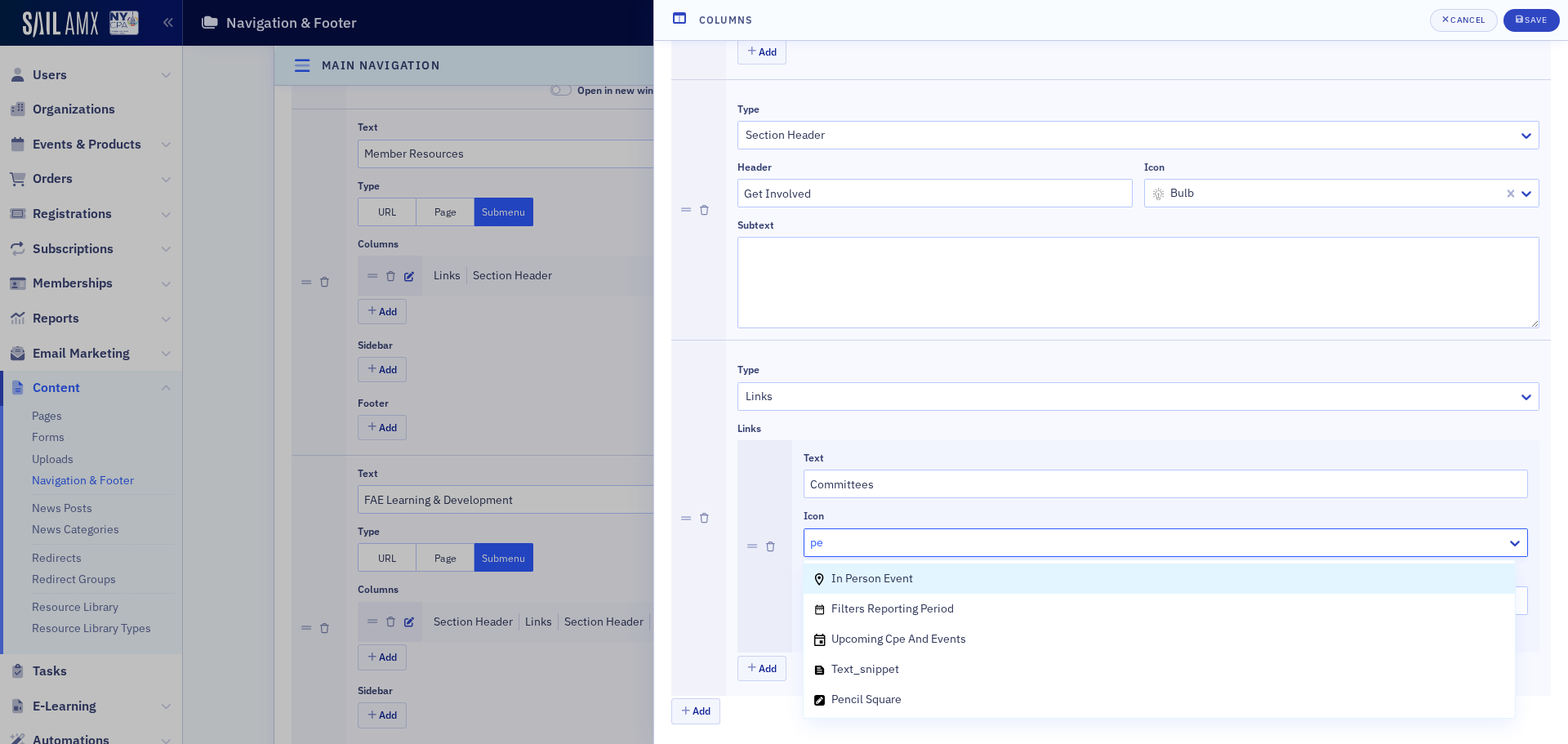
type input "p"
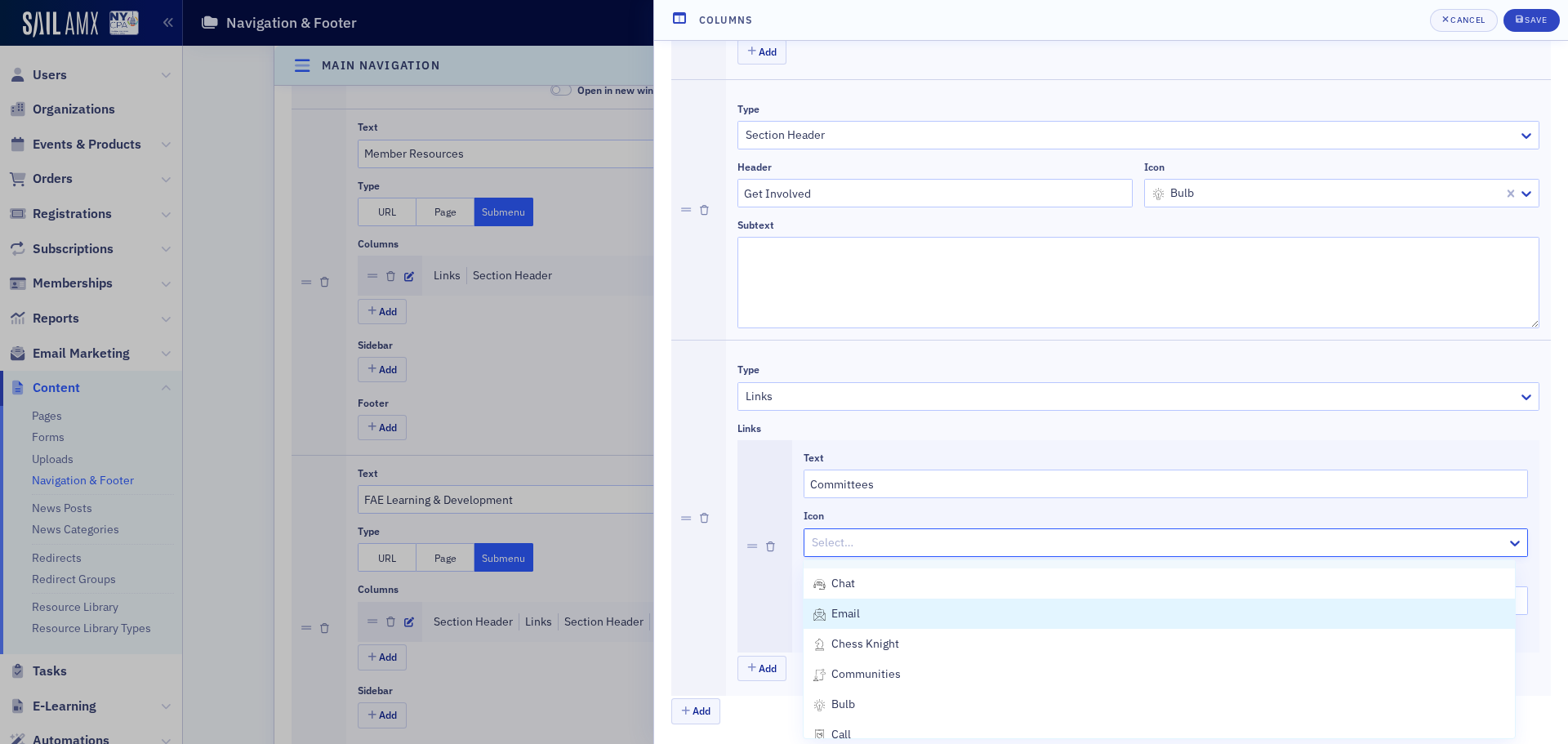
scroll to position [1225, 0]
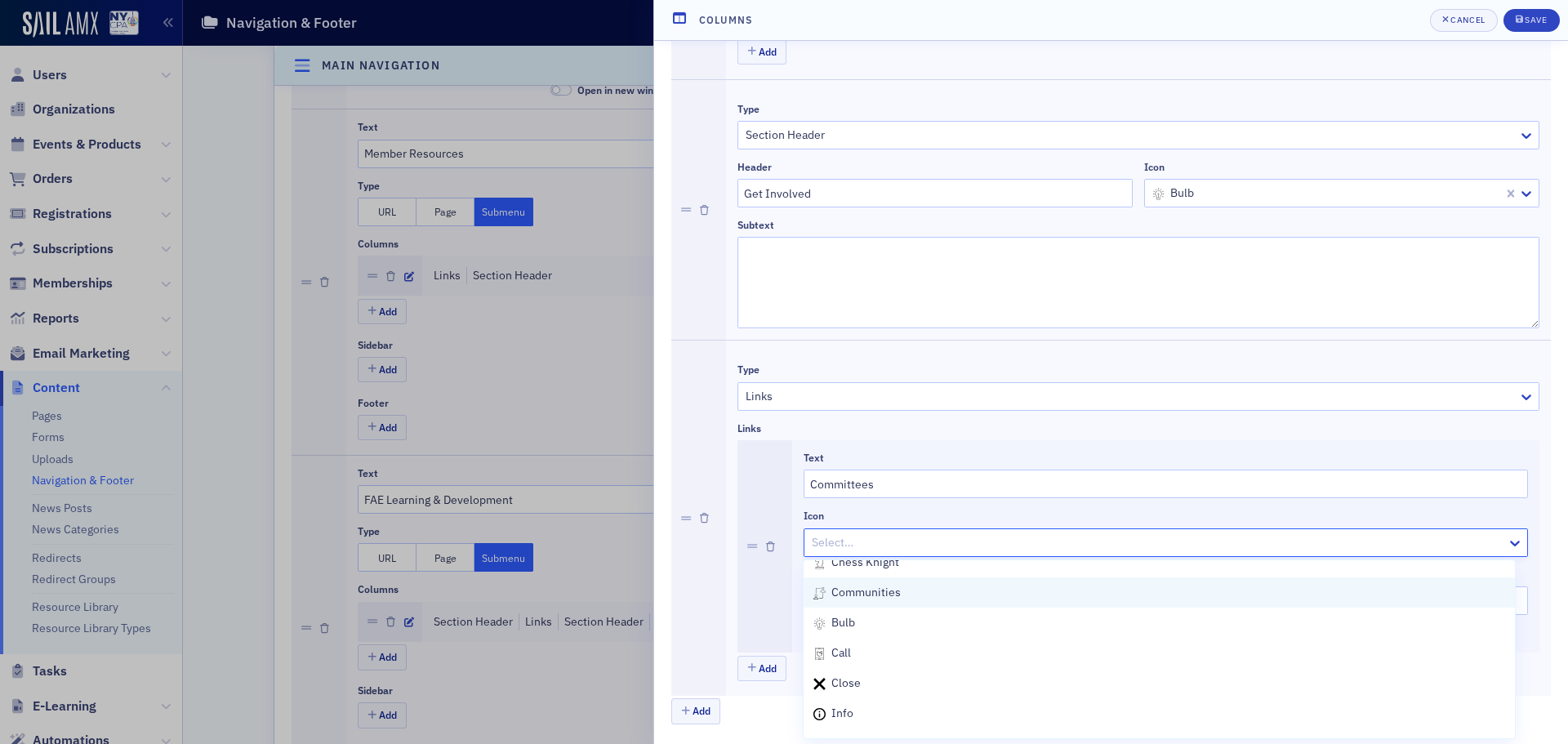
click at [966, 597] on div "communities" at bounding box center [1159, 592] width 692 height 17
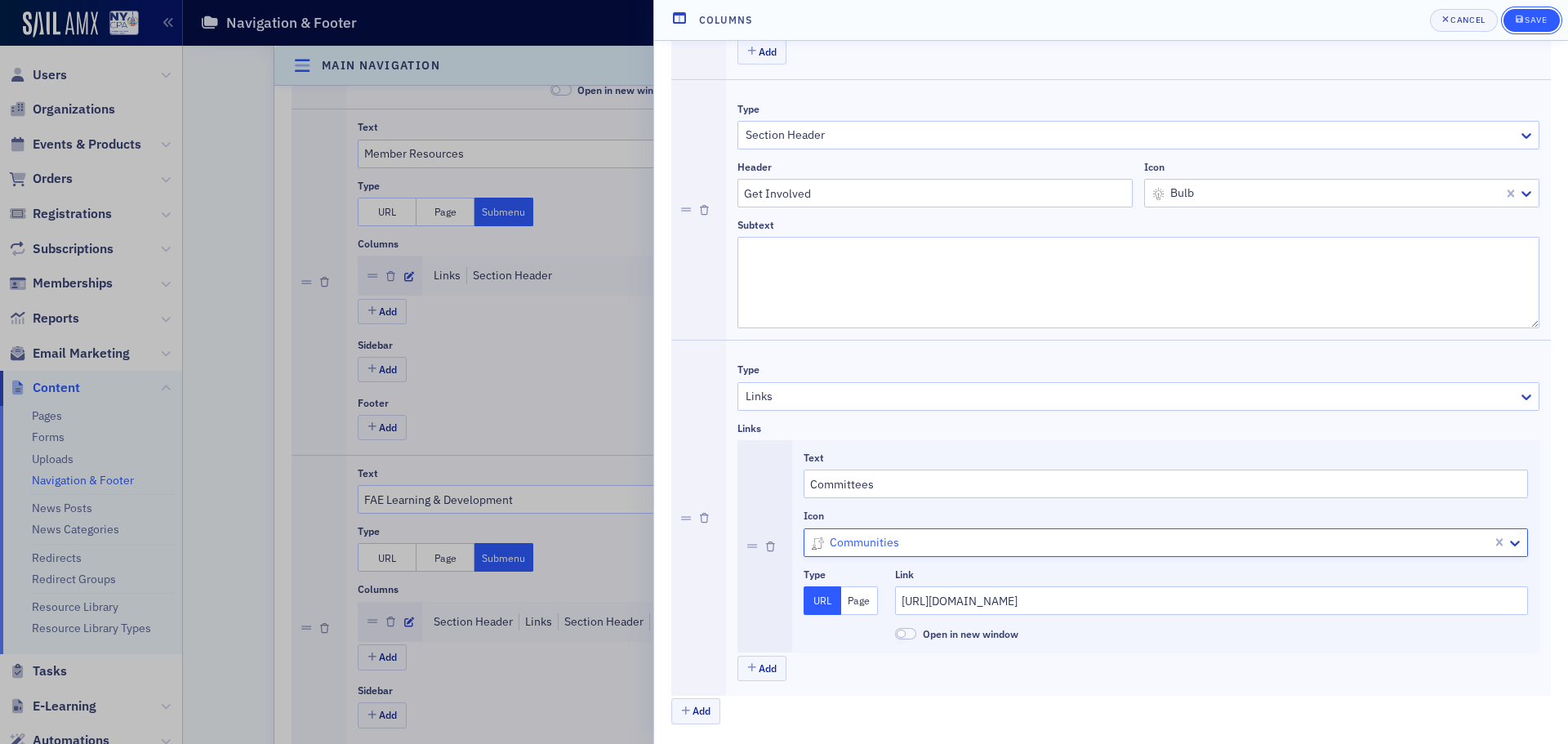
click at [1546, 26] on span "Save" at bounding box center [1532, 21] width 32 height 13
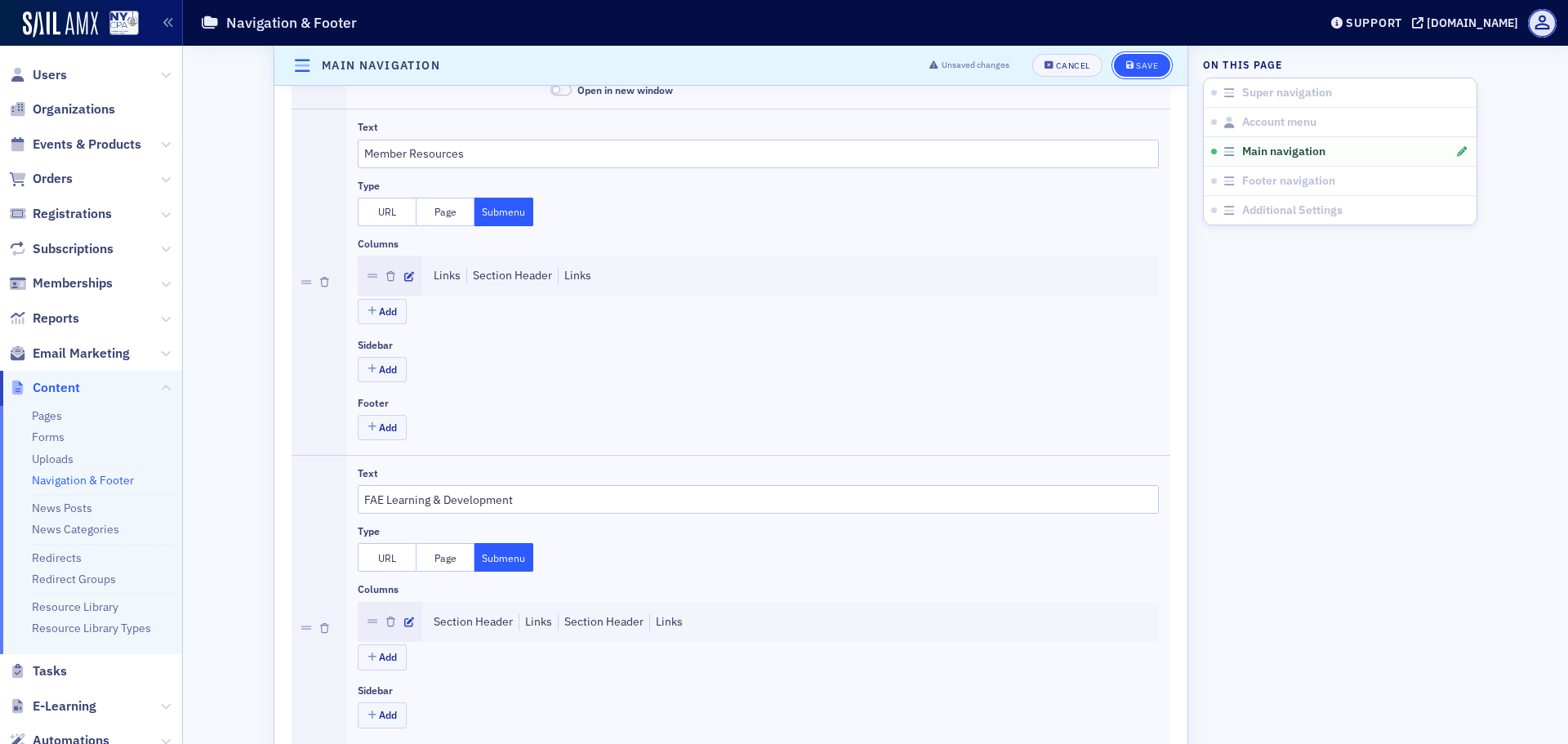
click at [1136, 65] on div "Save" at bounding box center [1147, 65] width 22 height 9
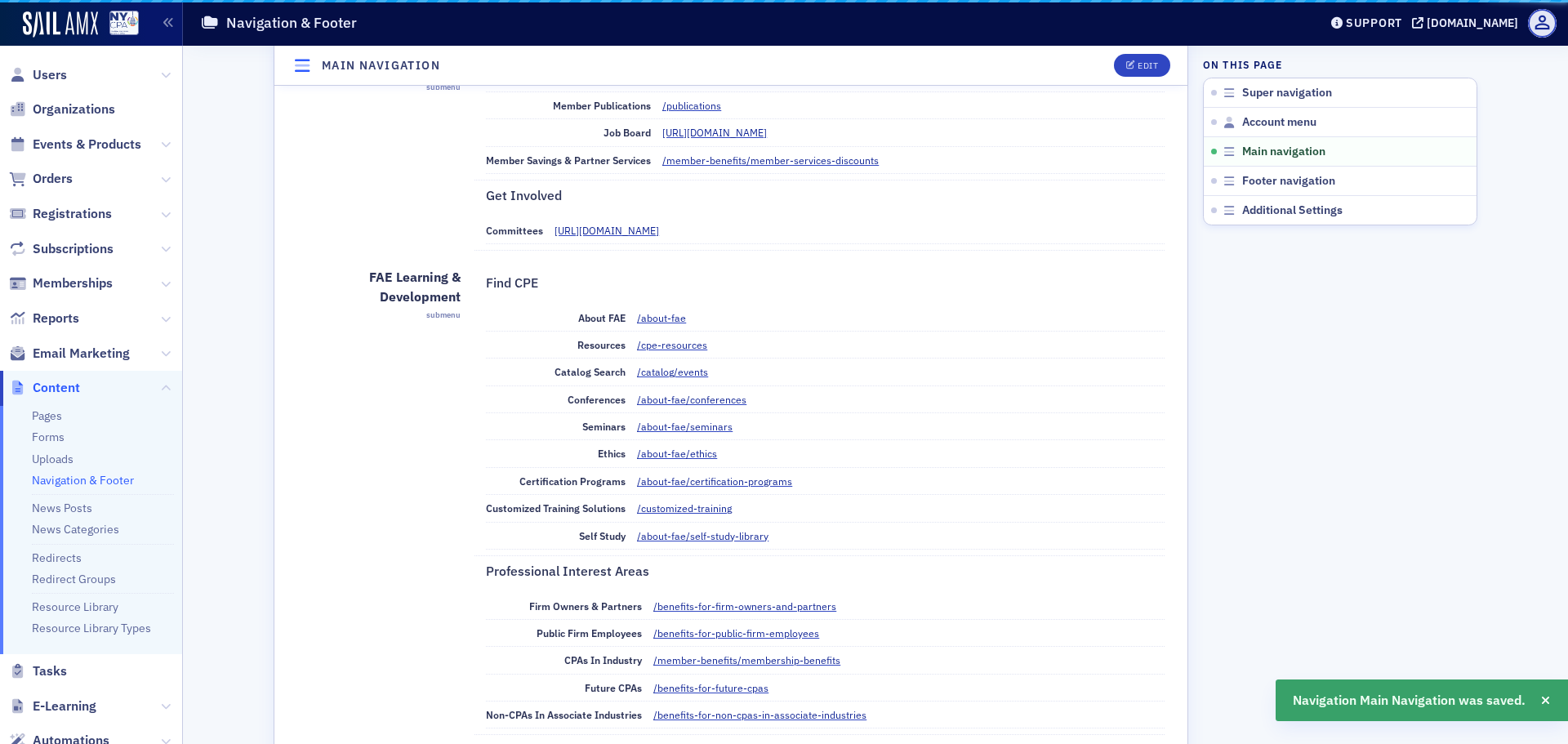
scroll to position [589, 0]
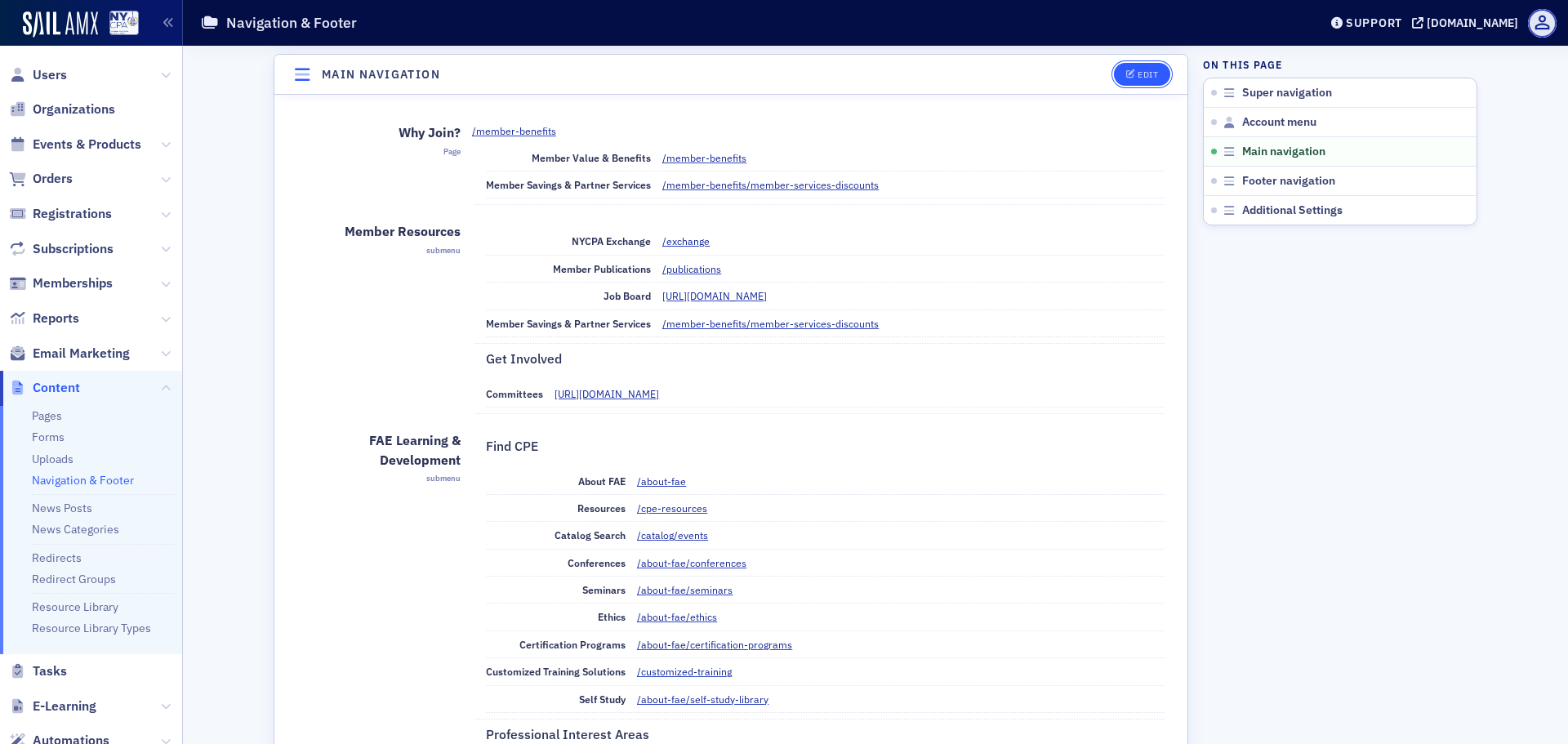
click at [1123, 79] on button "Edit" at bounding box center [1142, 74] width 56 height 23
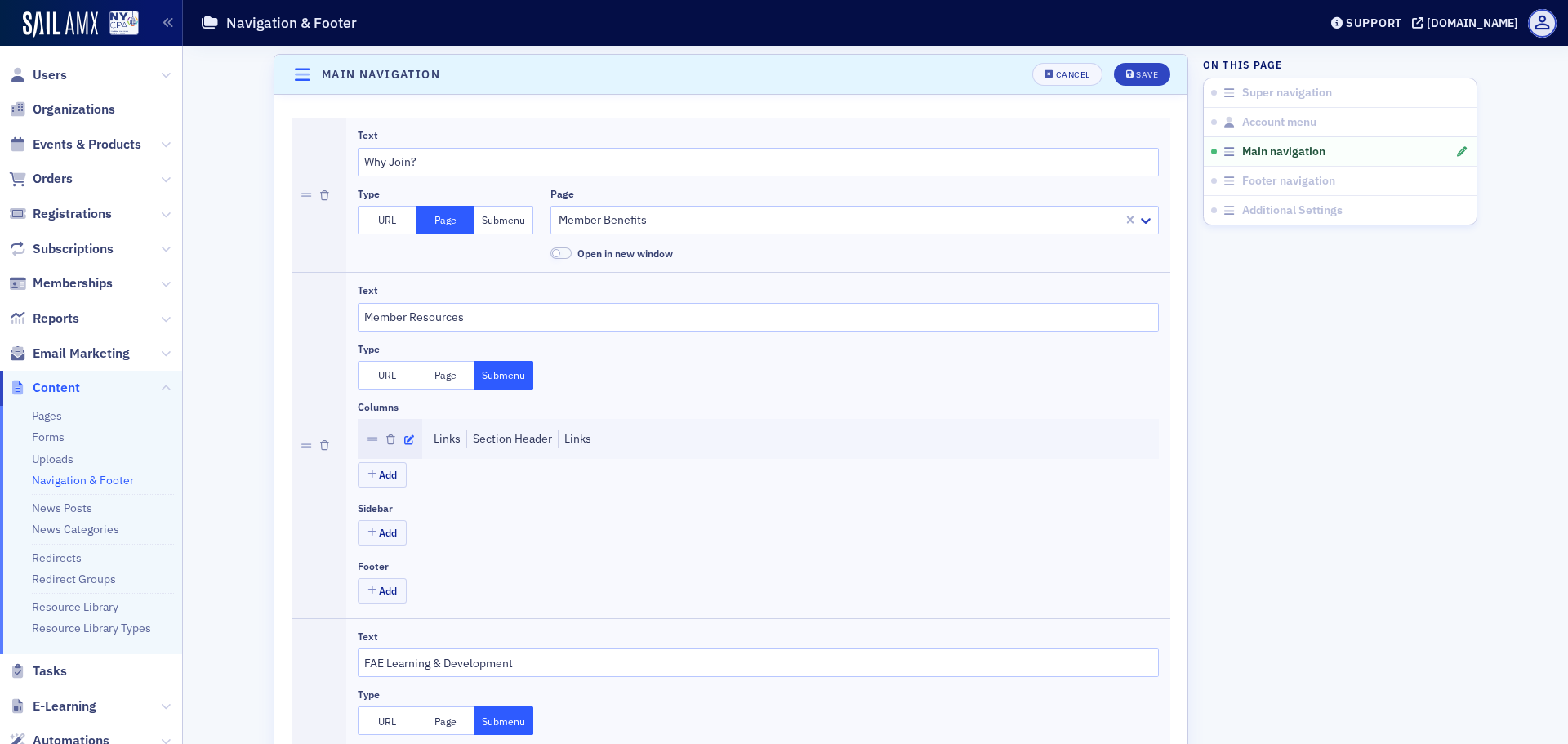
click at [404, 435] on button "button" at bounding box center [409, 440] width 10 height 15
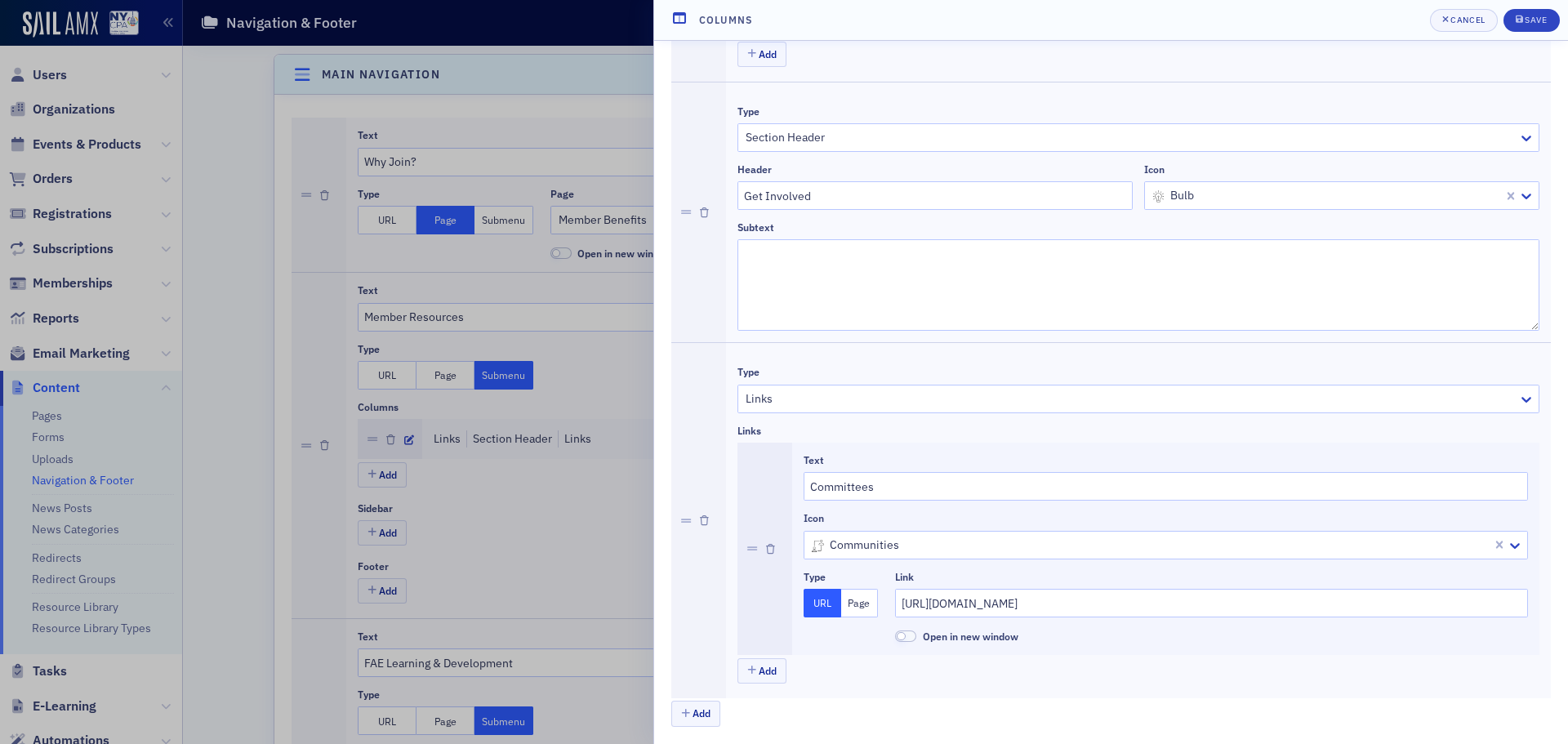
scroll to position [992, 0]
click at [766, 676] on button "Add" at bounding box center [761, 668] width 49 height 26
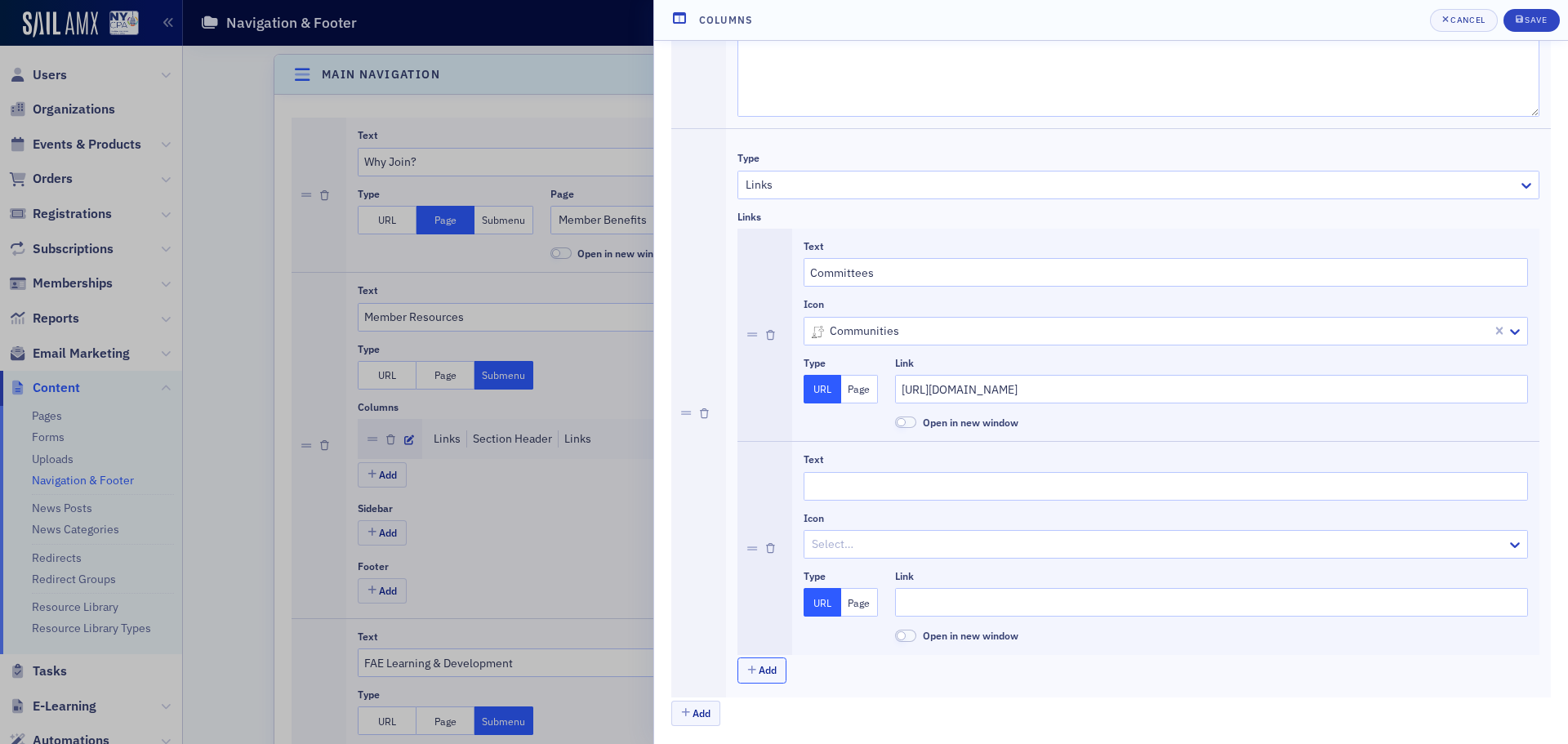
scroll to position [1206, 0]
click at [886, 493] on input "Text" at bounding box center [1165, 484] width 724 height 29
type input "Chapters"
click at [953, 599] on input "Link" at bounding box center [1211, 600] width 633 height 29
paste input "[URL][DOMAIN_NAME]"
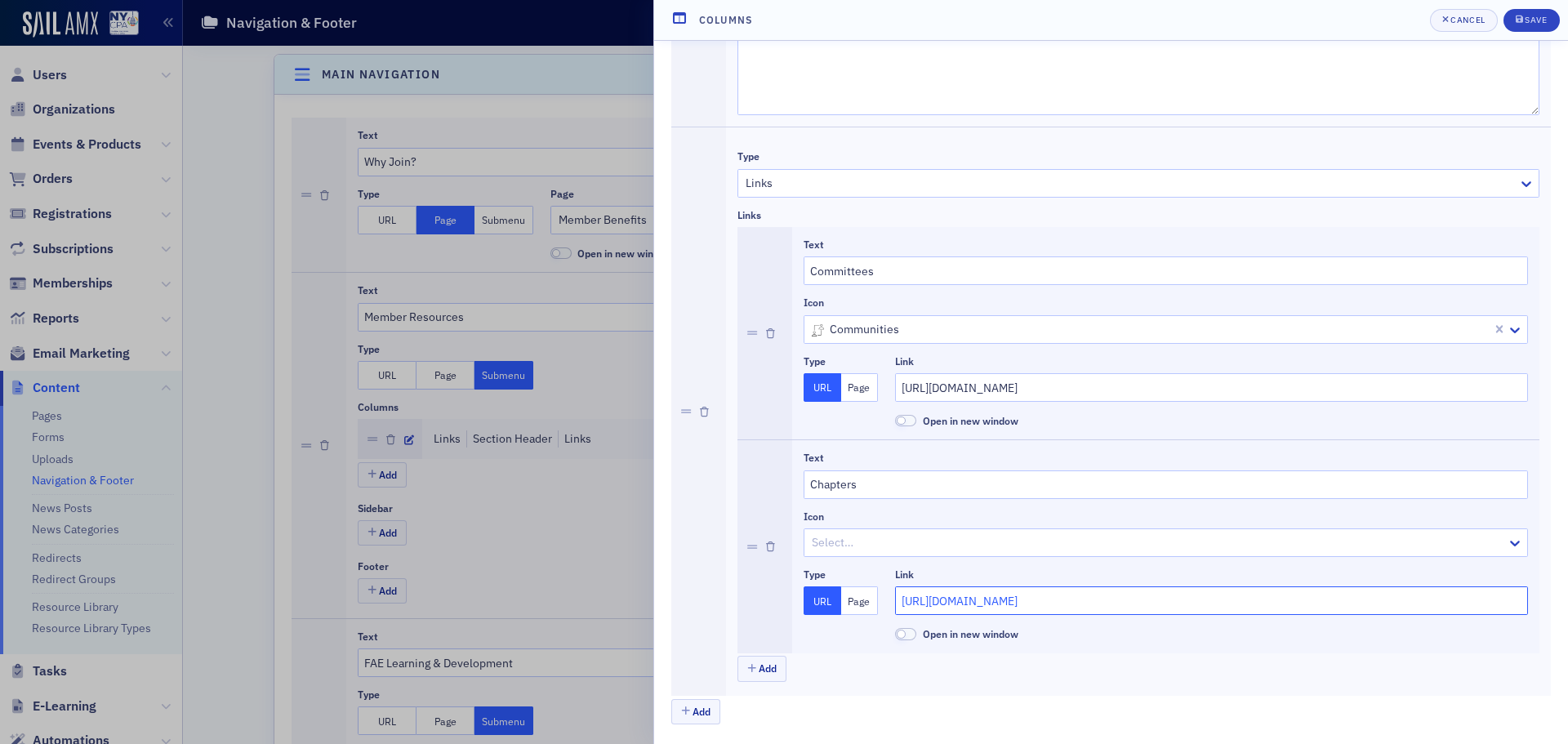
type input "[URL][DOMAIN_NAME]"
click at [902, 549] on div at bounding box center [1157, 543] width 695 height 21
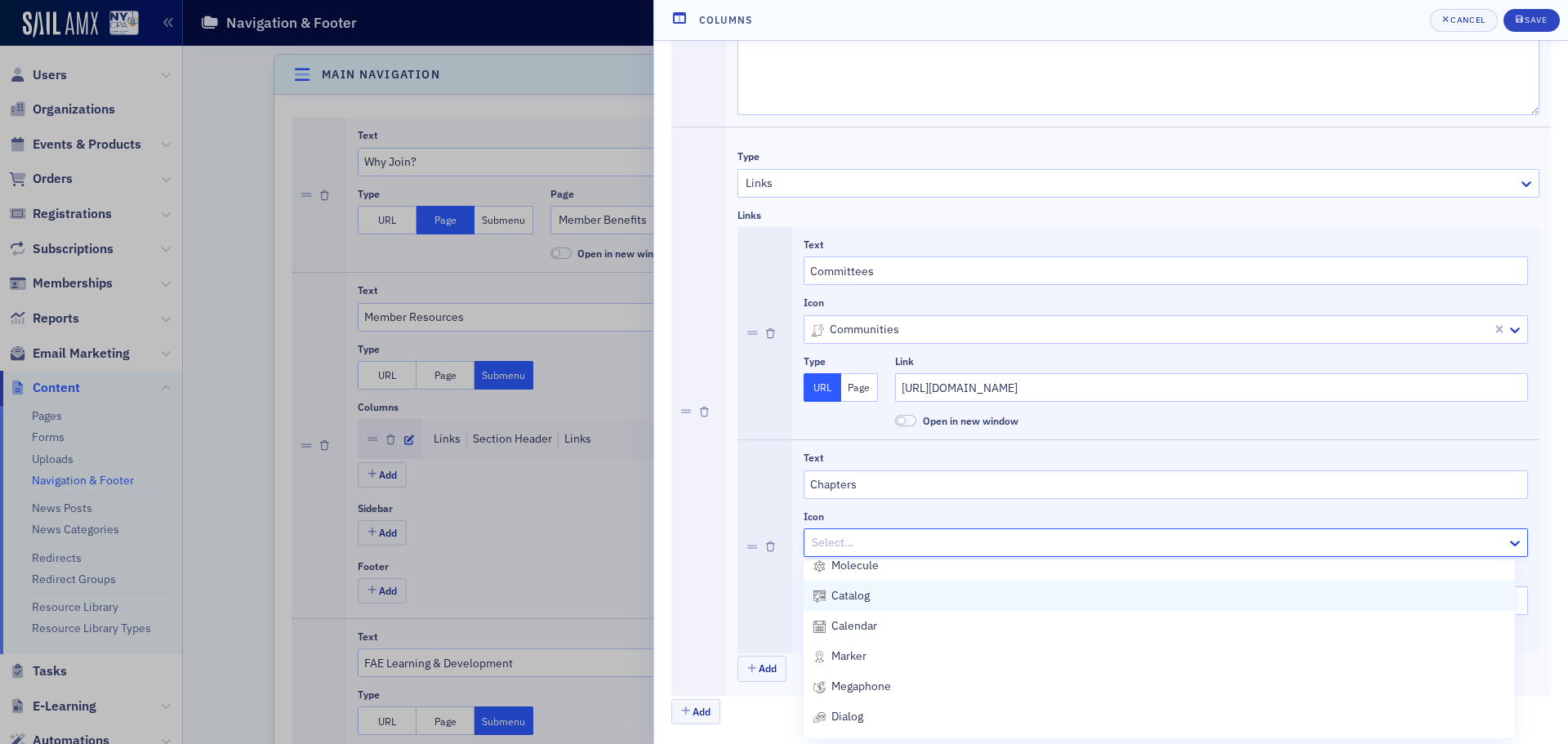
scroll to position [1062, 0]
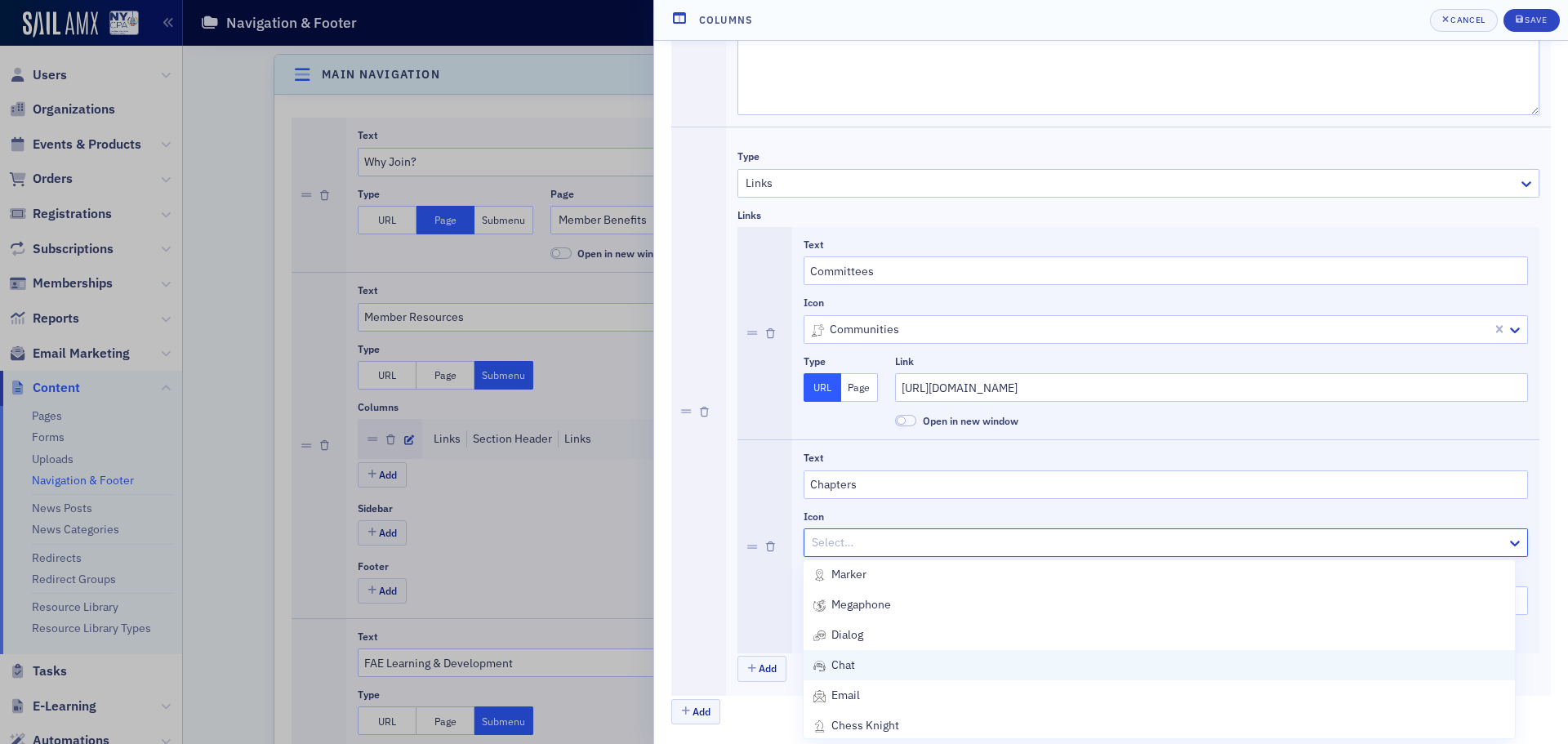
click at [859, 666] on div "chat" at bounding box center [1159, 665] width 692 height 17
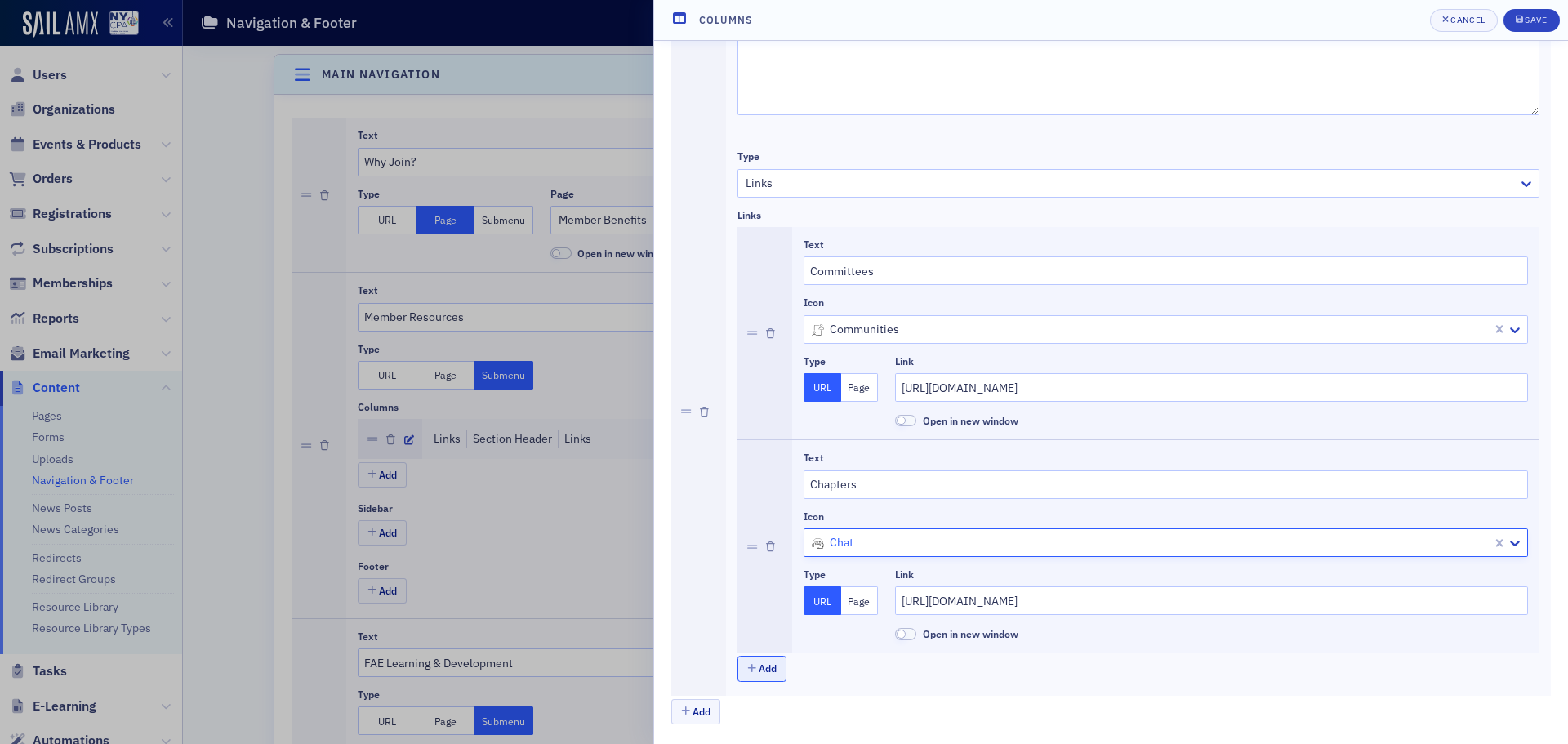
click at [742, 665] on button "Add" at bounding box center [761, 668] width 49 height 26
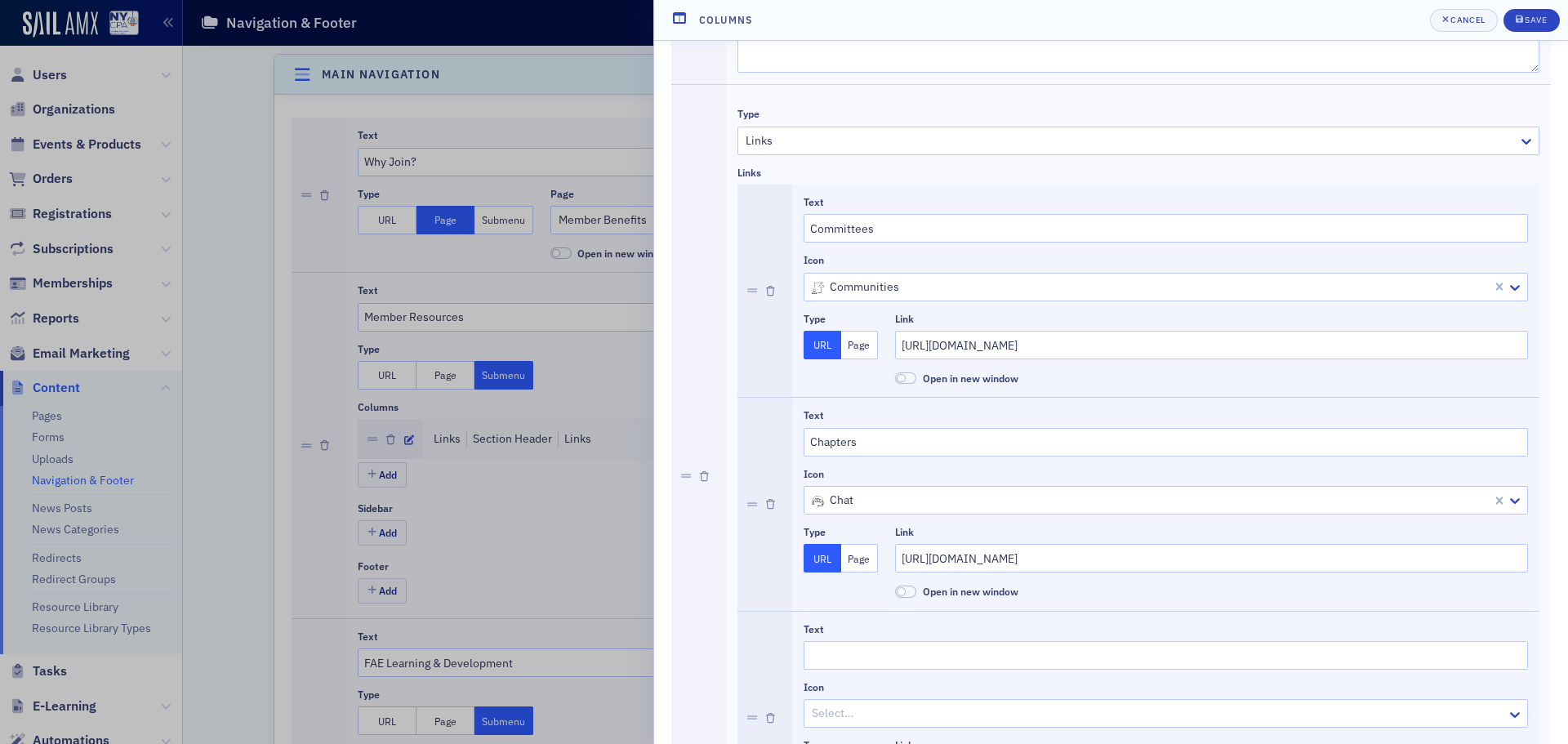
scroll to position [1369, 0]
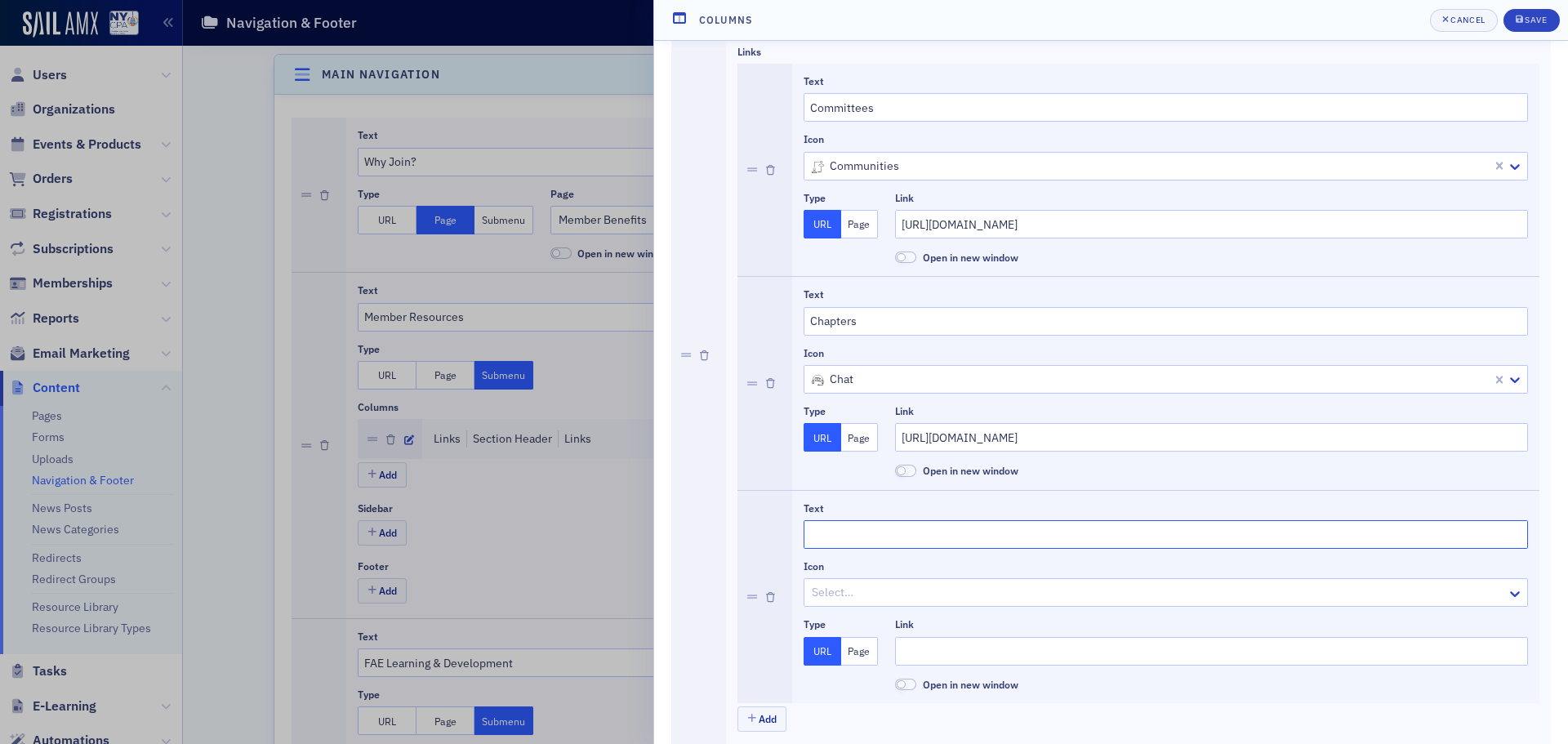
click at [862, 526] on input "Text" at bounding box center [1165, 534] width 724 height 29
type input "Volunteer Opportunities"
click at [869, 596] on div at bounding box center [1157, 592] width 695 height 21
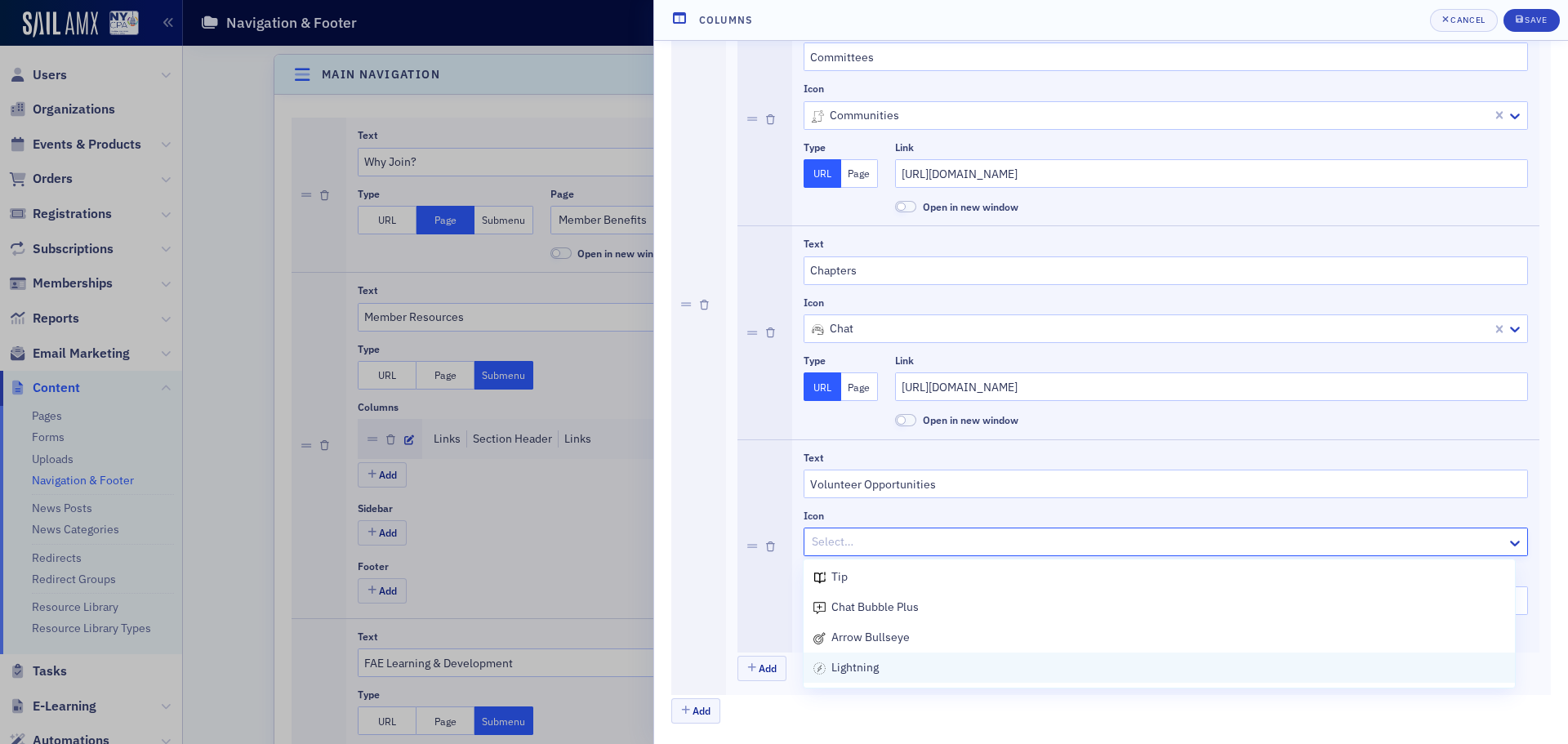
scroll to position [898, 0]
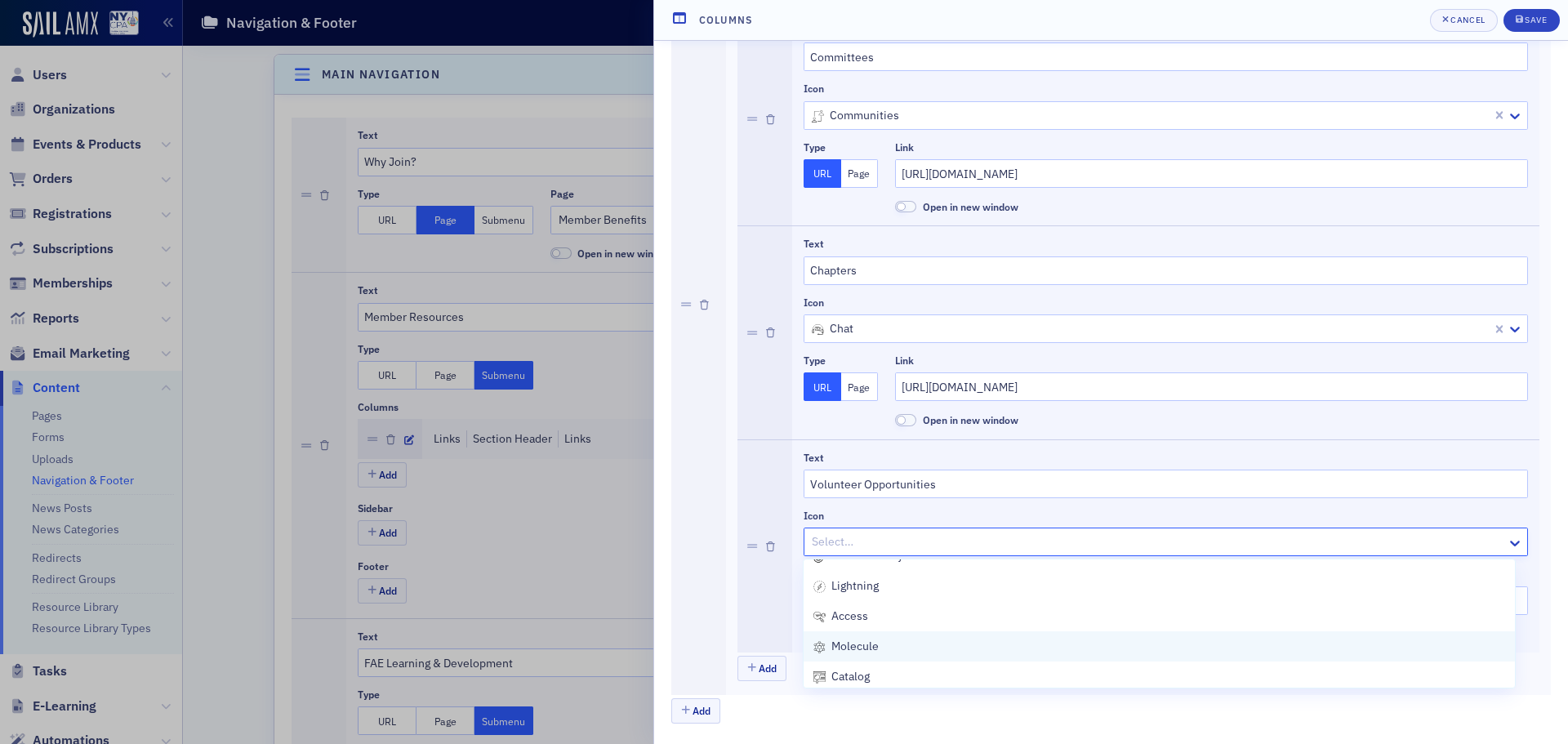
click at [971, 646] on div "molecule" at bounding box center [1159, 646] width 692 height 17
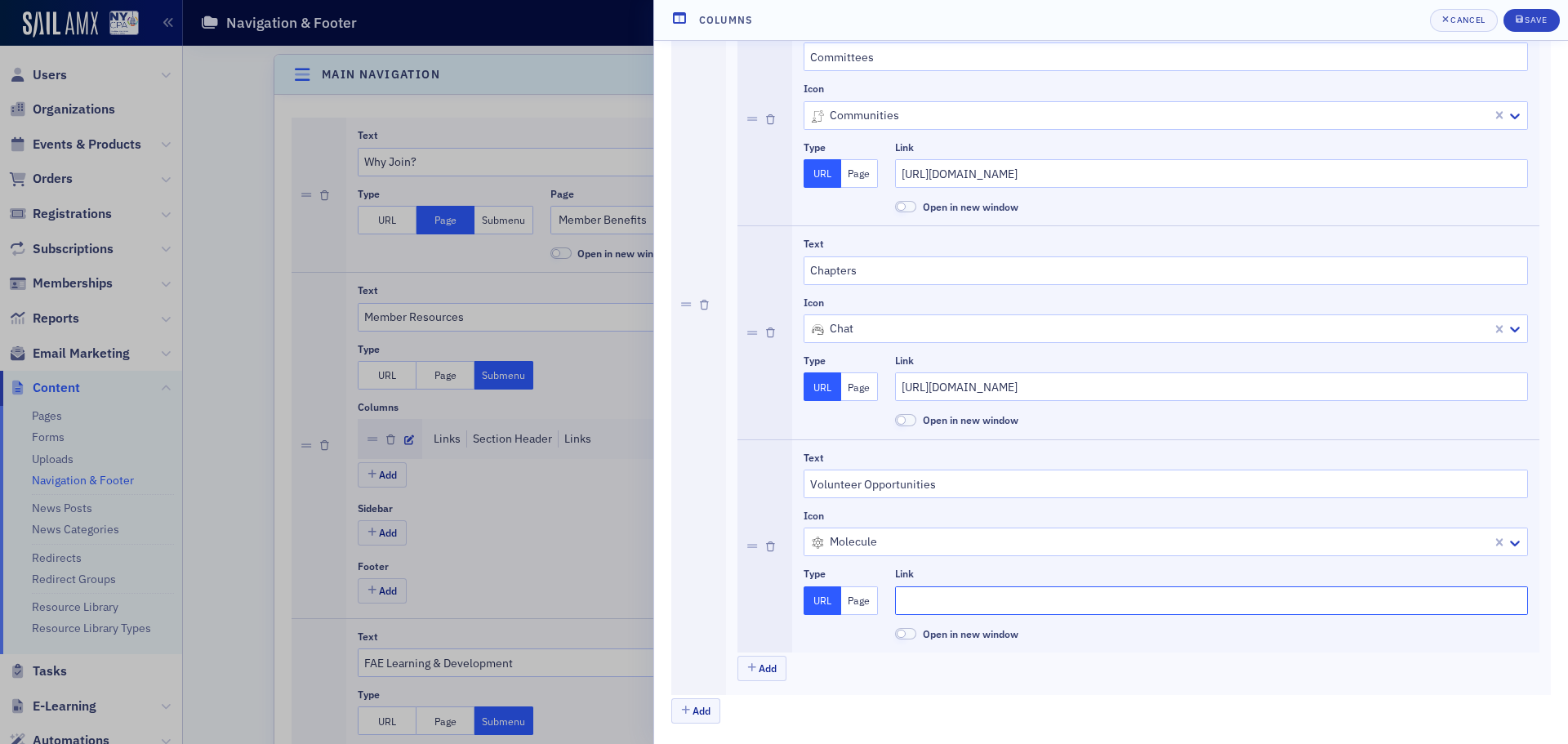
click at [956, 600] on input "Link" at bounding box center [1211, 600] width 633 height 29
paste input "[URL][DOMAIN_NAME]"
type input "[URL][DOMAIN_NAME]"
click at [1544, 16] on div "Save" at bounding box center [1536, 20] width 22 height 9
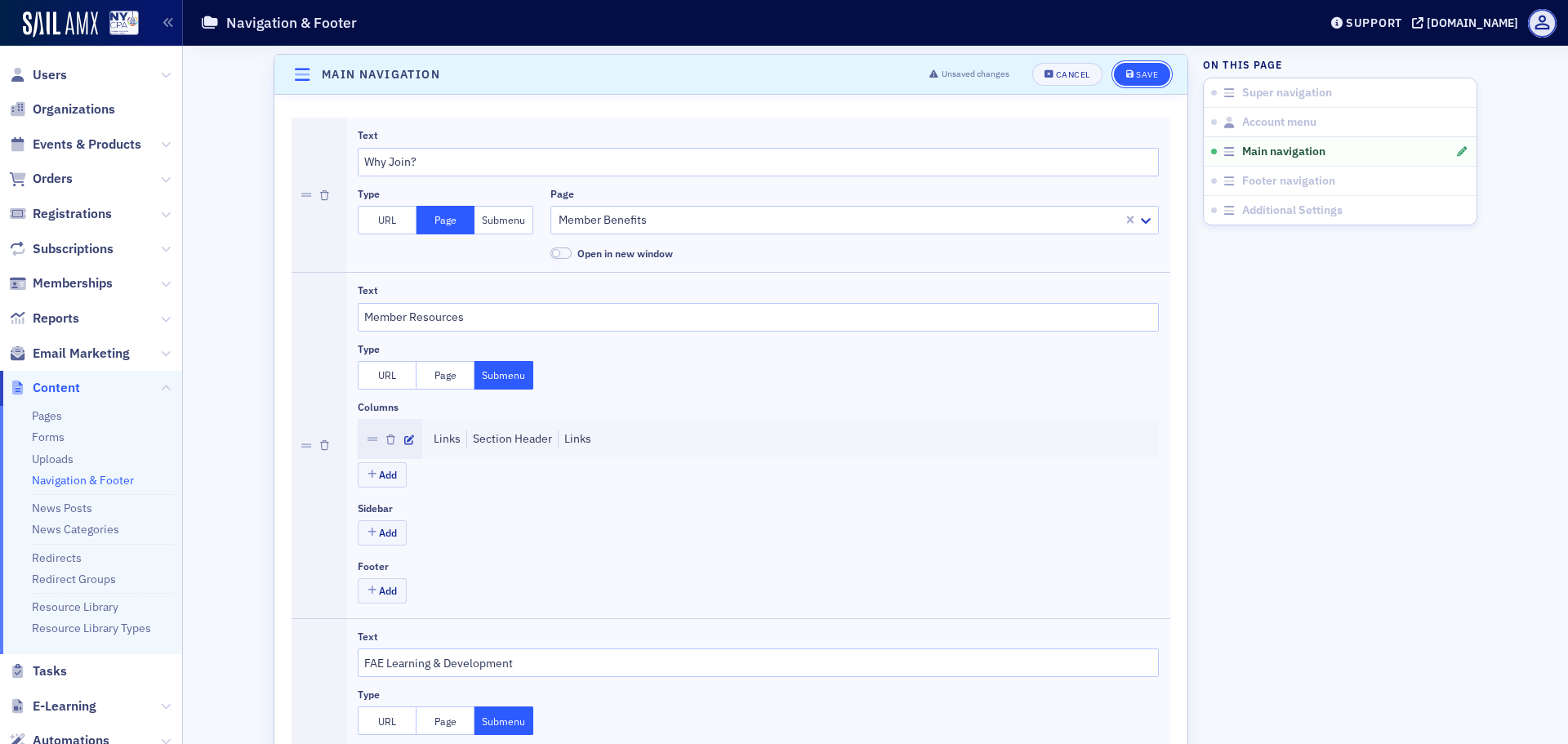
click at [1127, 76] on icon "submit" at bounding box center [1131, 74] width 8 height 9
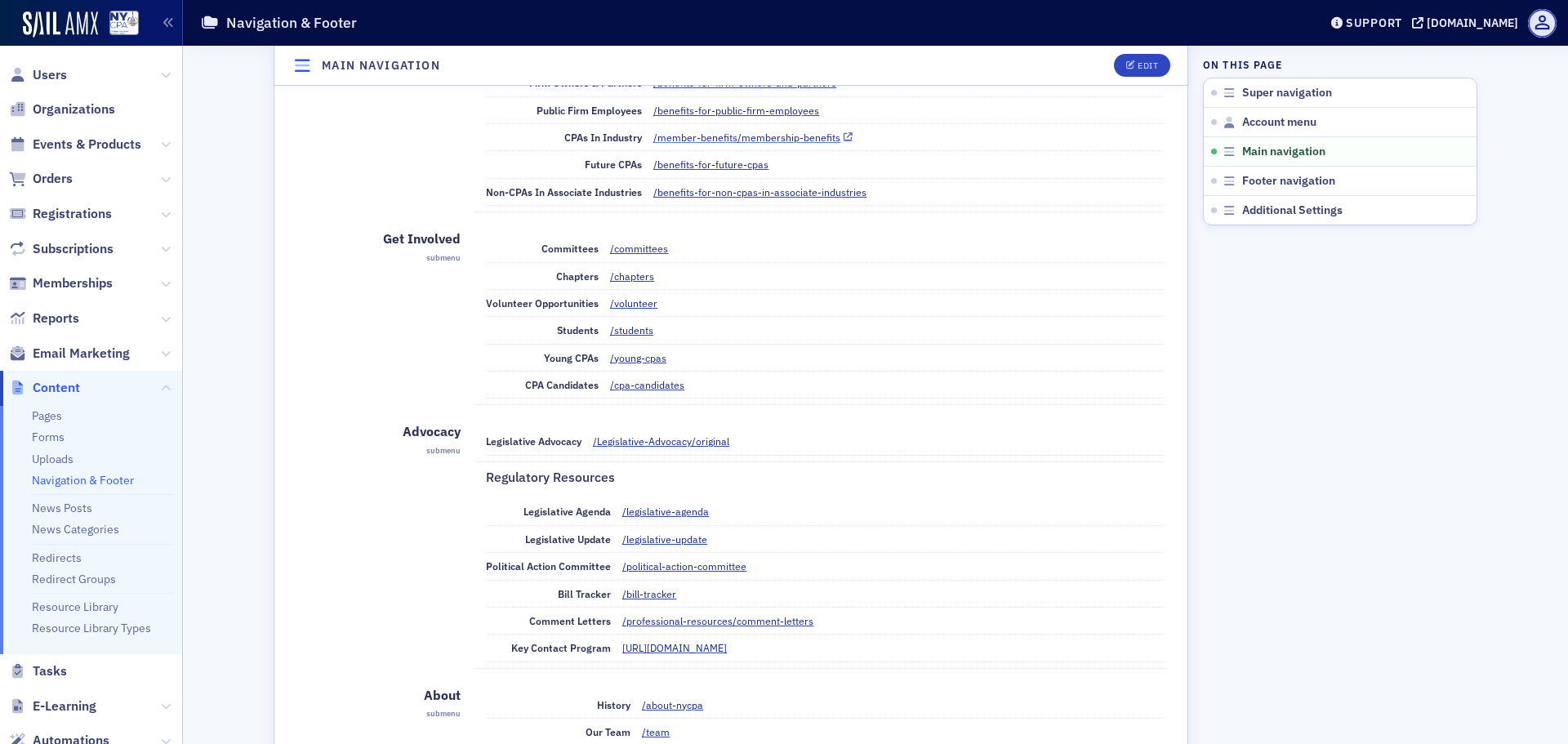
scroll to position [1242, 0]
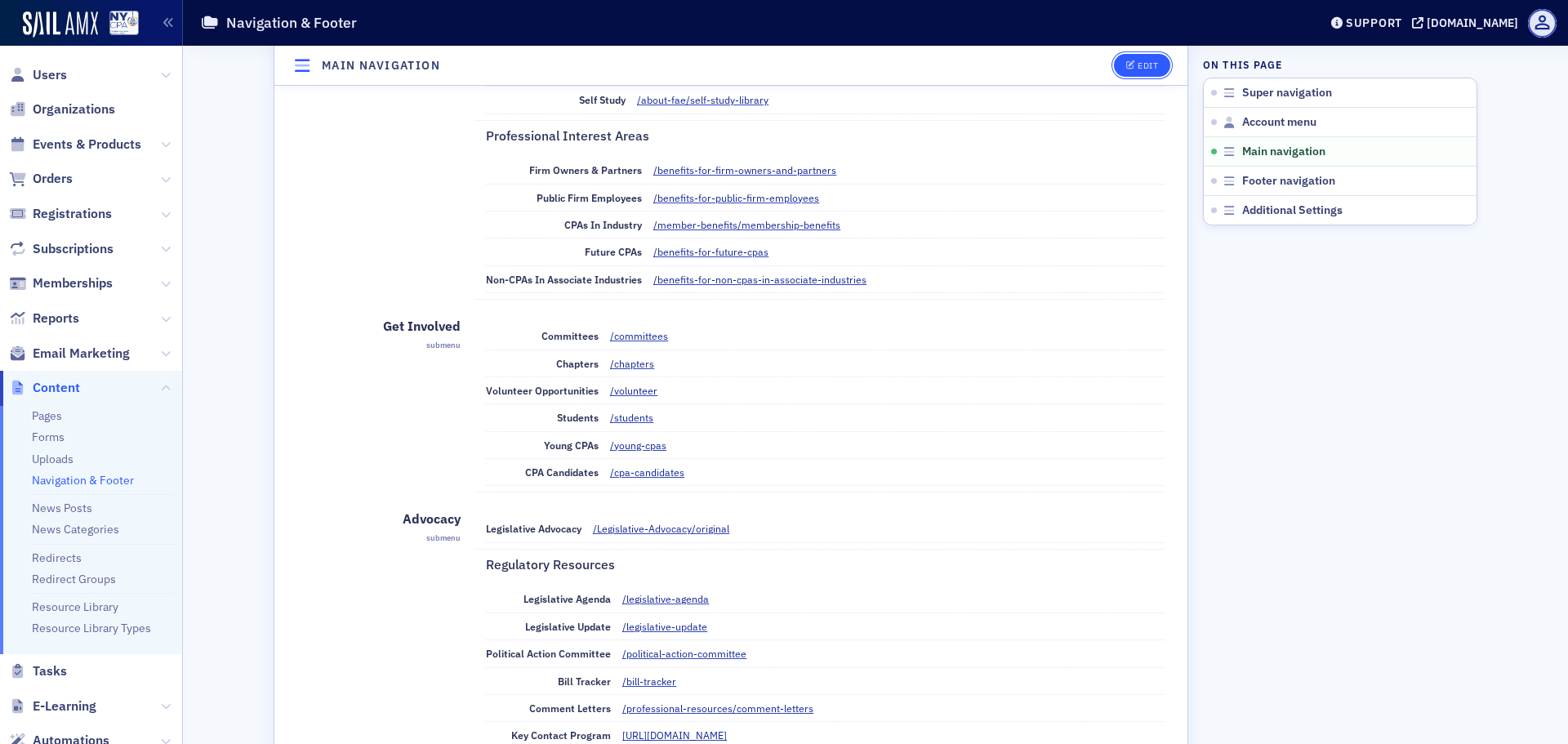
click at [1119, 56] on button "Edit" at bounding box center [1142, 65] width 56 height 23
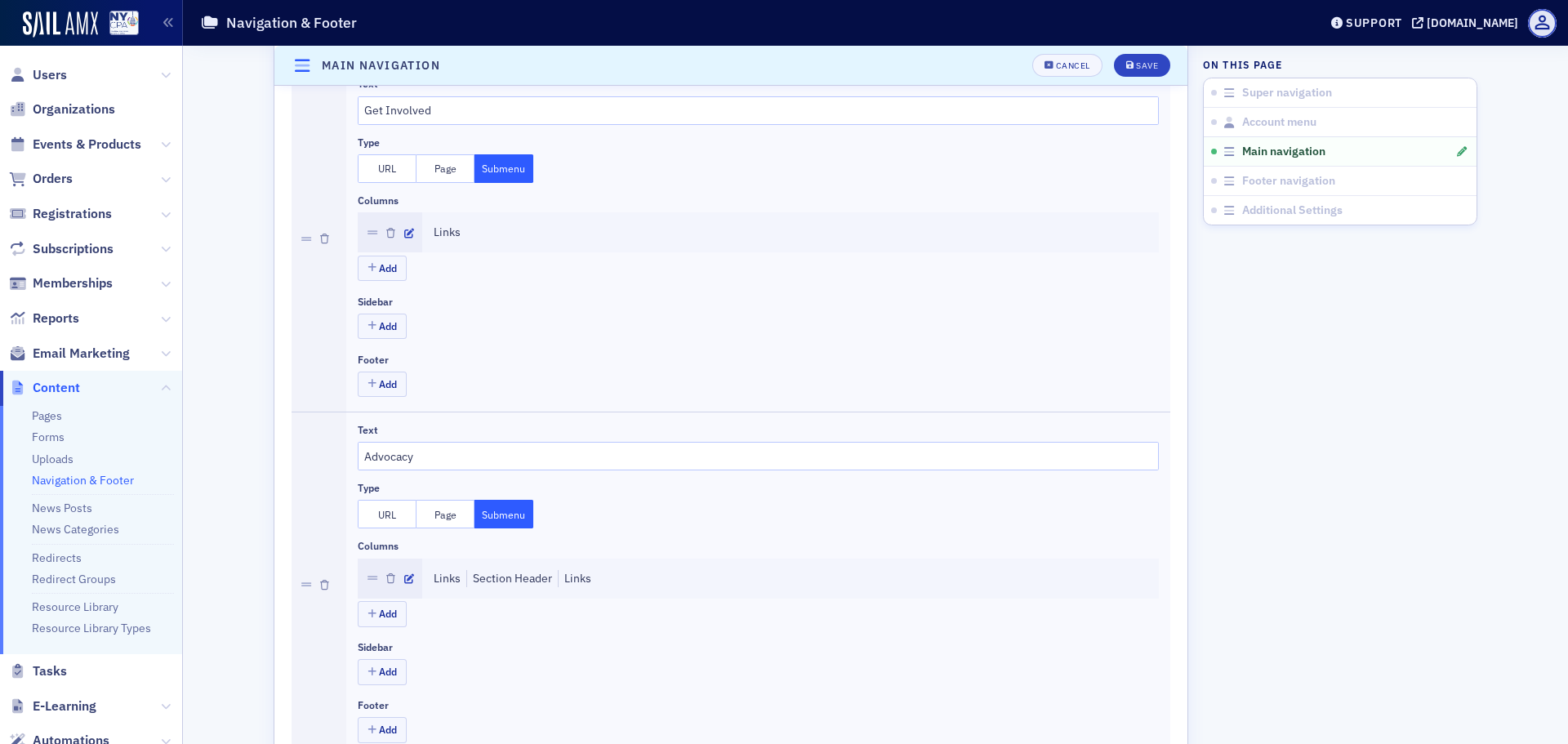
scroll to position [1324, 0]
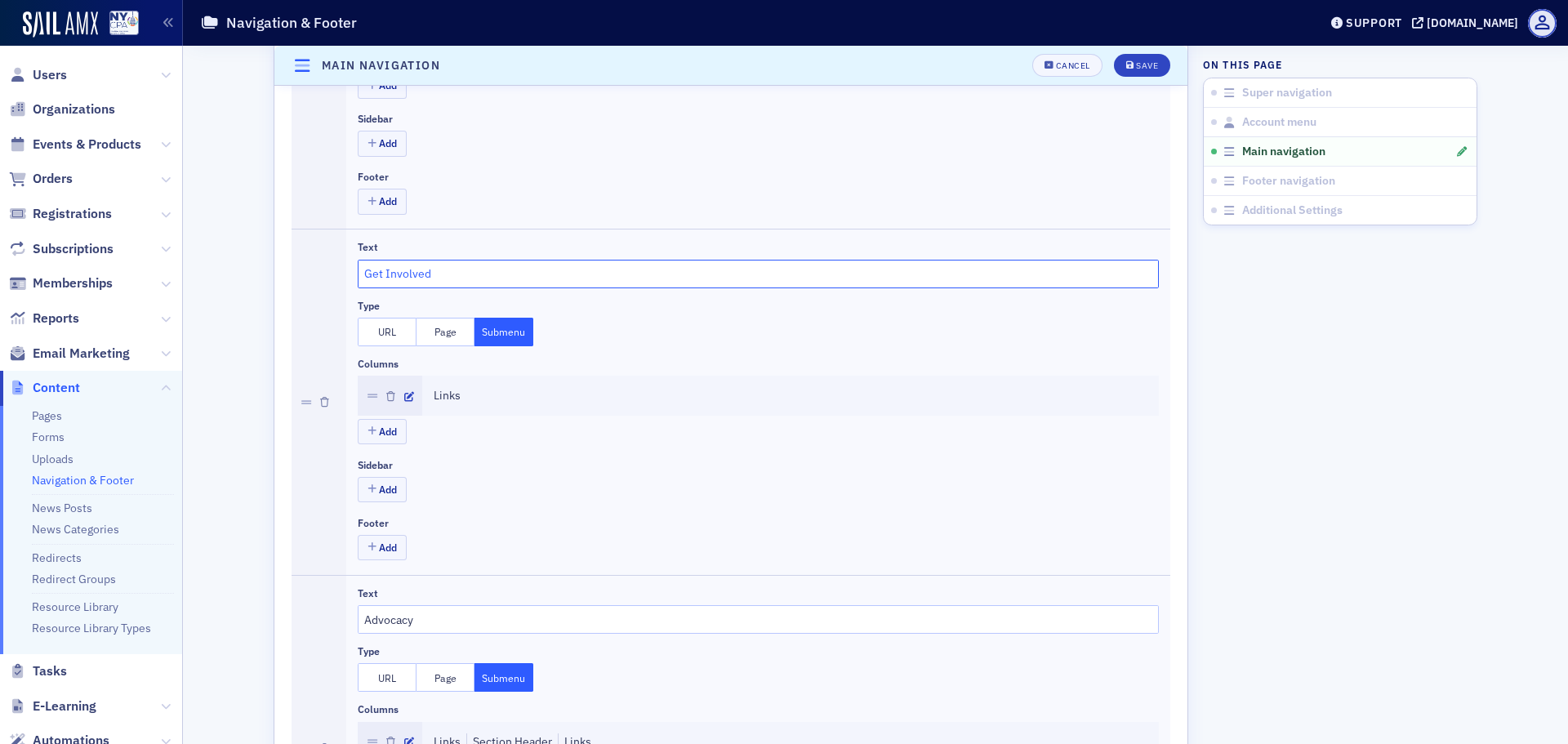
click at [413, 275] on input "Get Involved" at bounding box center [758, 274] width 801 height 29
type input "New & Future CPAs"
click at [1137, 71] on button "Save" at bounding box center [1142, 65] width 56 height 23
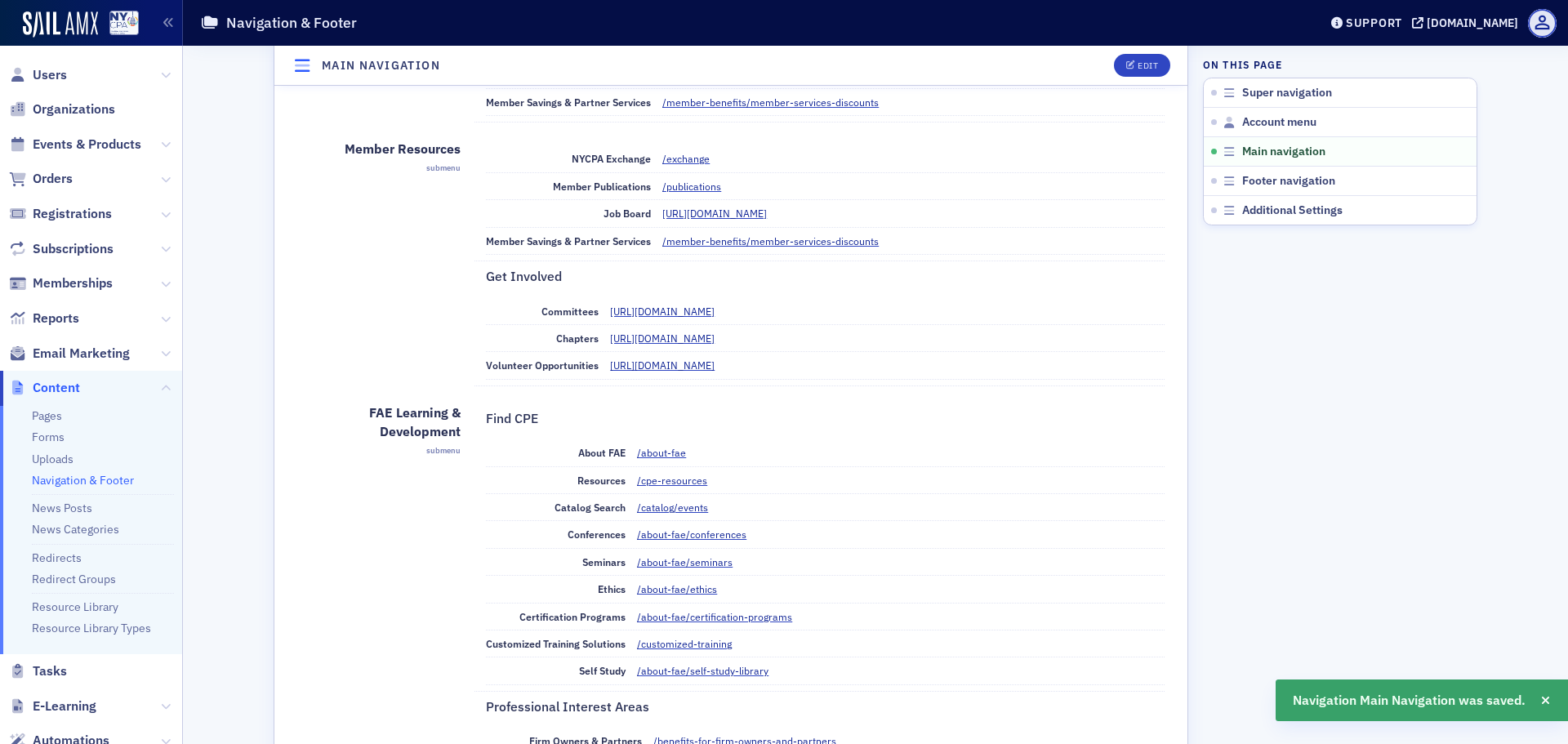
scroll to position [589, 0]
